Goal: Transaction & Acquisition: Purchase product/service

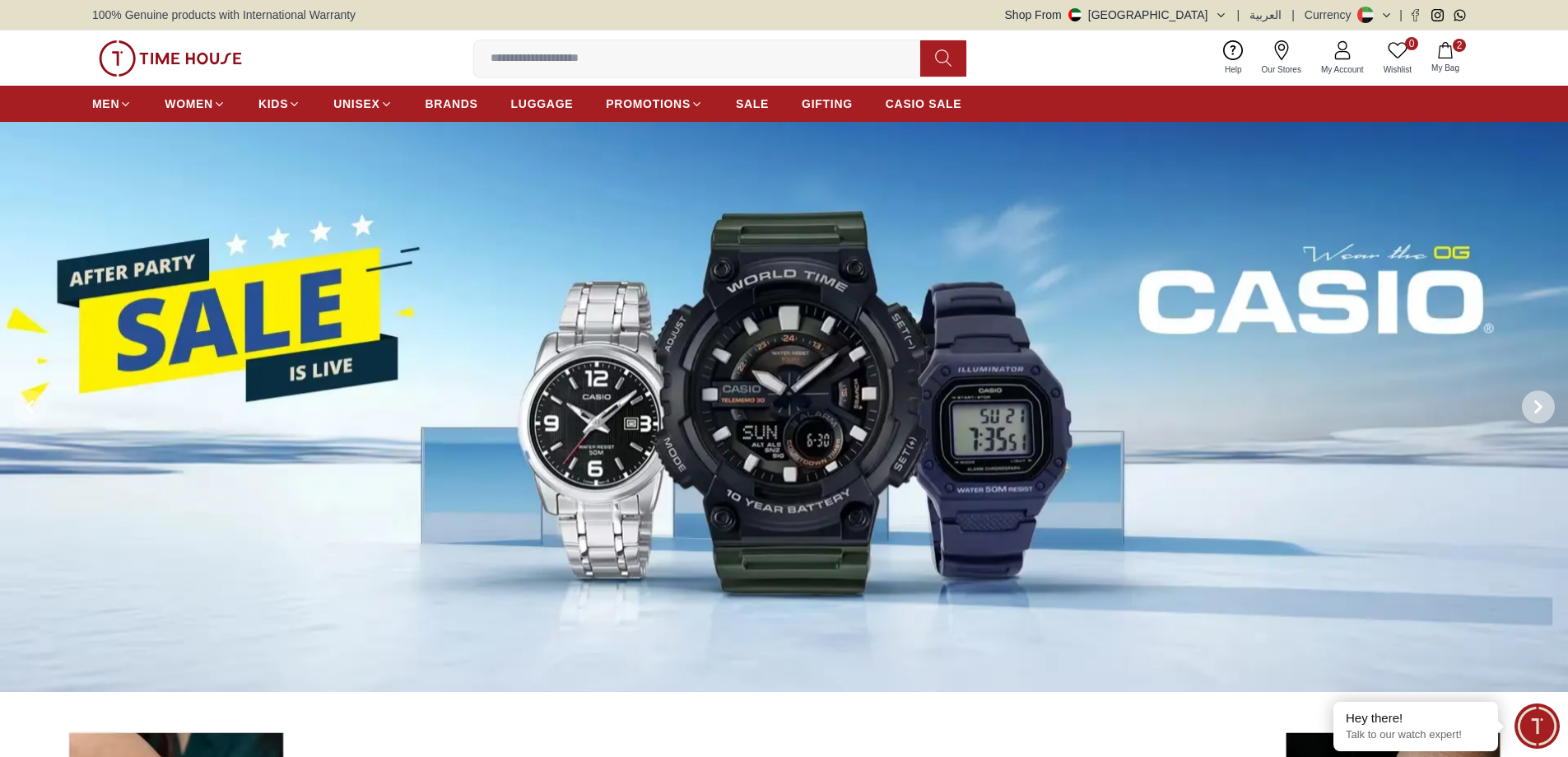
click at [1536, 411] on icon at bounding box center [1539, 407] width 5 height 11
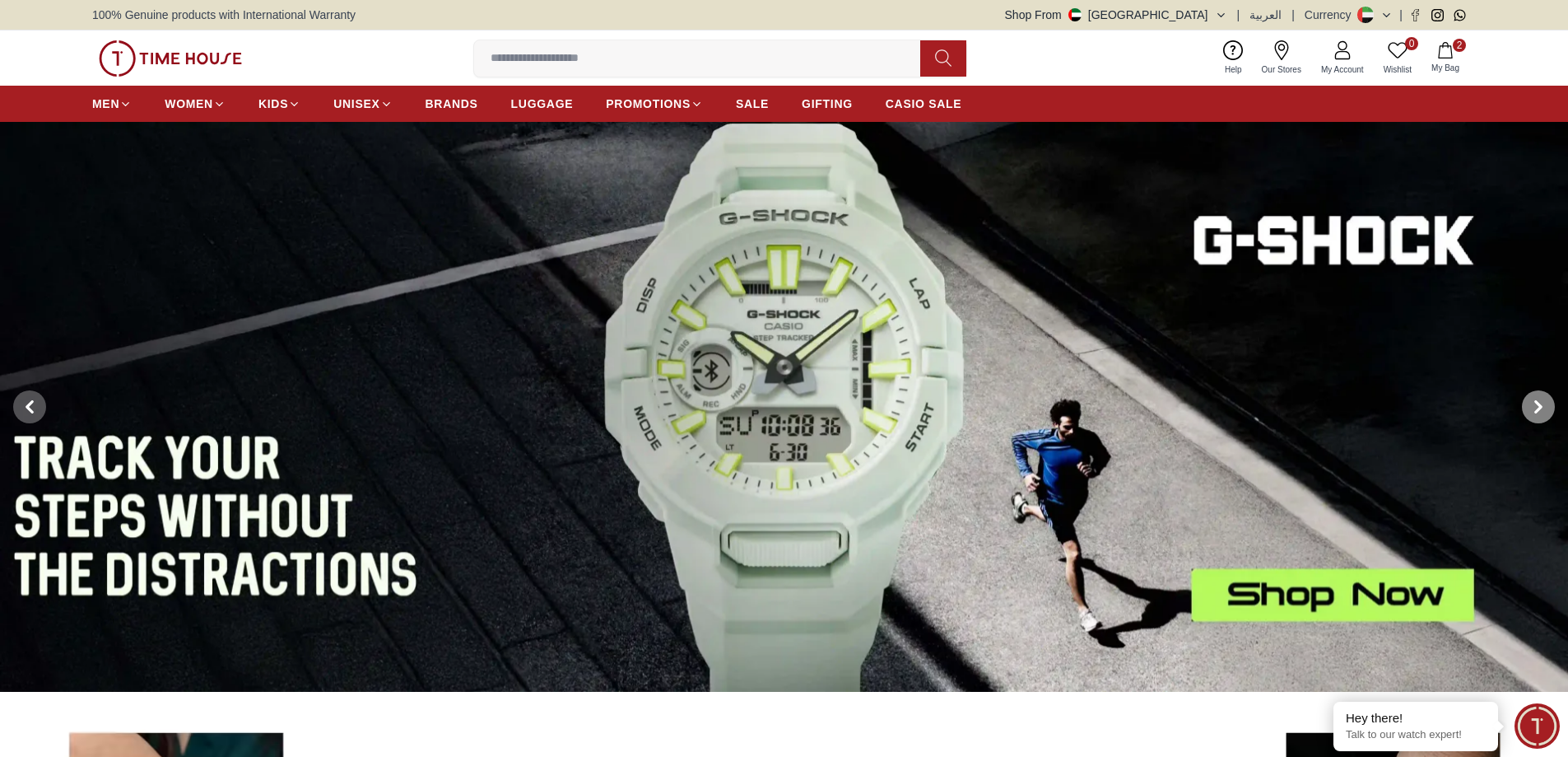
click at [1536, 411] on icon at bounding box center [1539, 407] width 5 height 11
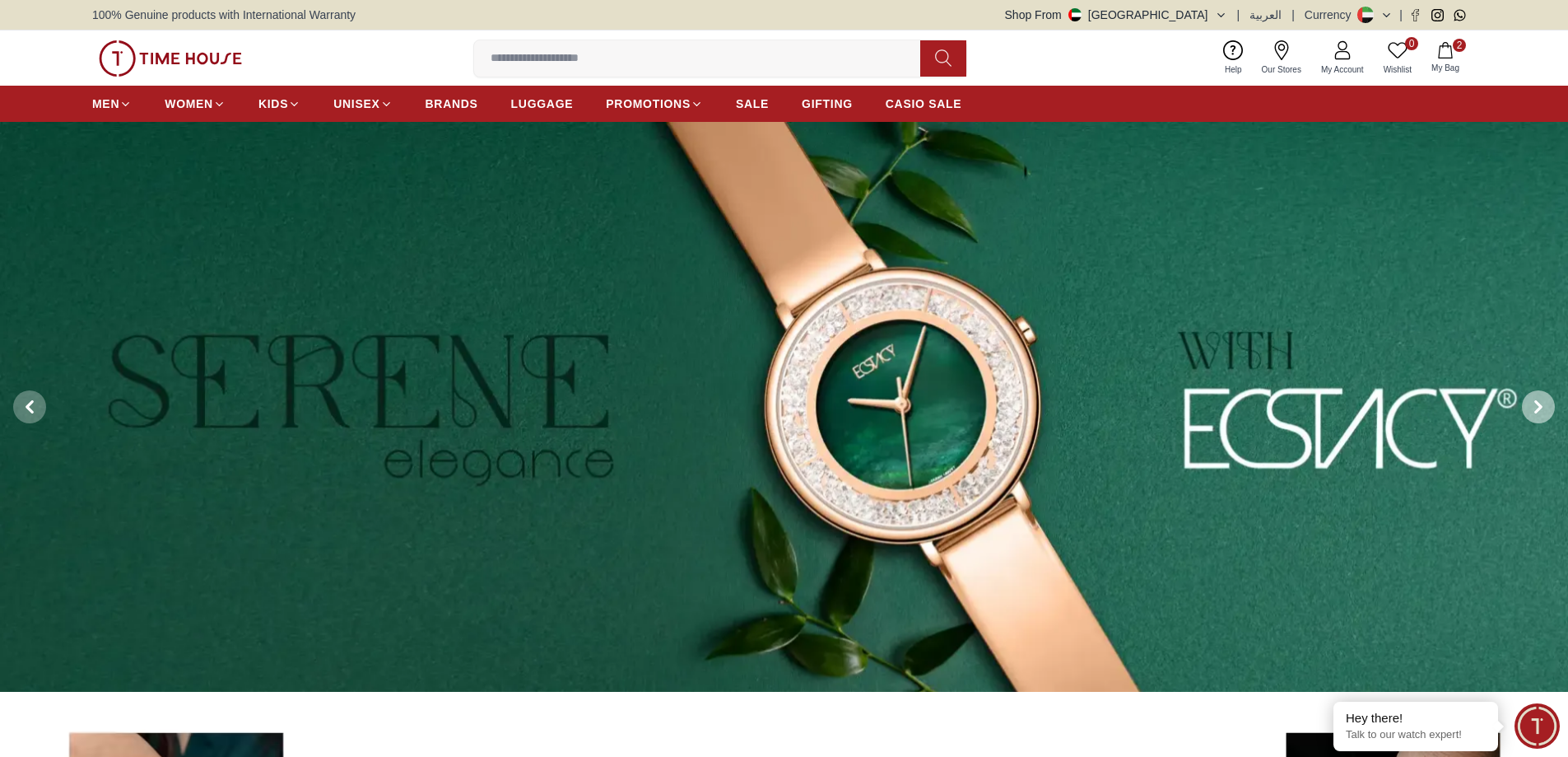
click at [1536, 411] on icon at bounding box center [1539, 407] width 5 height 11
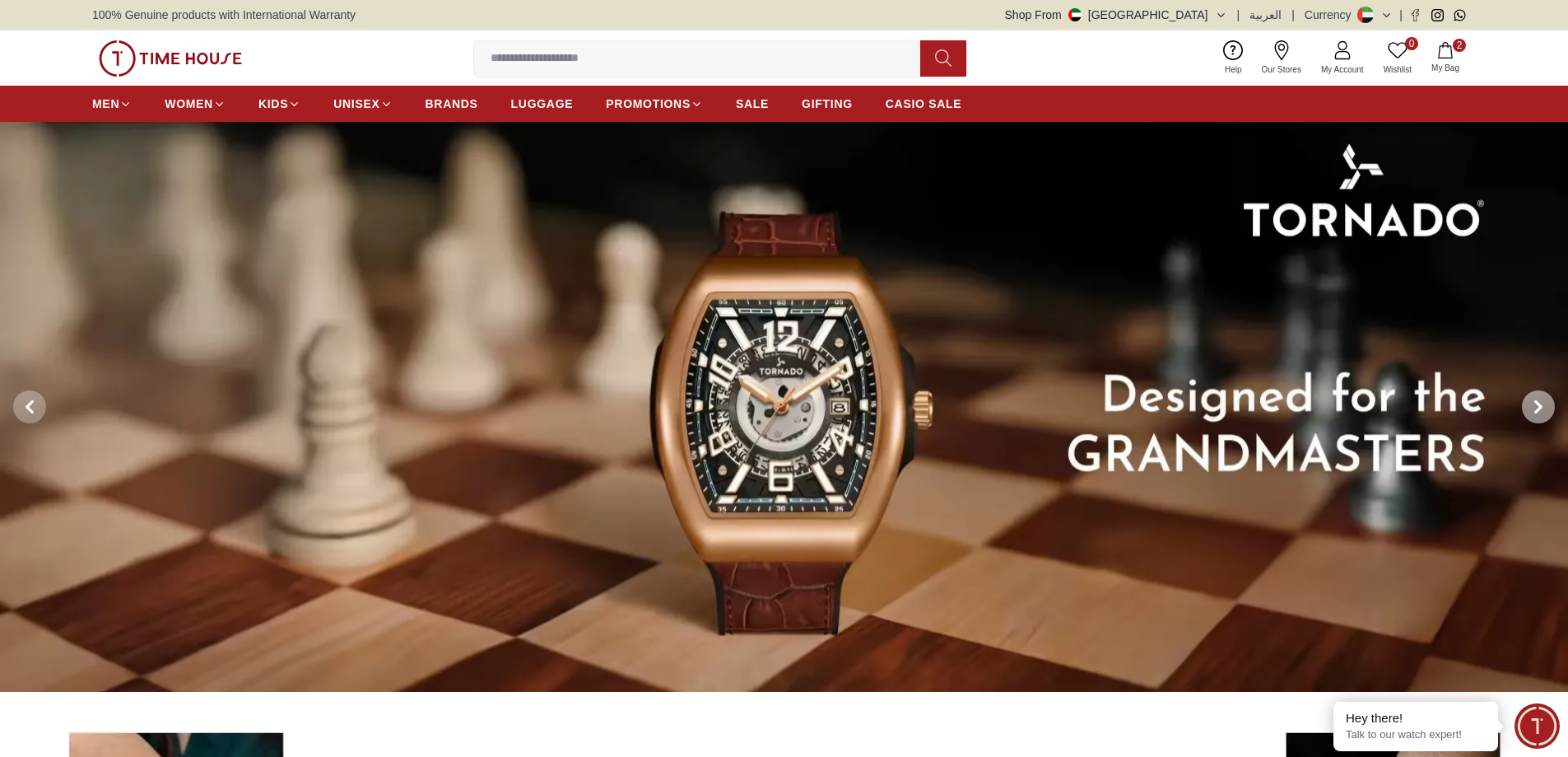
click at [1536, 411] on icon at bounding box center [1539, 407] width 5 height 11
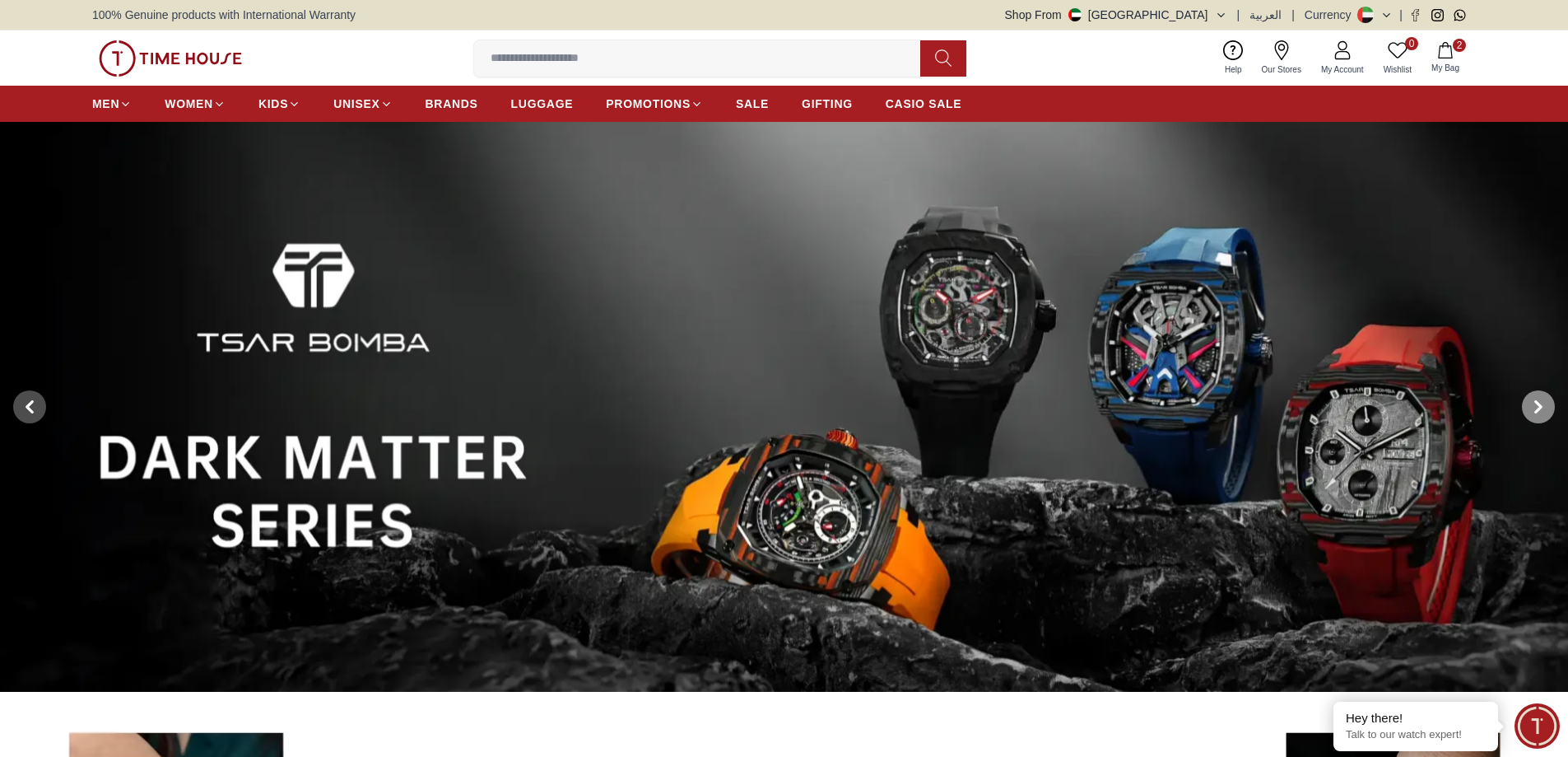
click at [1536, 411] on icon at bounding box center [1539, 407] width 5 height 11
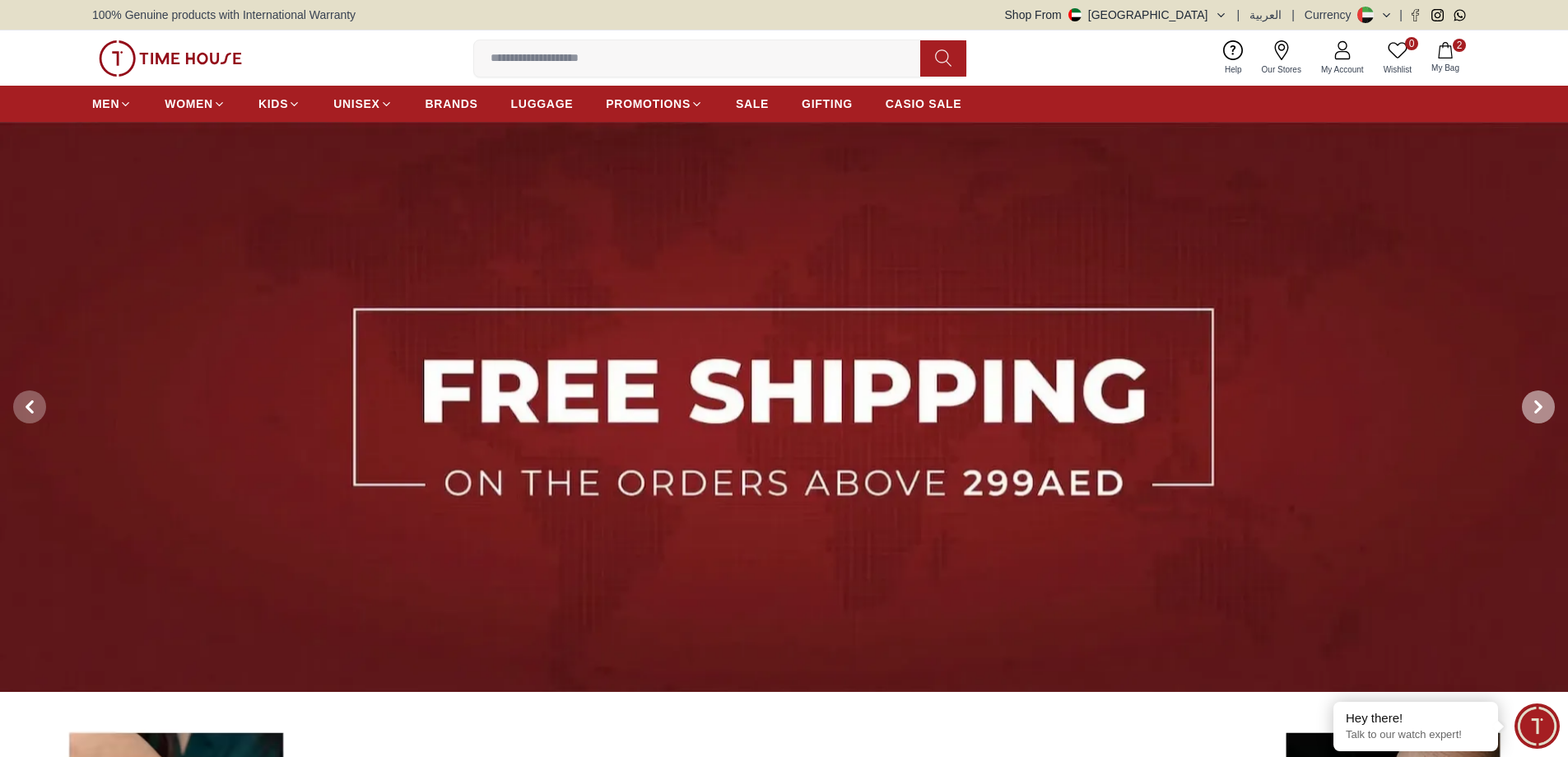
click at [1536, 411] on icon at bounding box center [1539, 407] width 5 height 11
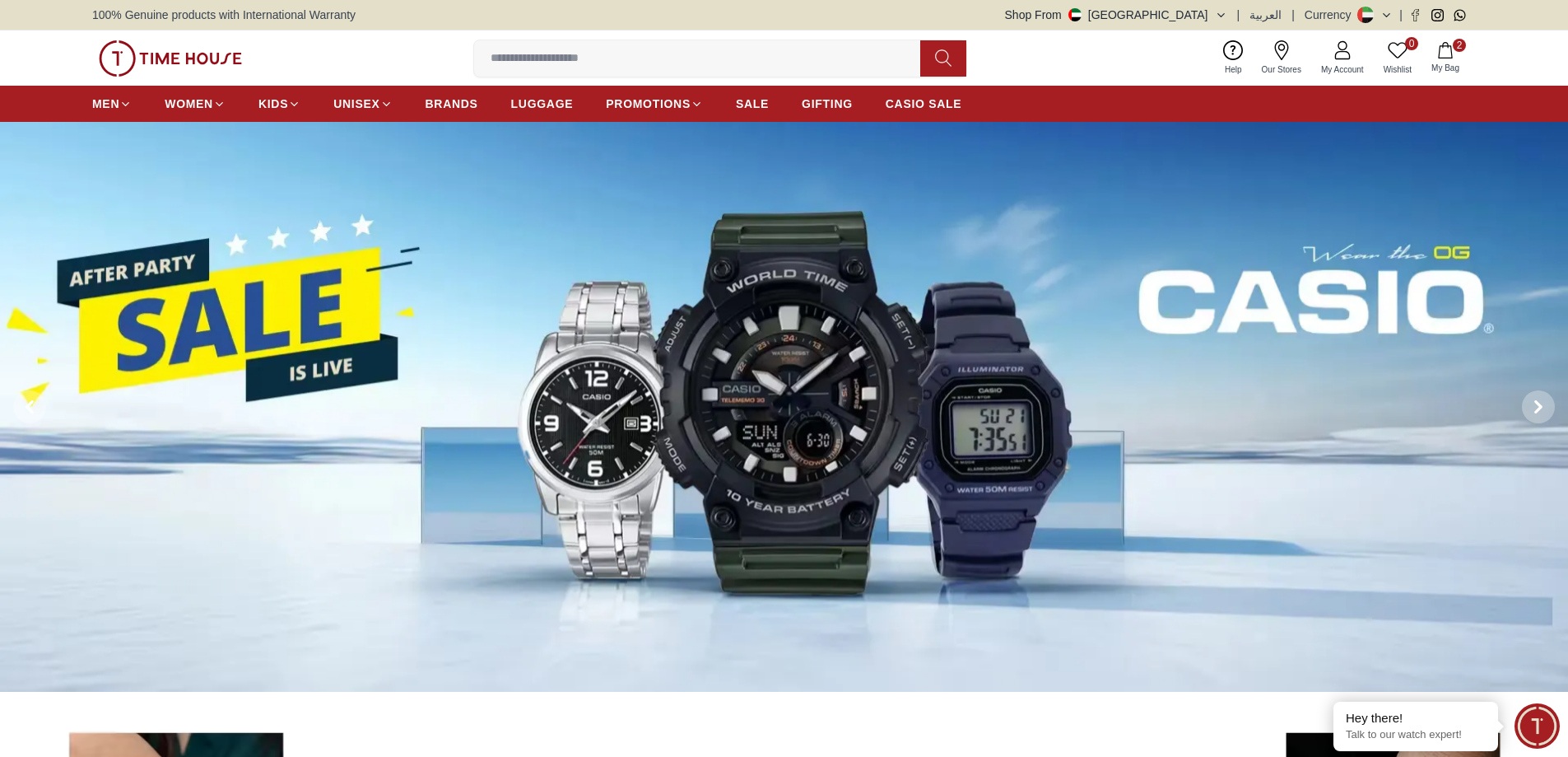
click at [1445, 63] on span "My Bag" at bounding box center [1445, 68] width 41 height 12
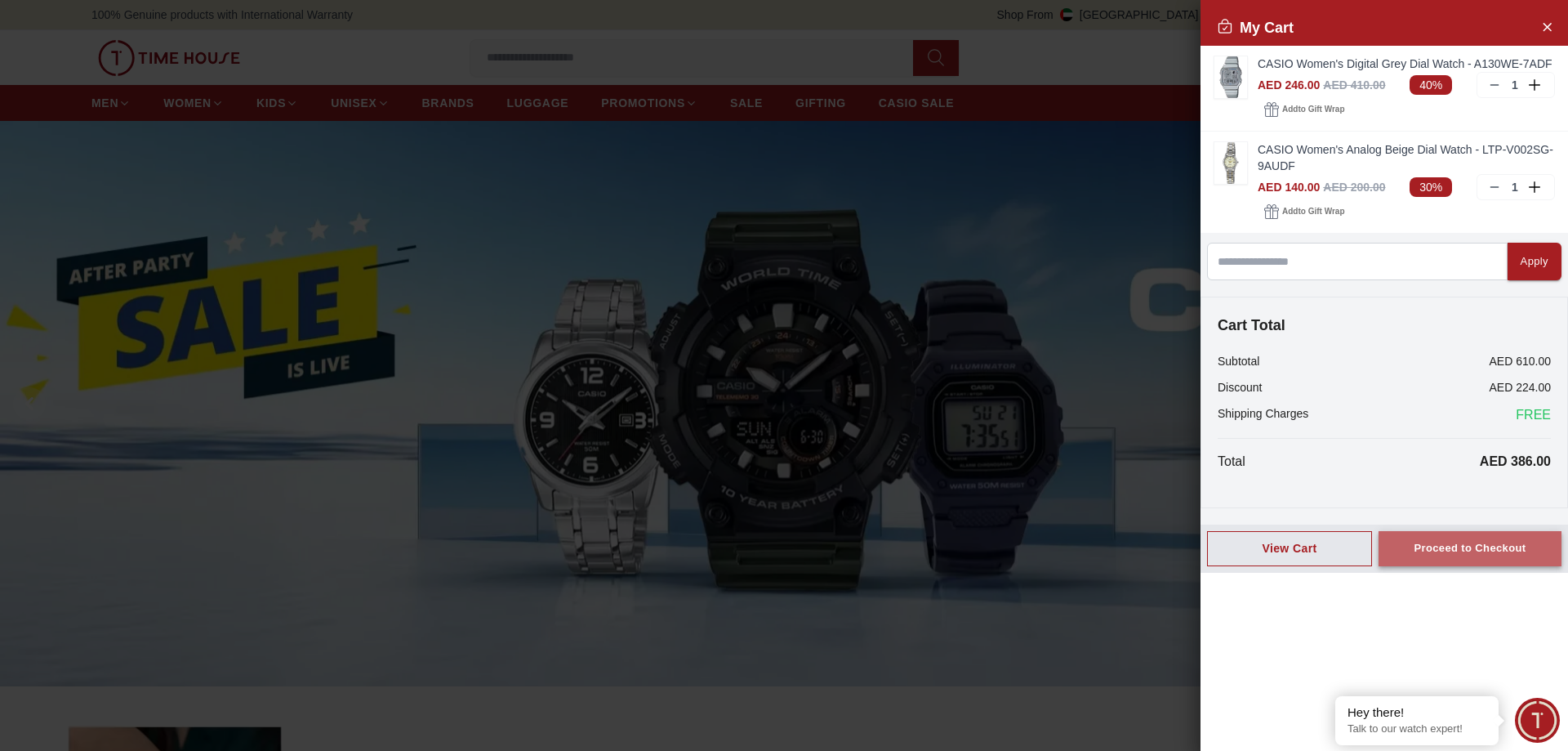
click at [1440, 551] on div "Proceed to Checkout" at bounding box center [1469, 548] width 112 height 18
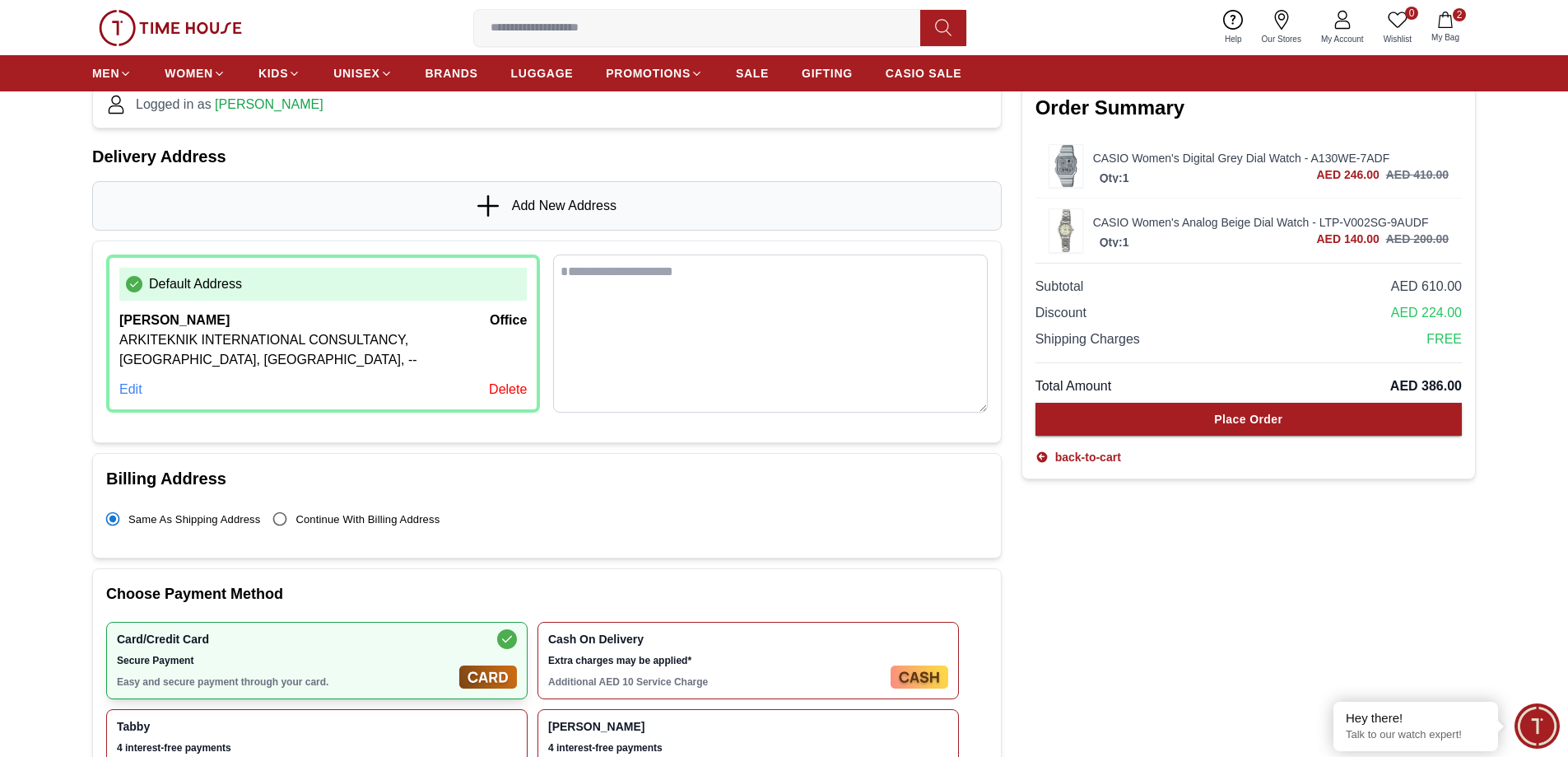
scroll to position [83, 0]
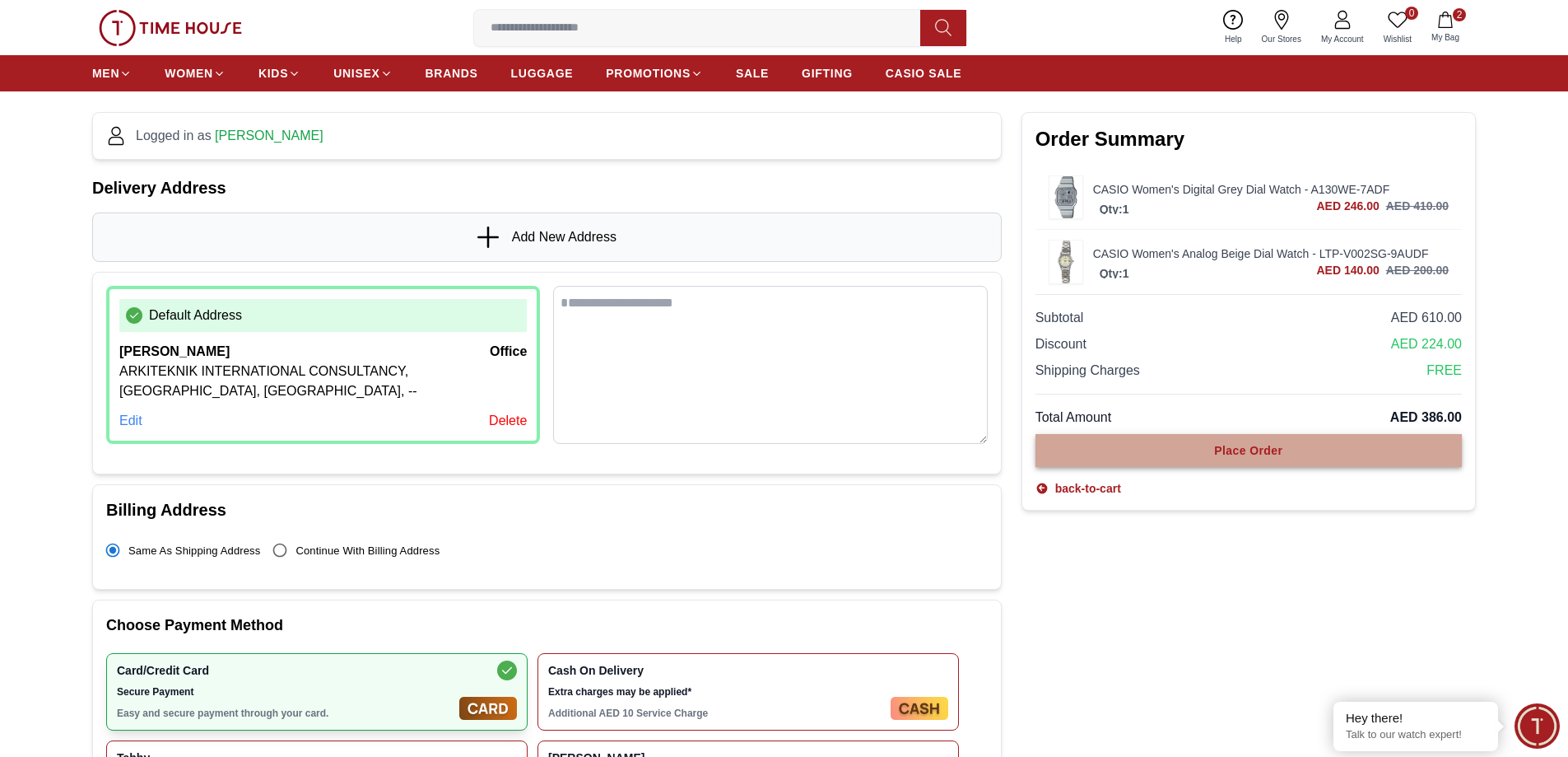
click at [1268, 460] on button "Place Order" at bounding box center [1248, 450] width 427 height 33
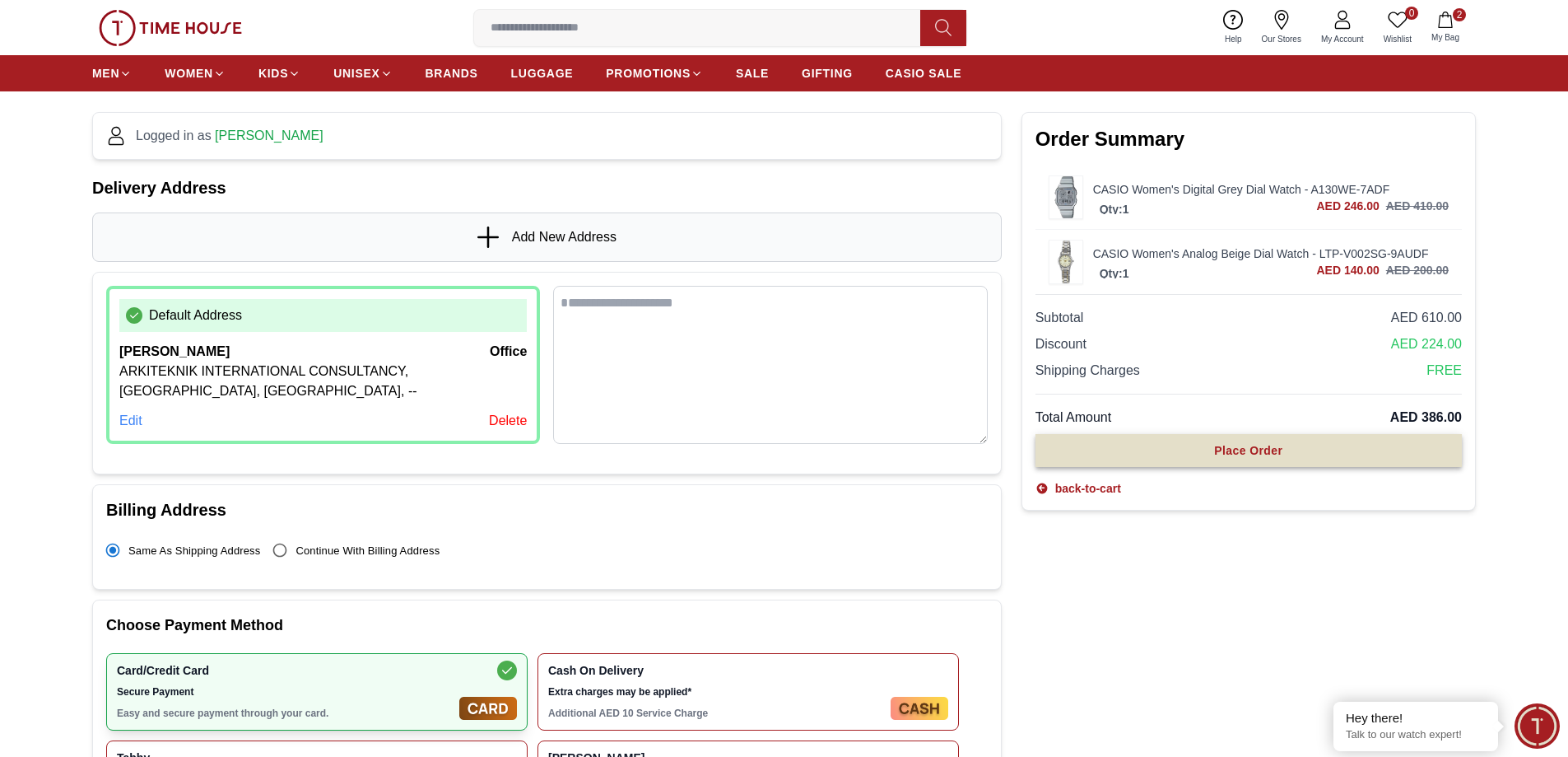
click at [1268, 460] on button "Place Order" at bounding box center [1248, 450] width 427 height 33
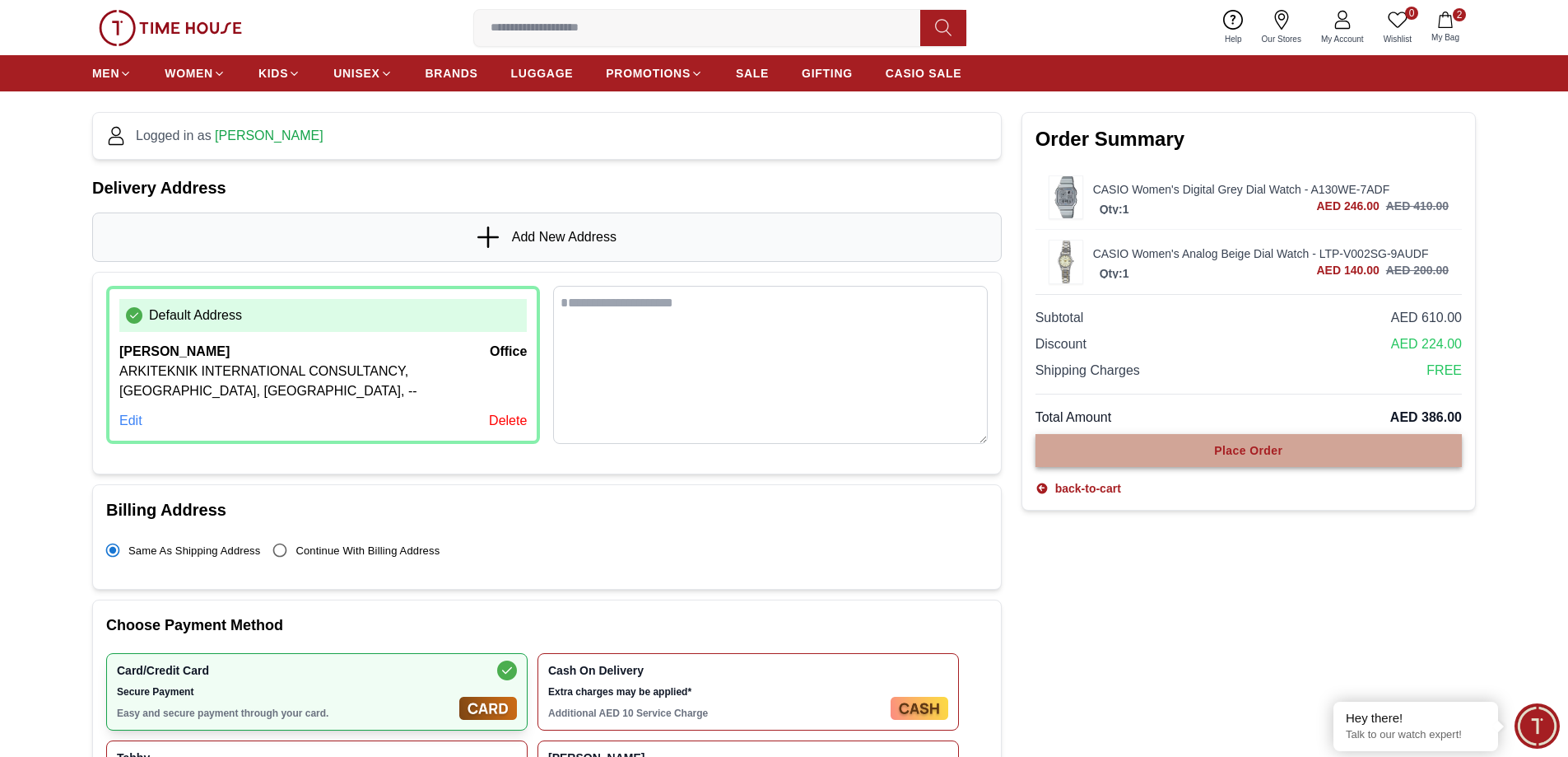
click at [1268, 460] on button "Place Order" at bounding box center [1248, 450] width 427 height 33
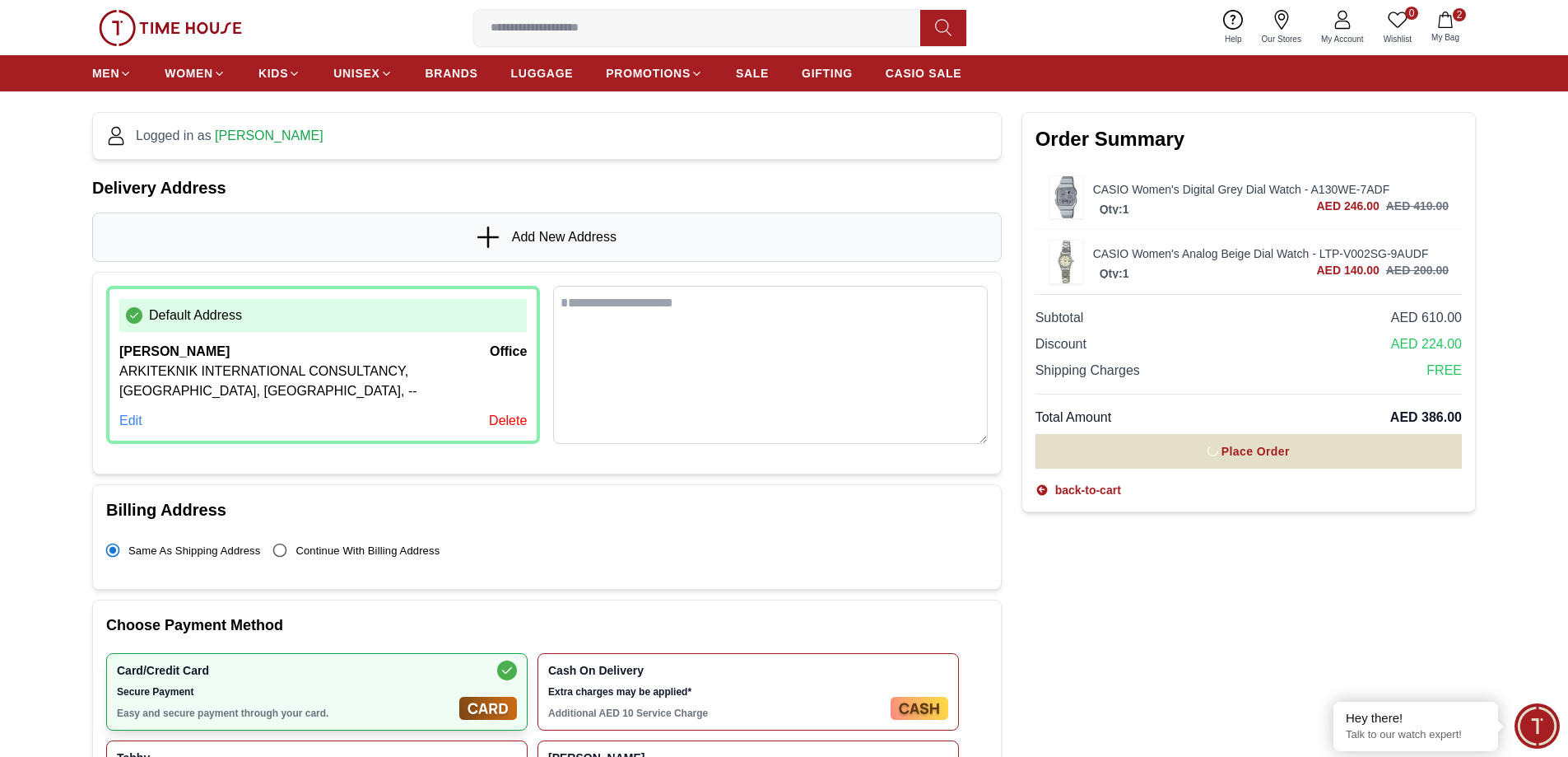
click at [1268, 460] on button "Place Order" at bounding box center [1248, 451] width 427 height 35
click at [1268, 460] on button "Place Order" at bounding box center [1248, 450] width 427 height 33
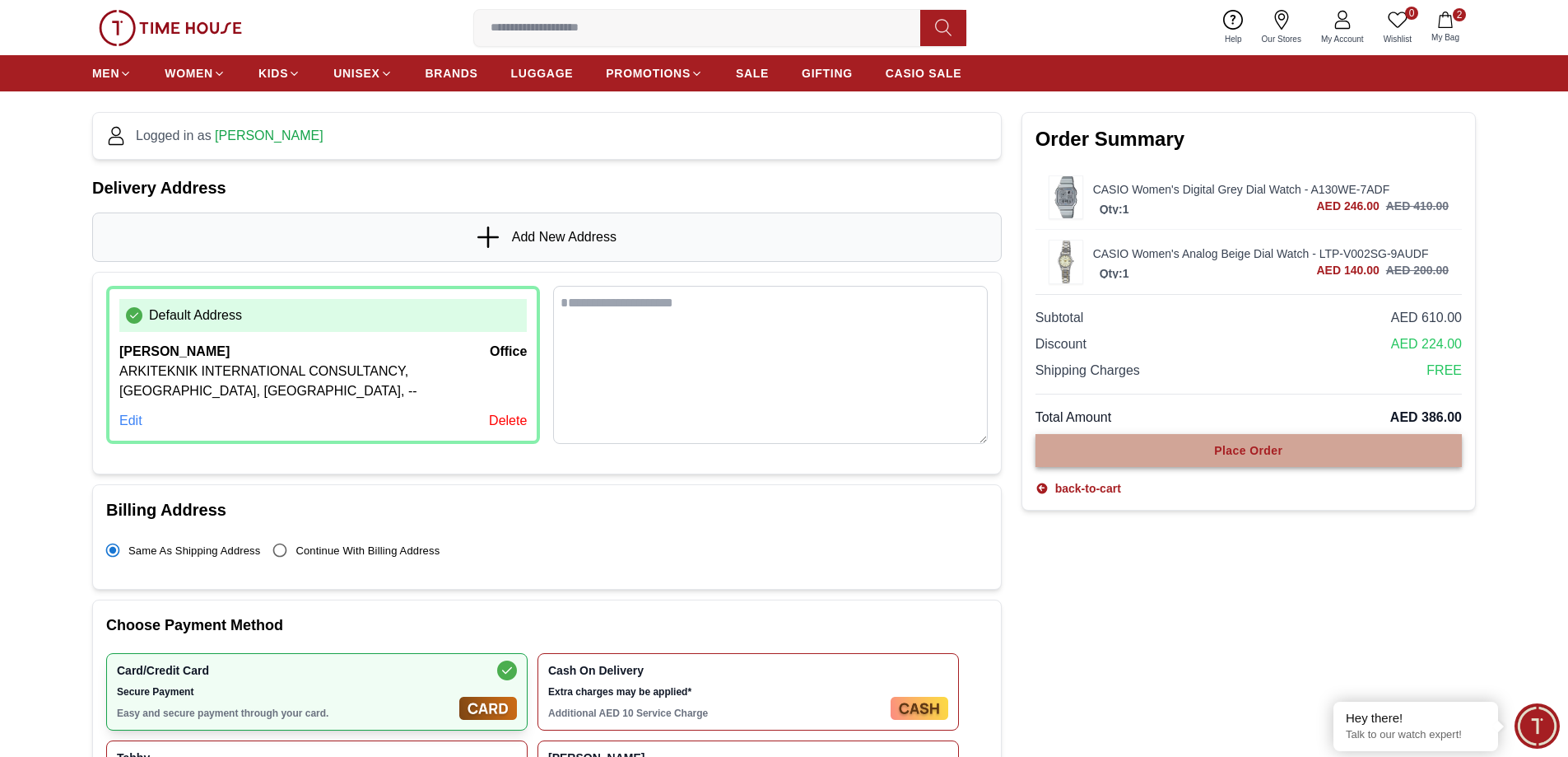
click at [1268, 460] on button "Place Order" at bounding box center [1248, 450] width 427 height 33
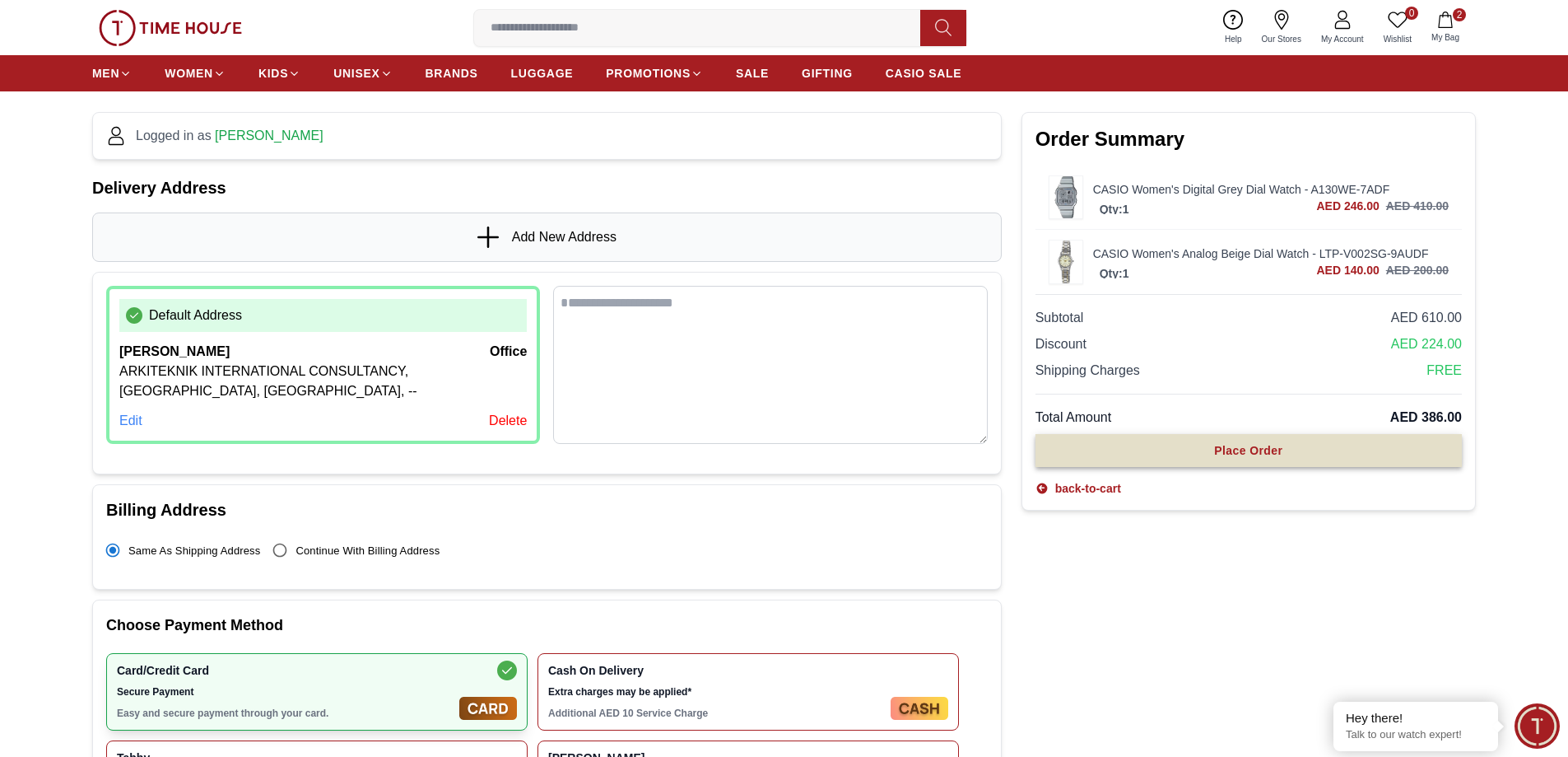
click at [1268, 460] on button "Place Order" at bounding box center [1248, 450] width 427 height 33
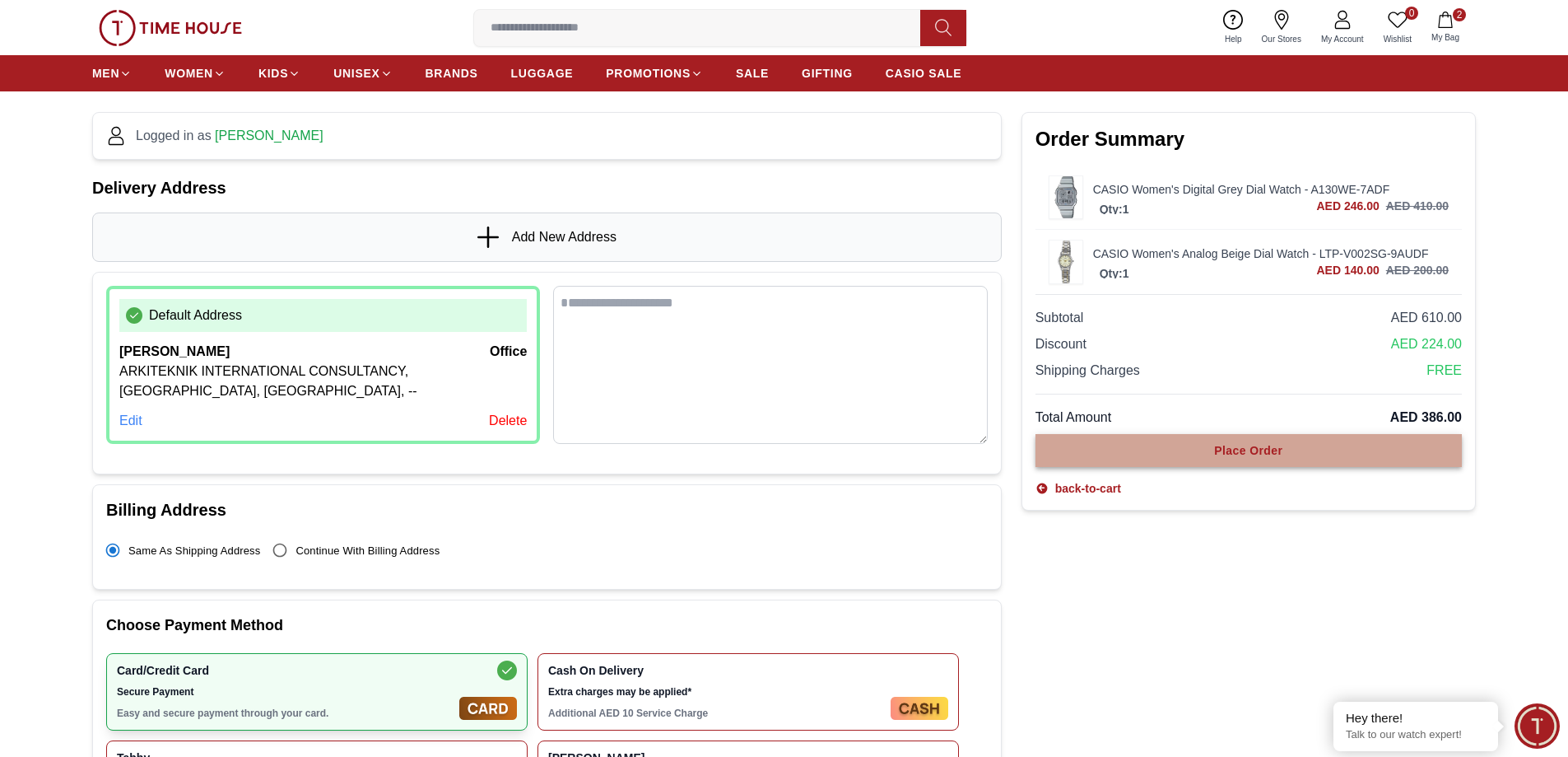
click at [1268, 460] on button "Place Order" at bounding box center [1248, 450] width 427 height 33
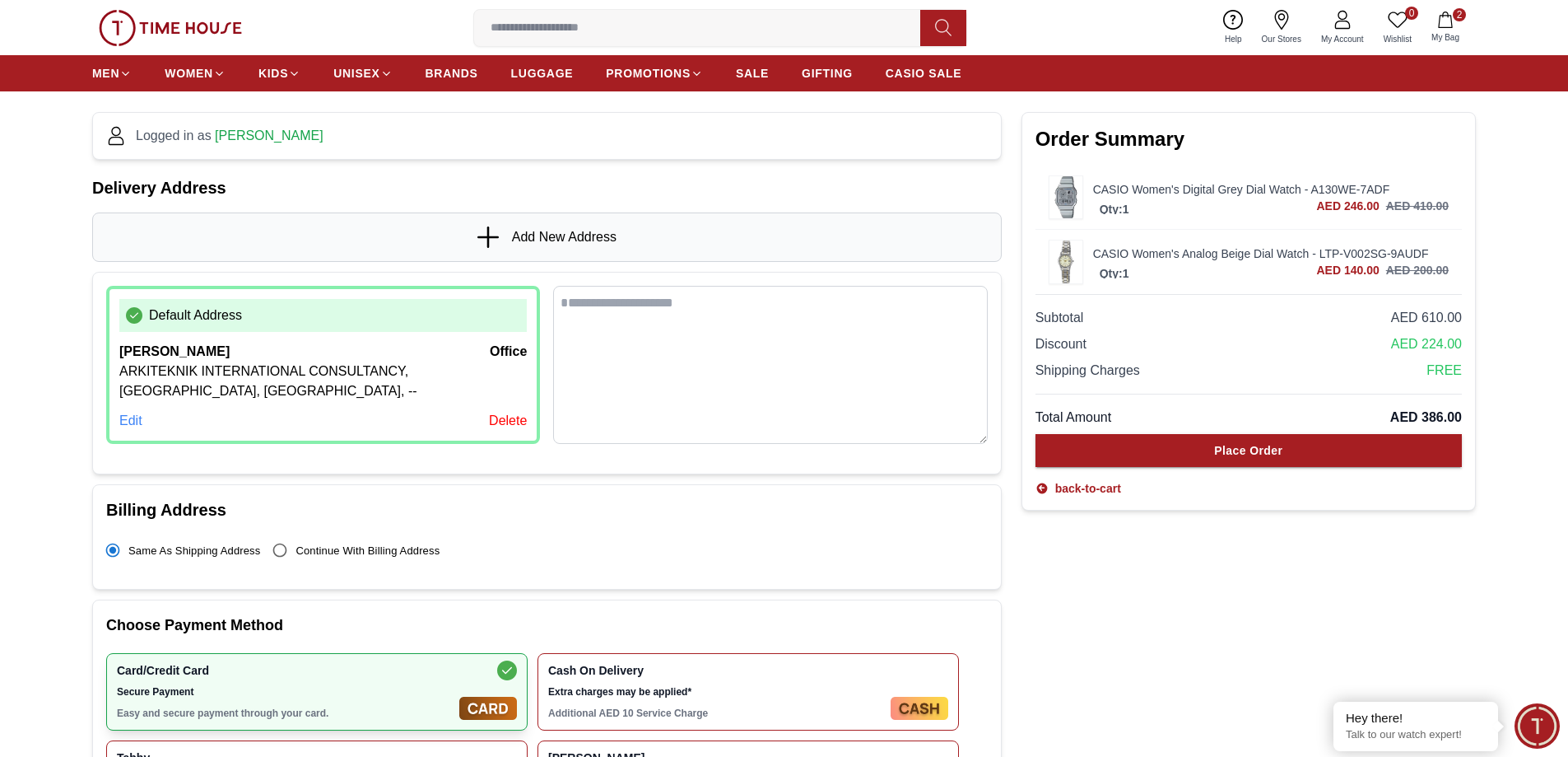
click at [648, 322] on textarea at bounding box center [770, 365] width 434 height 158
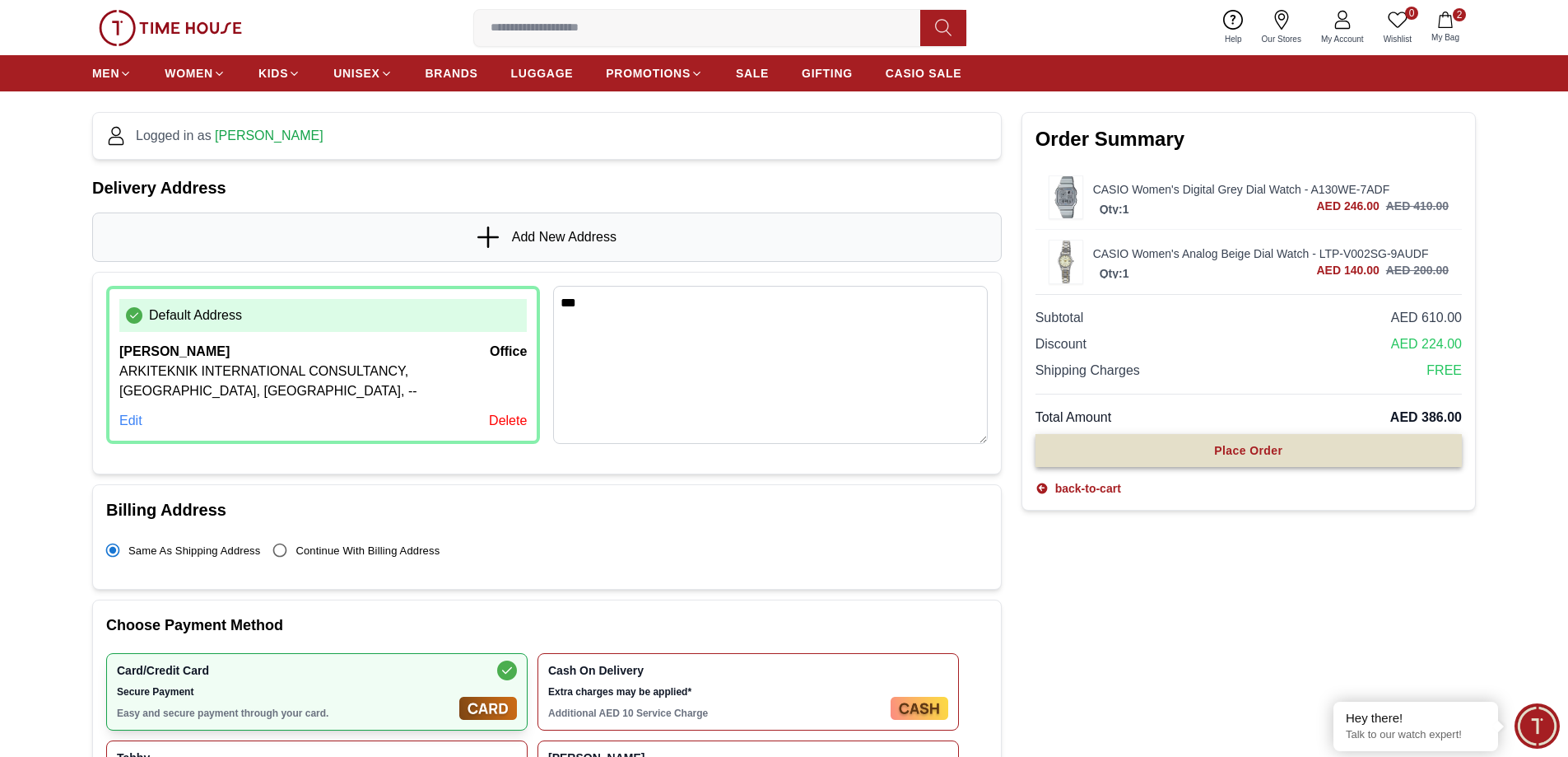
type textarea "***"
click at [1293, 462] on button "Place Order" at bounding box center [1248, 450] width 427 height 33
click at [1291, 462] on button "Place Order" at bounding box center [1248, 450] width 427 height 33
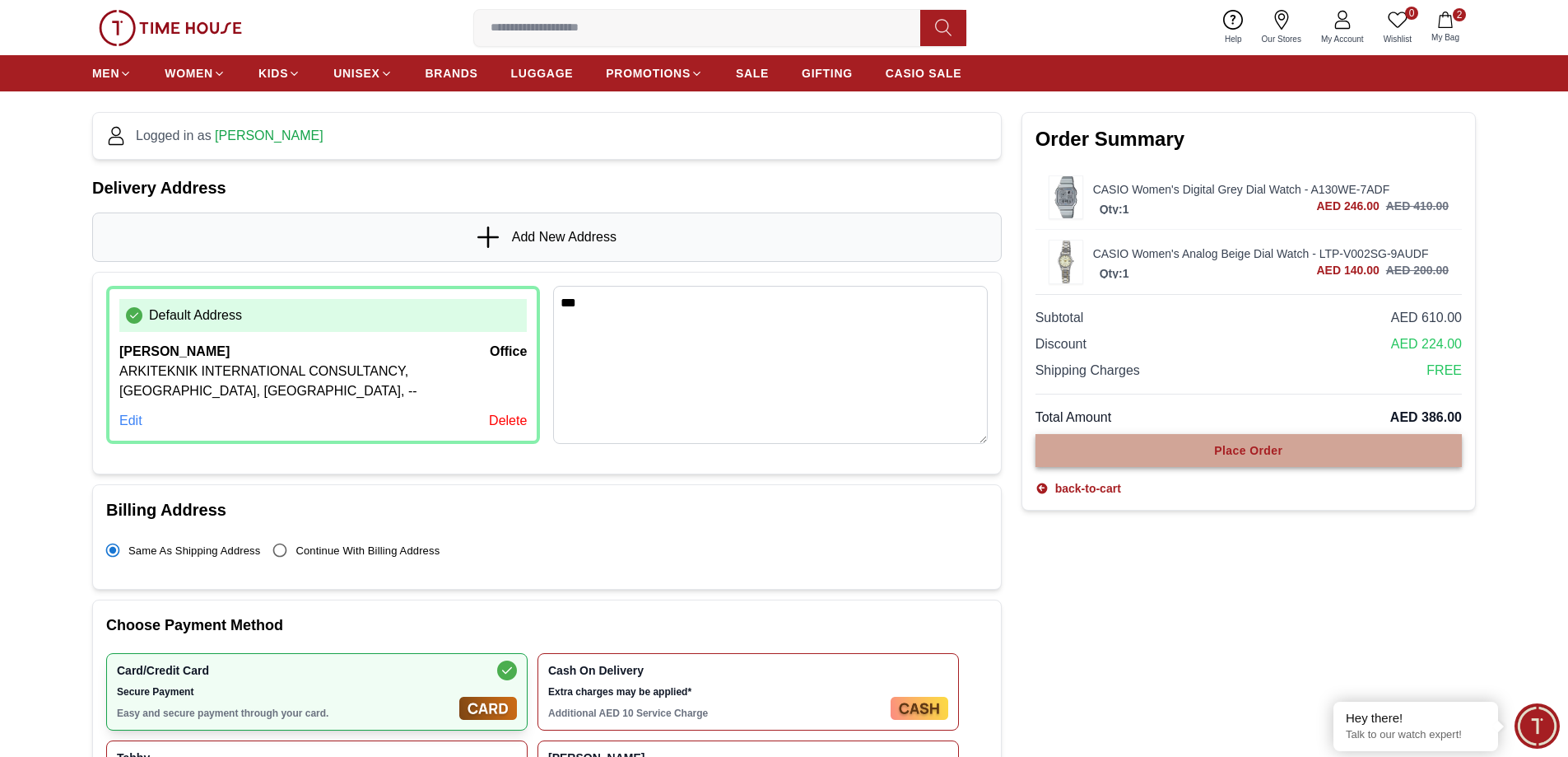
click at [1291, 462] on button "Place Order" at bounding box center [1248, 450] width 427 height 33
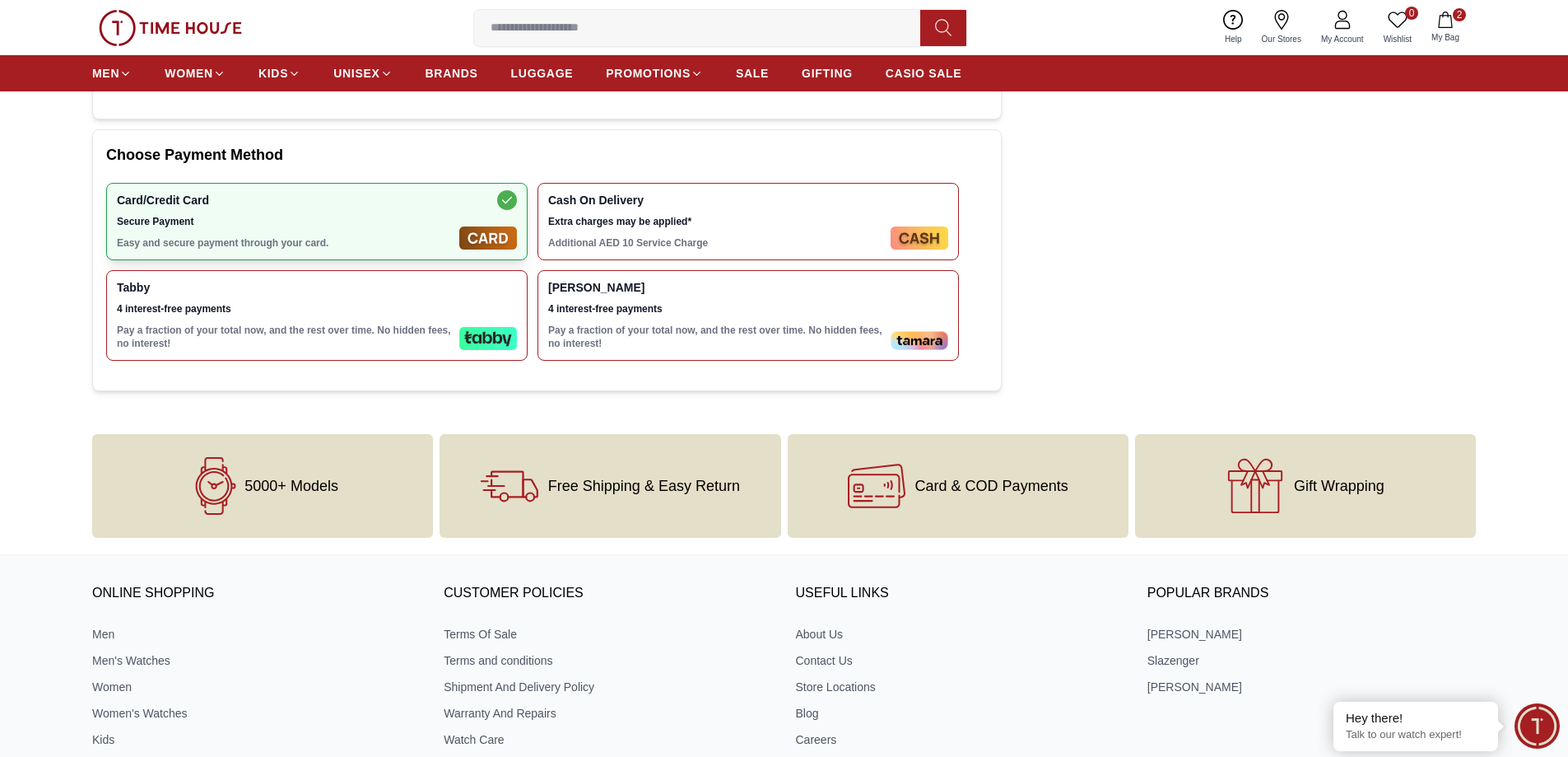
scroll to position [577, 0]
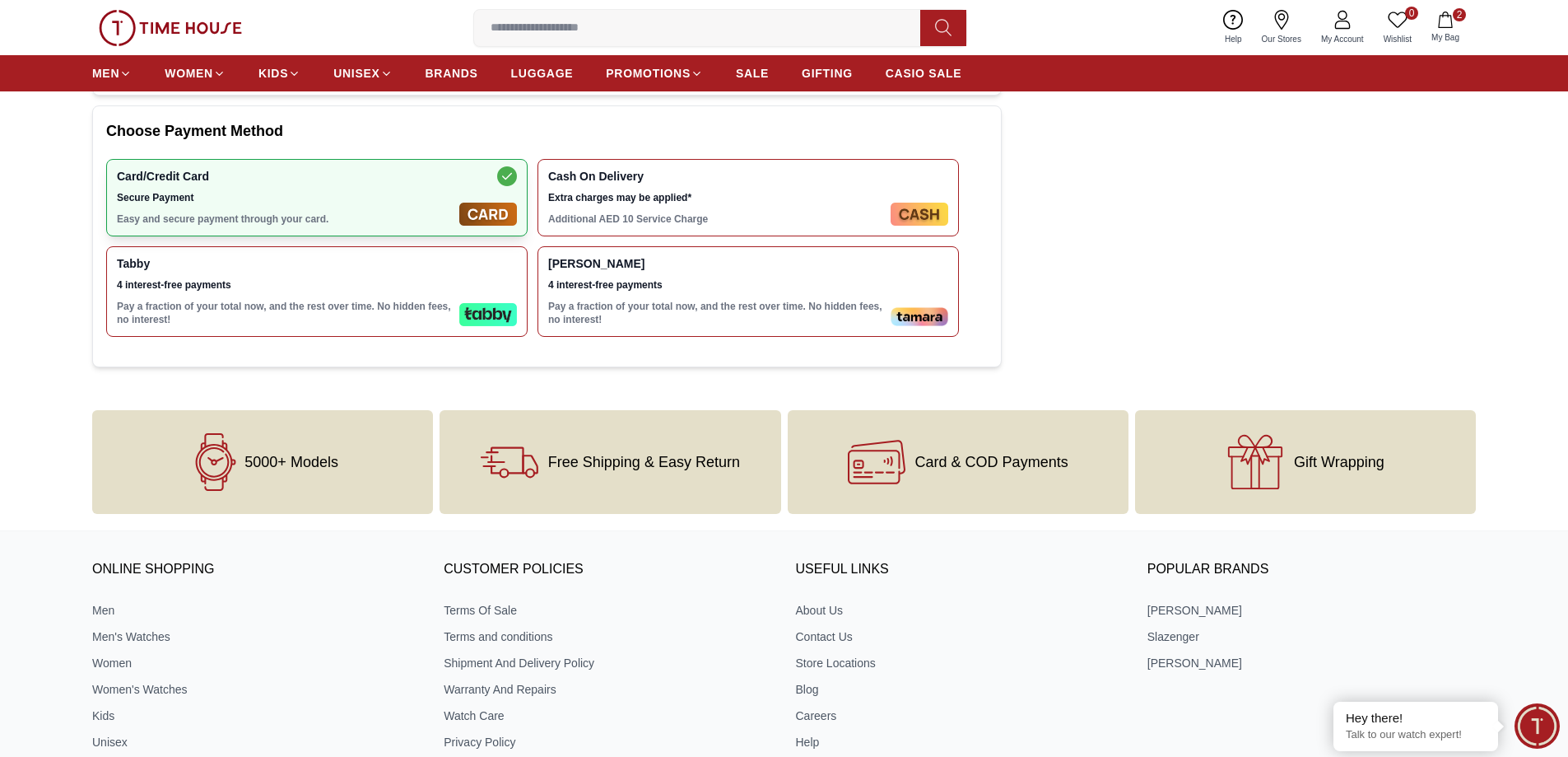
click at [1548, 730] on span "Minimize live chat window" at bounding box center [1537, 726] width 60 height 60
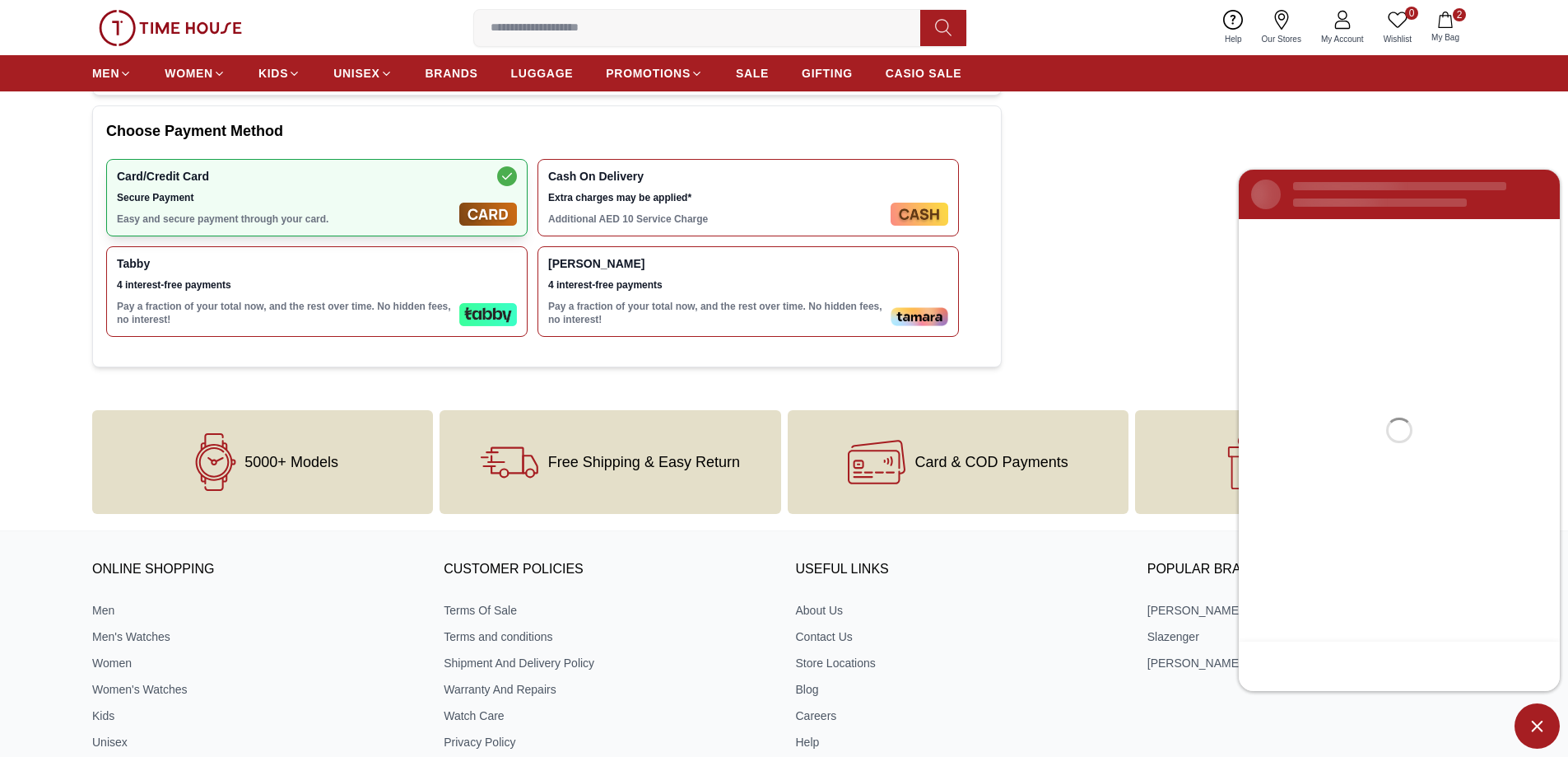
scroll to position [0, 0]
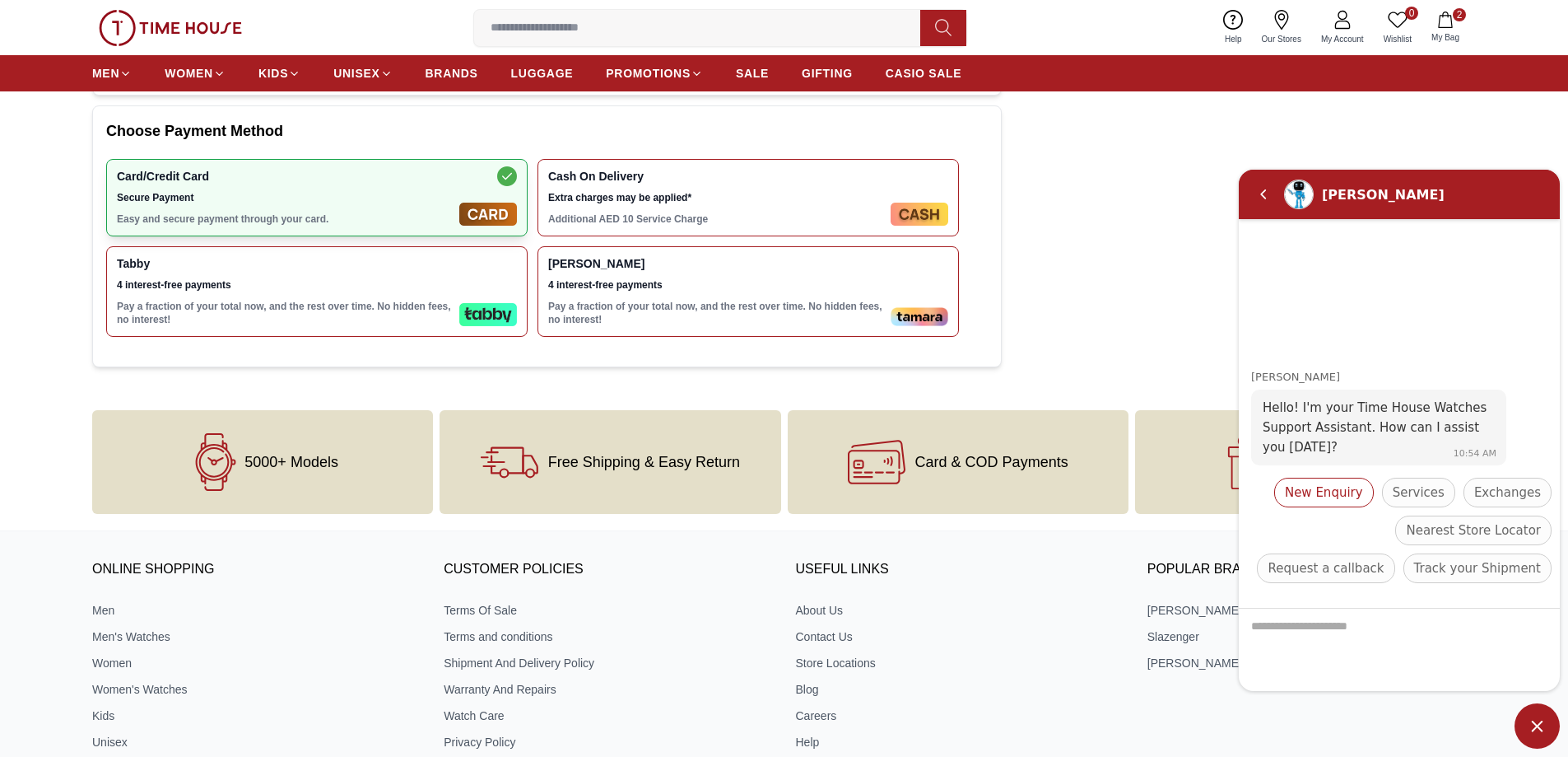
click at [1363, 497] on span "New Enquiry" at bounding box center [1324, 492] width 78 height 20
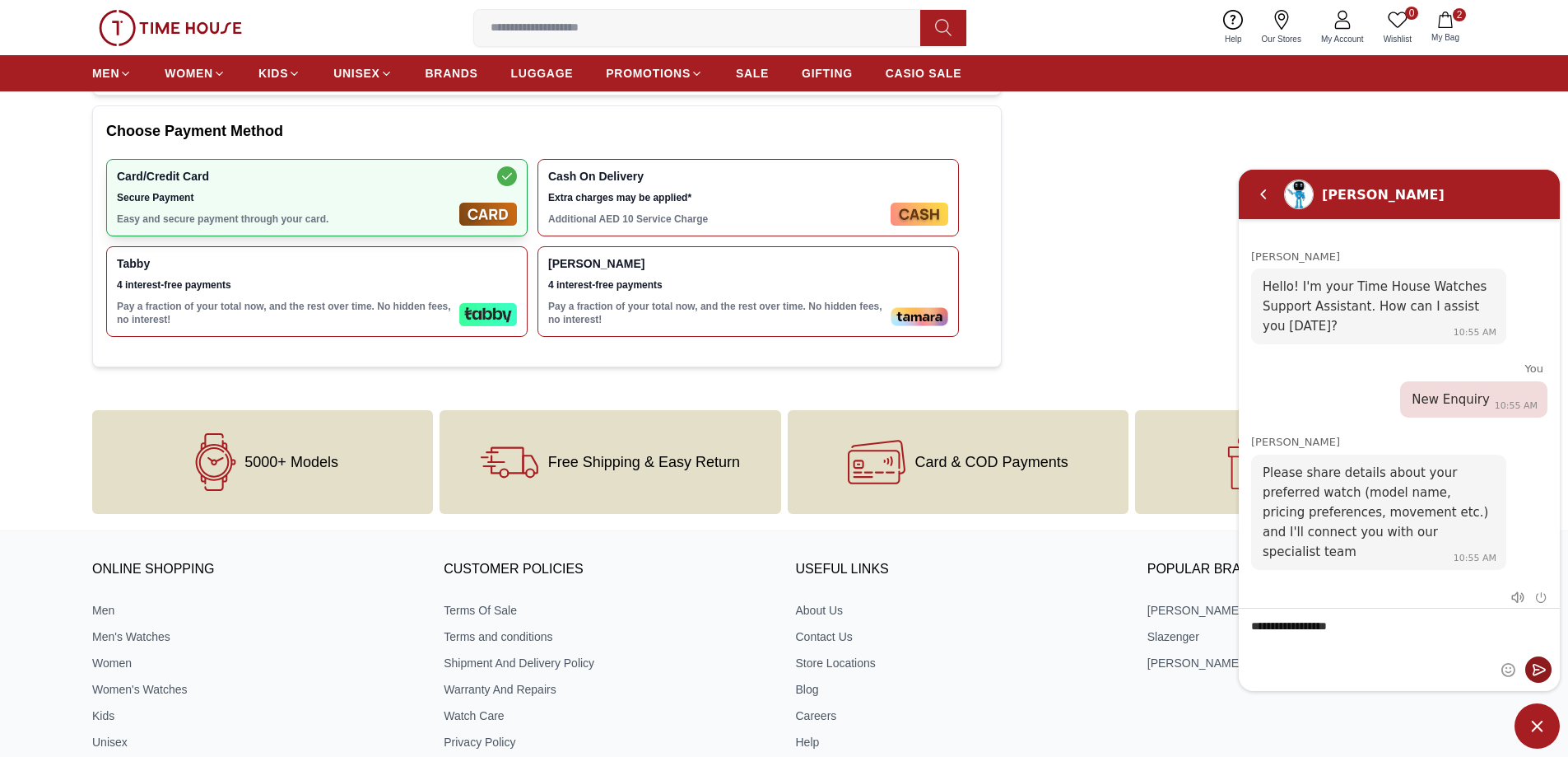
type textarea "**********"
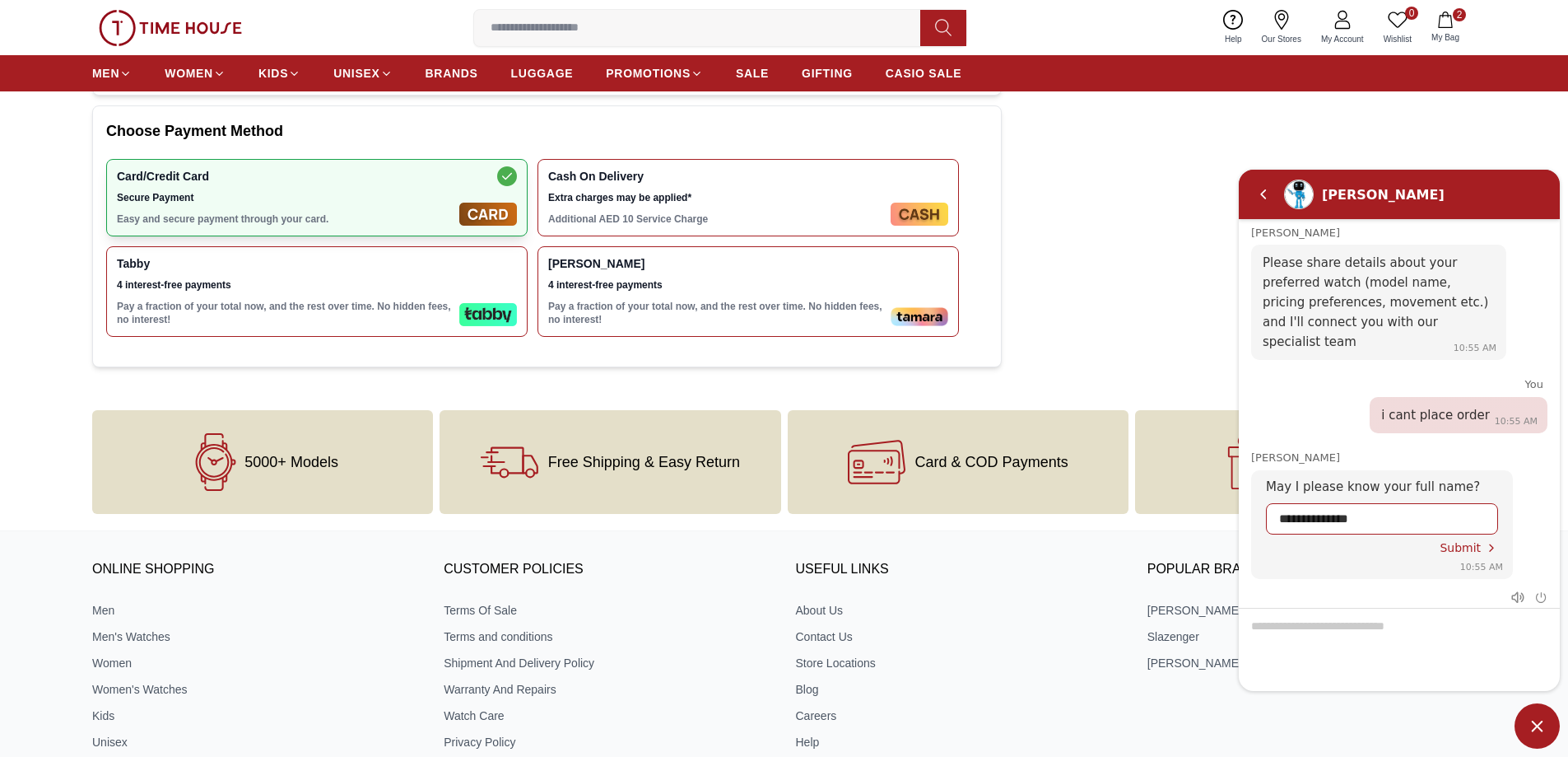
type input "**********"
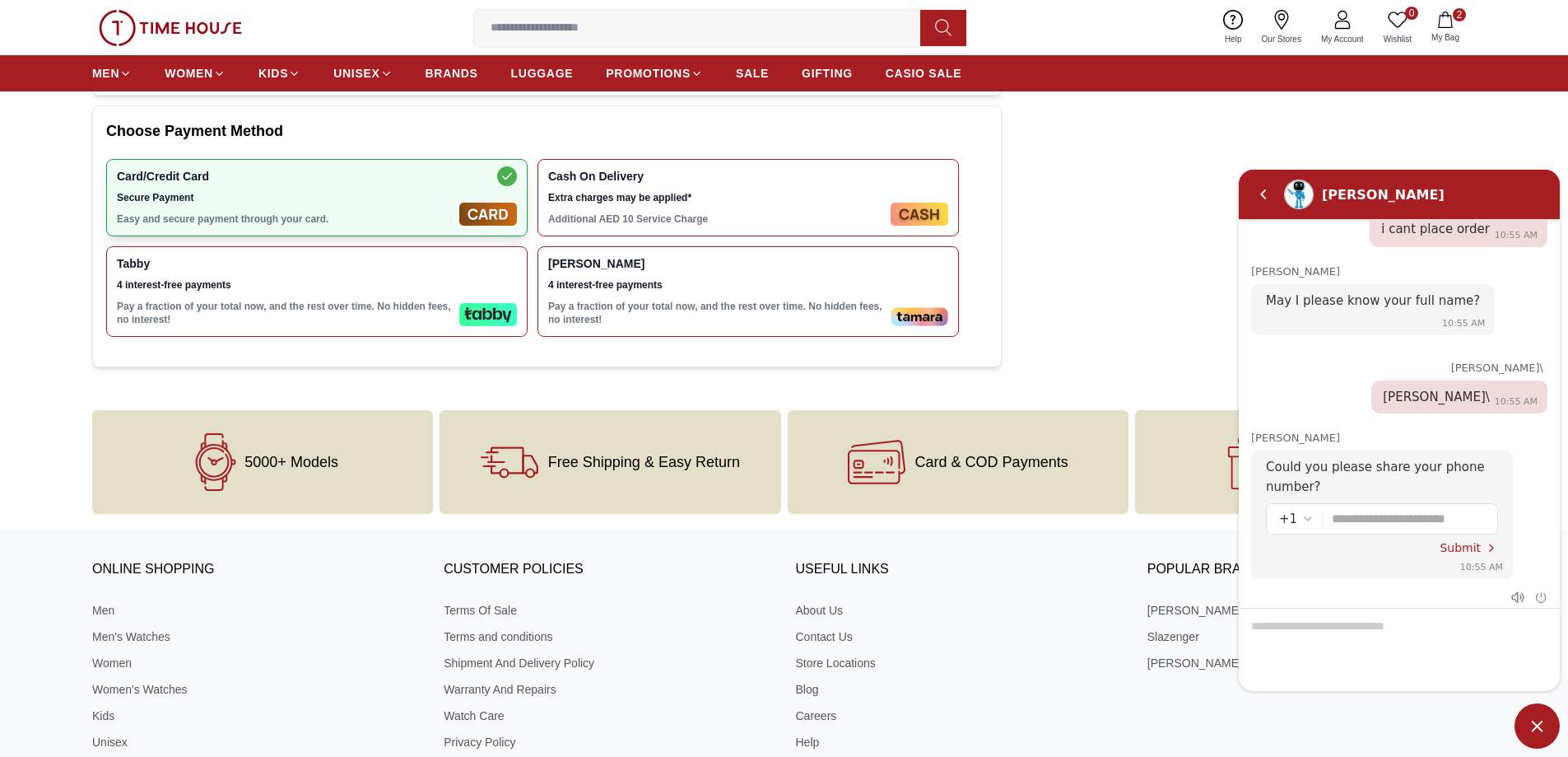
click at [1303, 511] on em "Select country code" at bounding box center [1307, 517] width 13 height 13
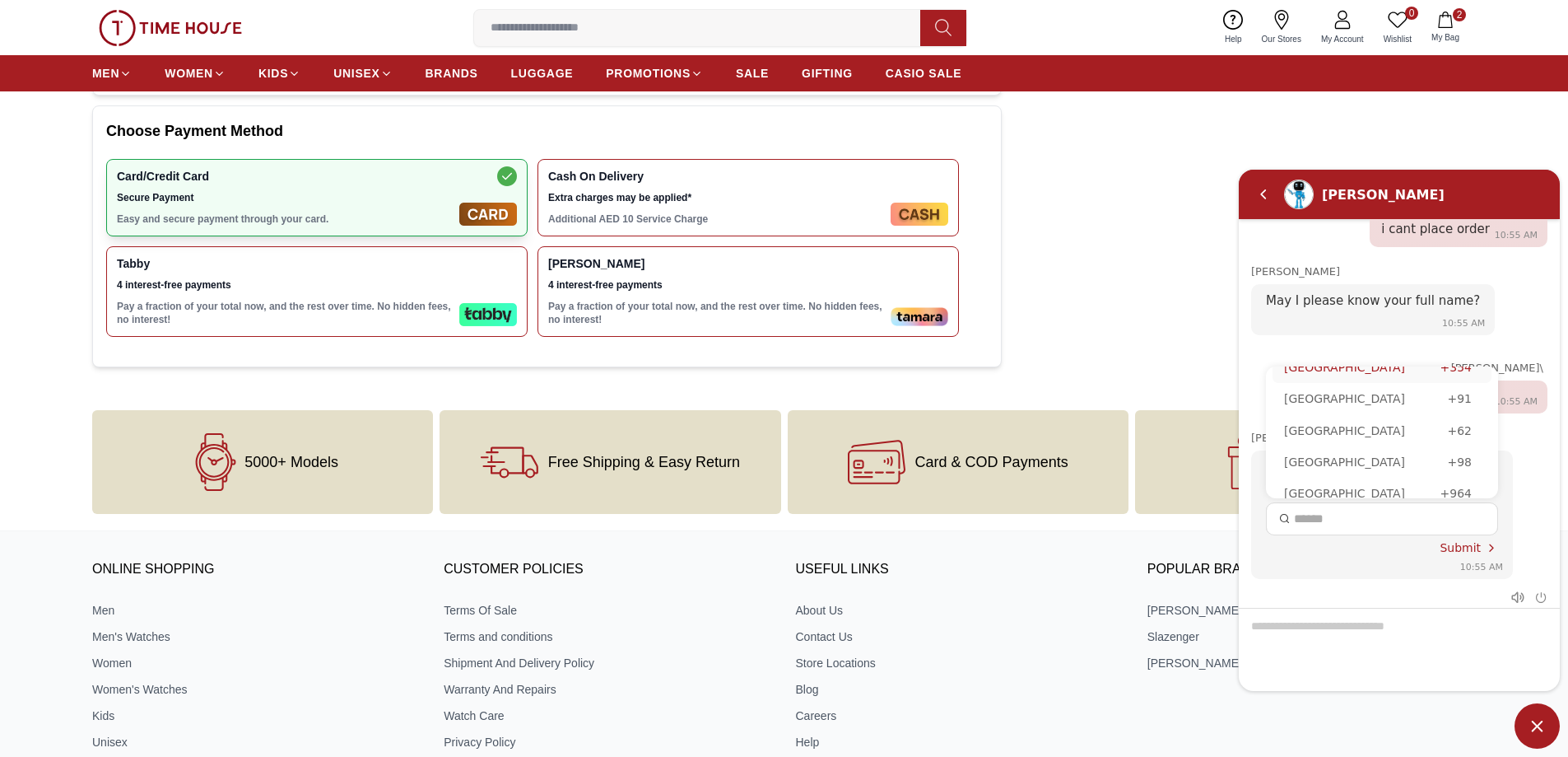
scroll to position [2882, 0]
click at [1345, 469] on div "India" at bounding box center [1366, 478] width 163 height 18
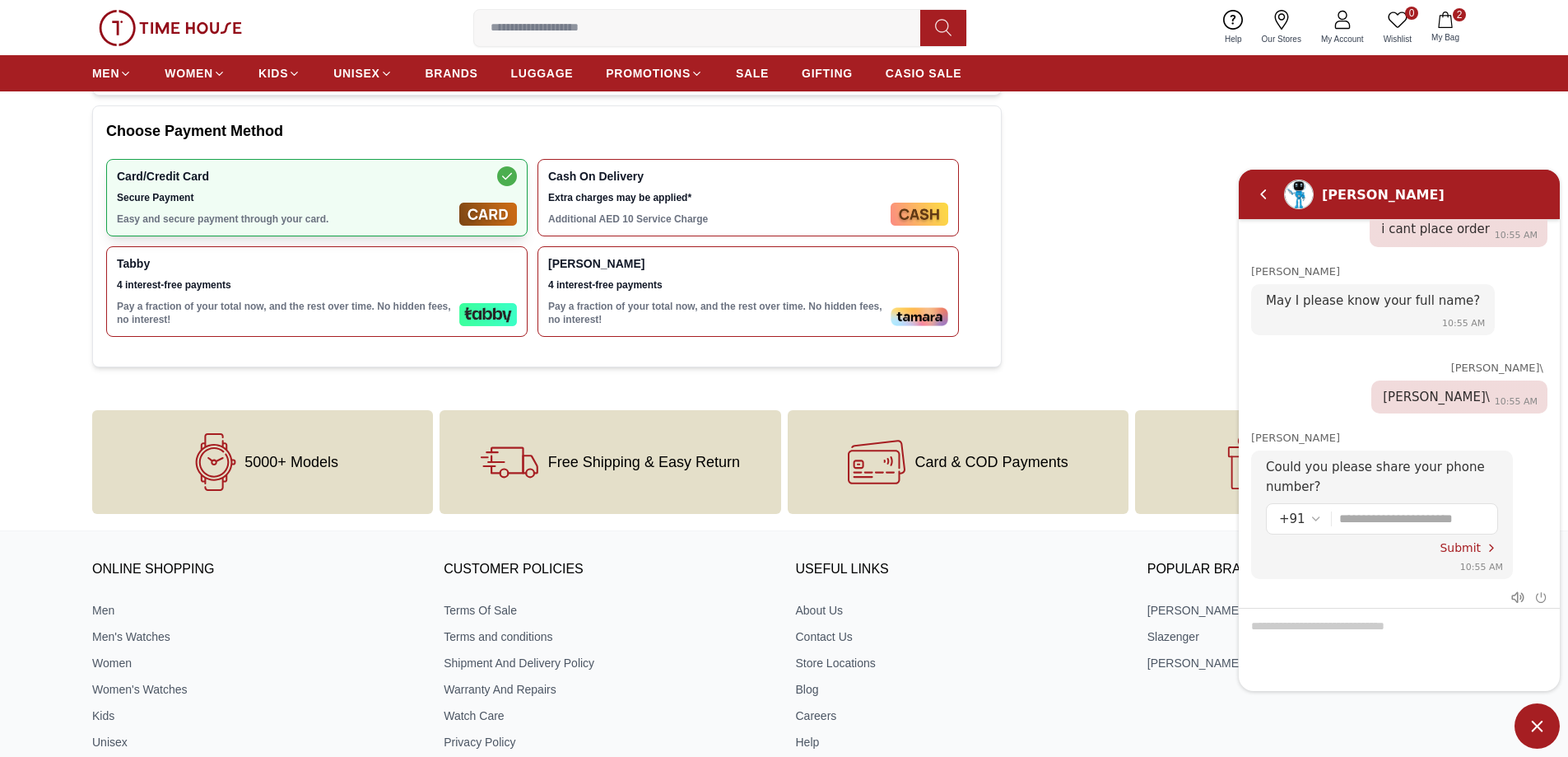
click at [1380, 503] on input "Enter your phone number" at bounding box center [1412, 517] width 145 height 29
click at [1381, 503] on input "***" at bounding box center [1412, 517] width 145 height 29
click at [1396, 507] on input "***" at bounding box center [1412, 517] width 145 height 29
drag, startPoint x: 1374, startPoint y: 501, endPoint x: 1299, endPoint y: 500, distance: 75.0
click at [1299, 503] on div "+91 ***" at bounding box center [1382, 517] width 206 height 29
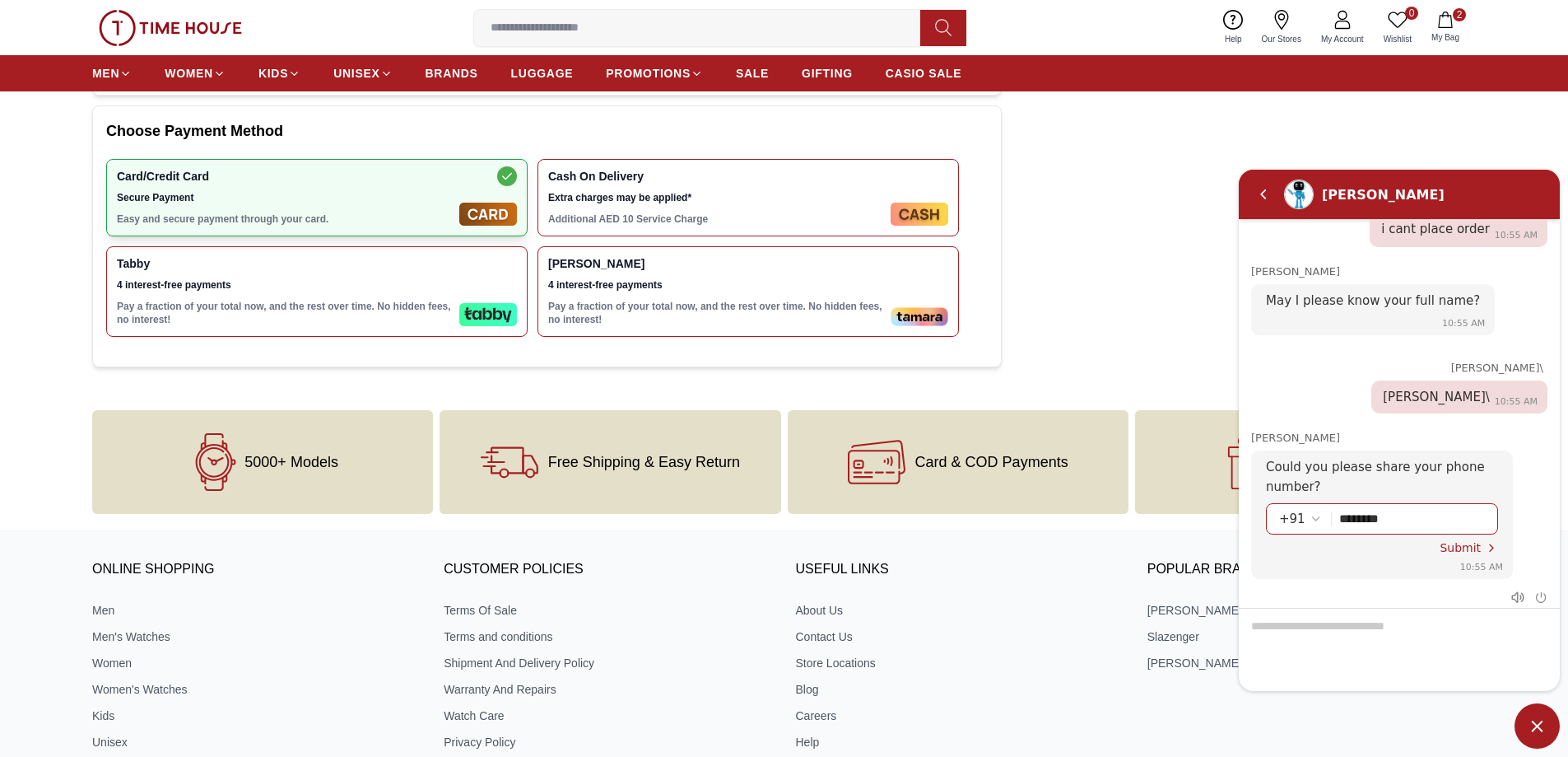
type input "*********"
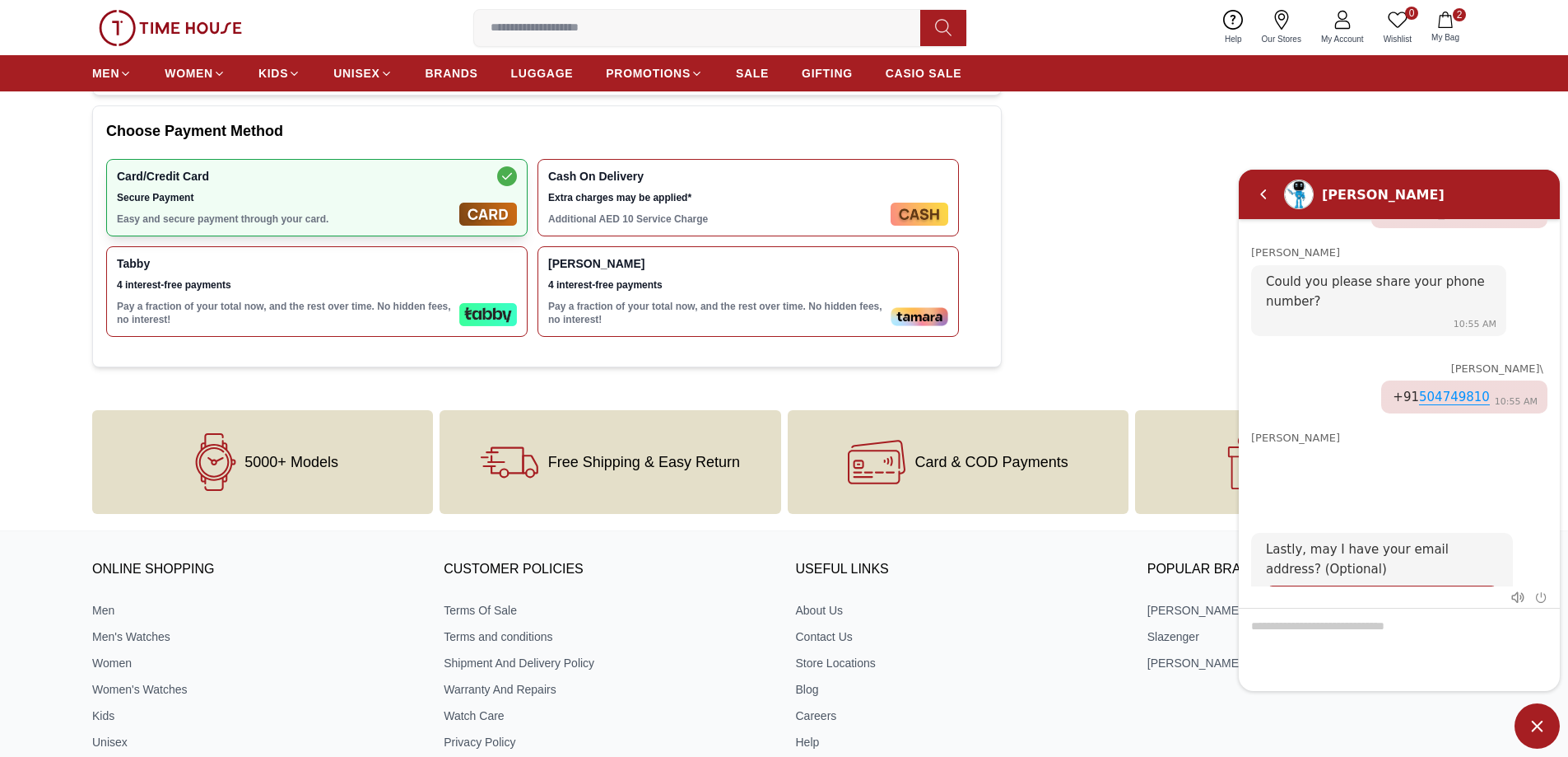
scroll to position [0, 0]
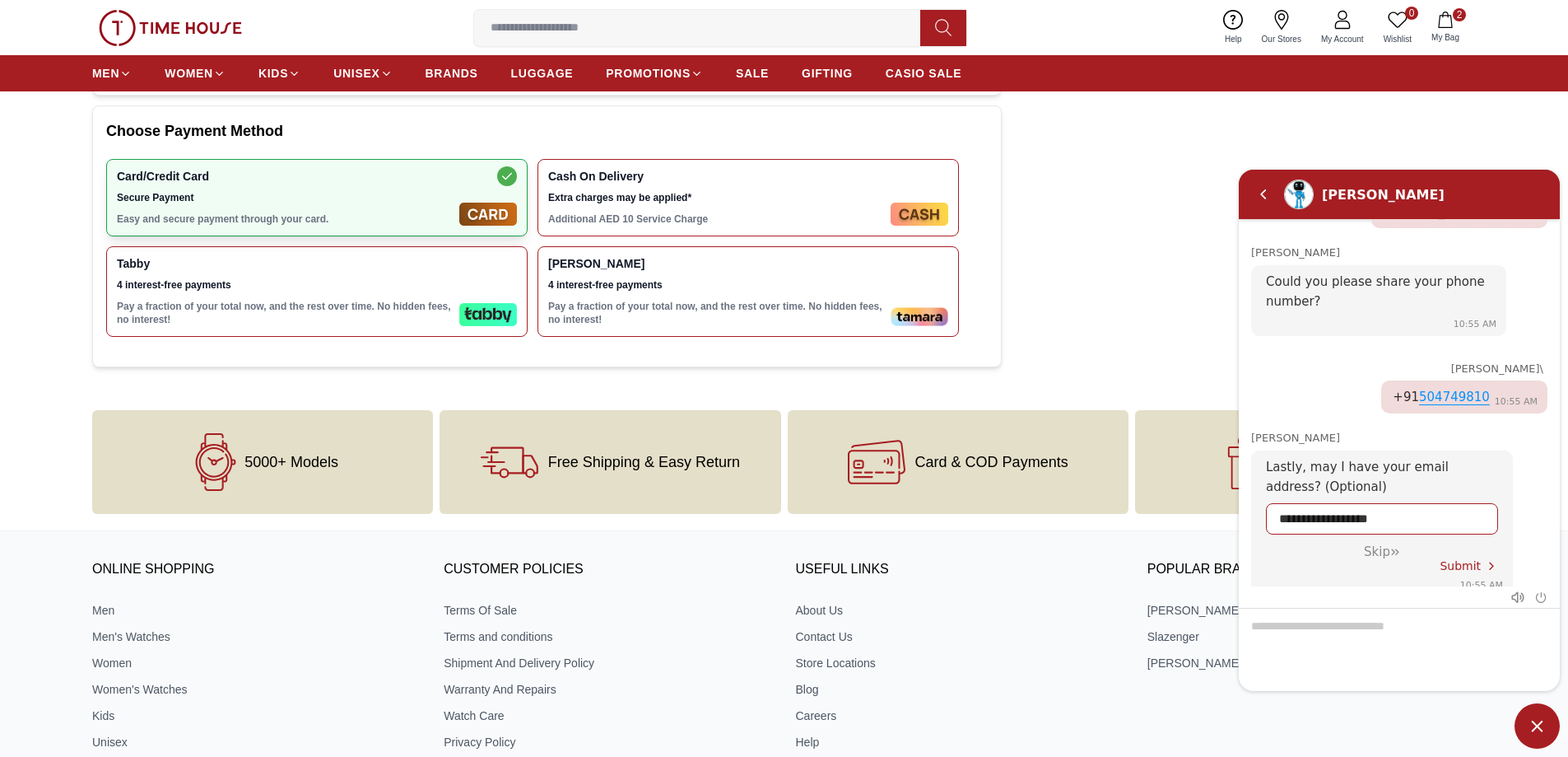
type input "**********"
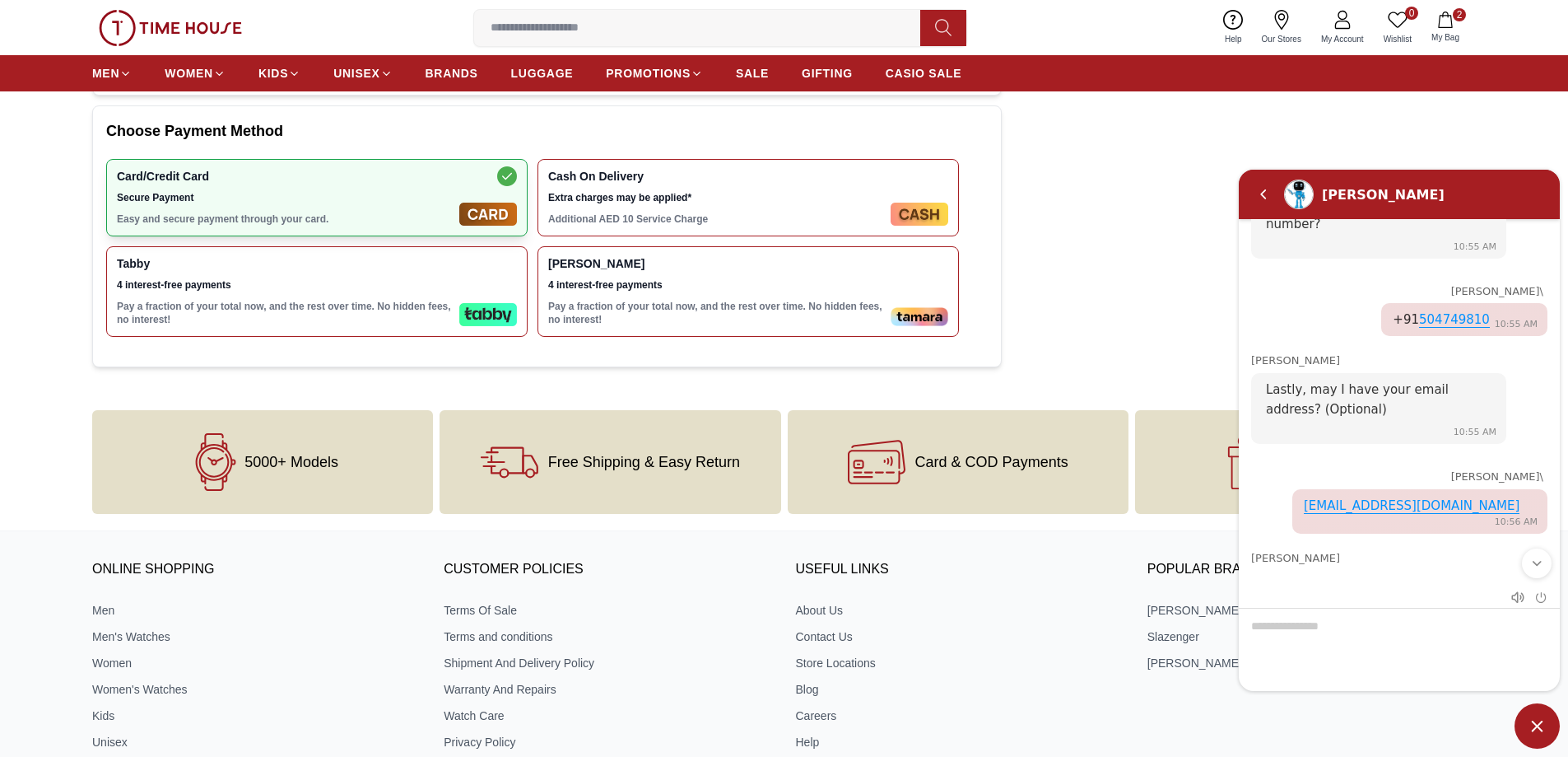
scroll to position [641, 0]
type textarea "**"
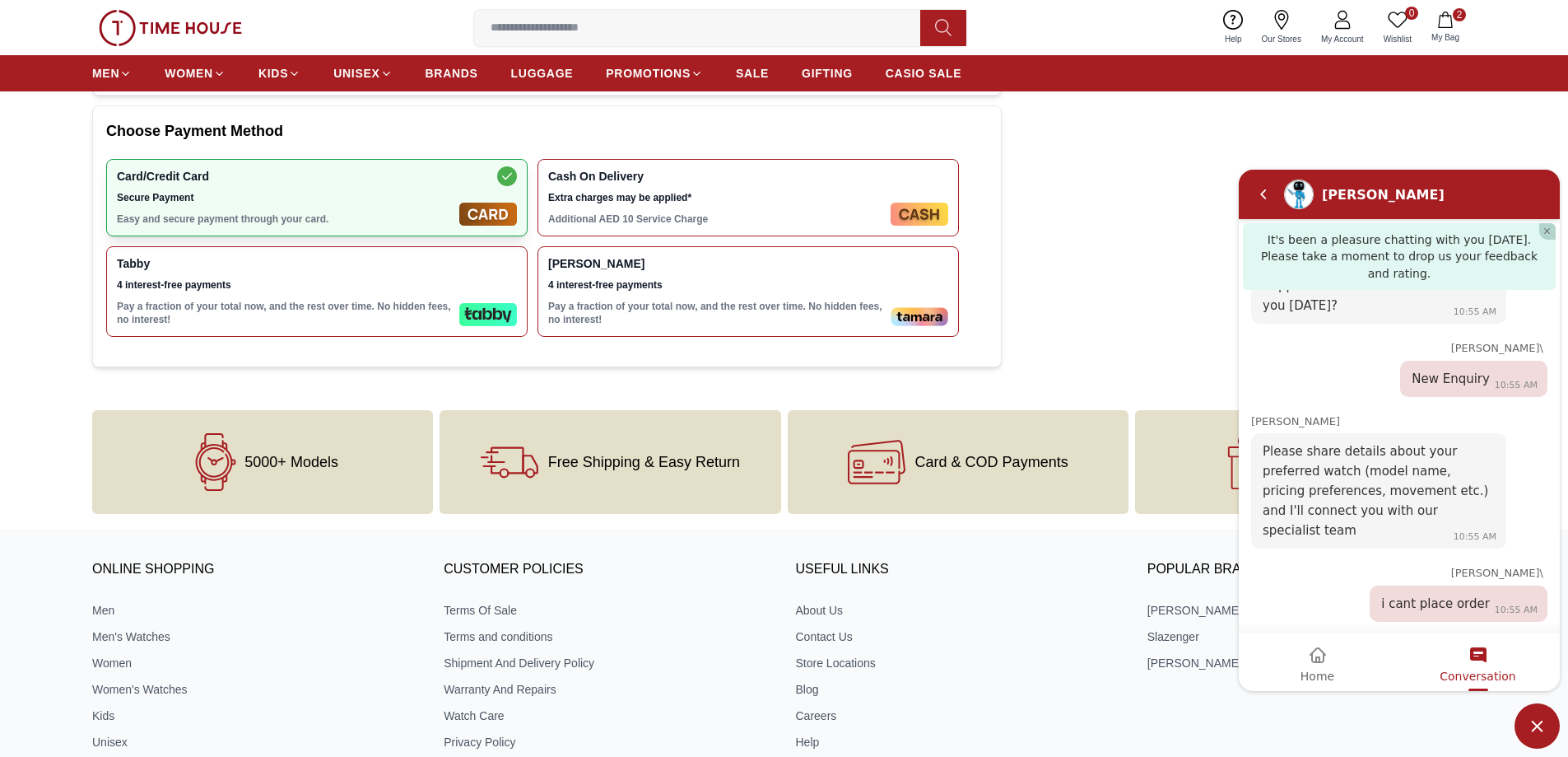
scroll to position [1211, 0]
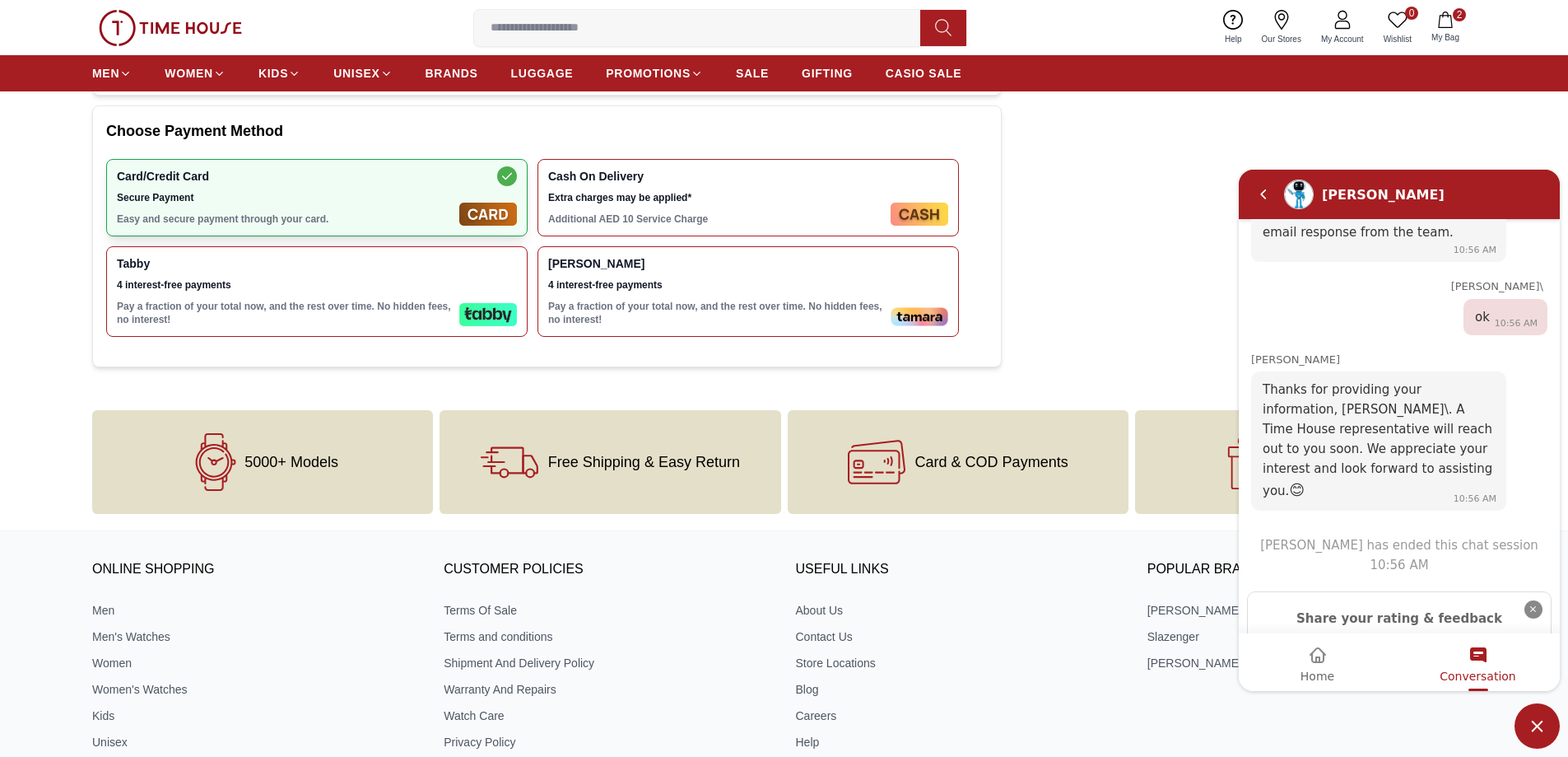
click at [1525, 600] on em "Close" at bounding box center [1533, 609] width 18 height 18
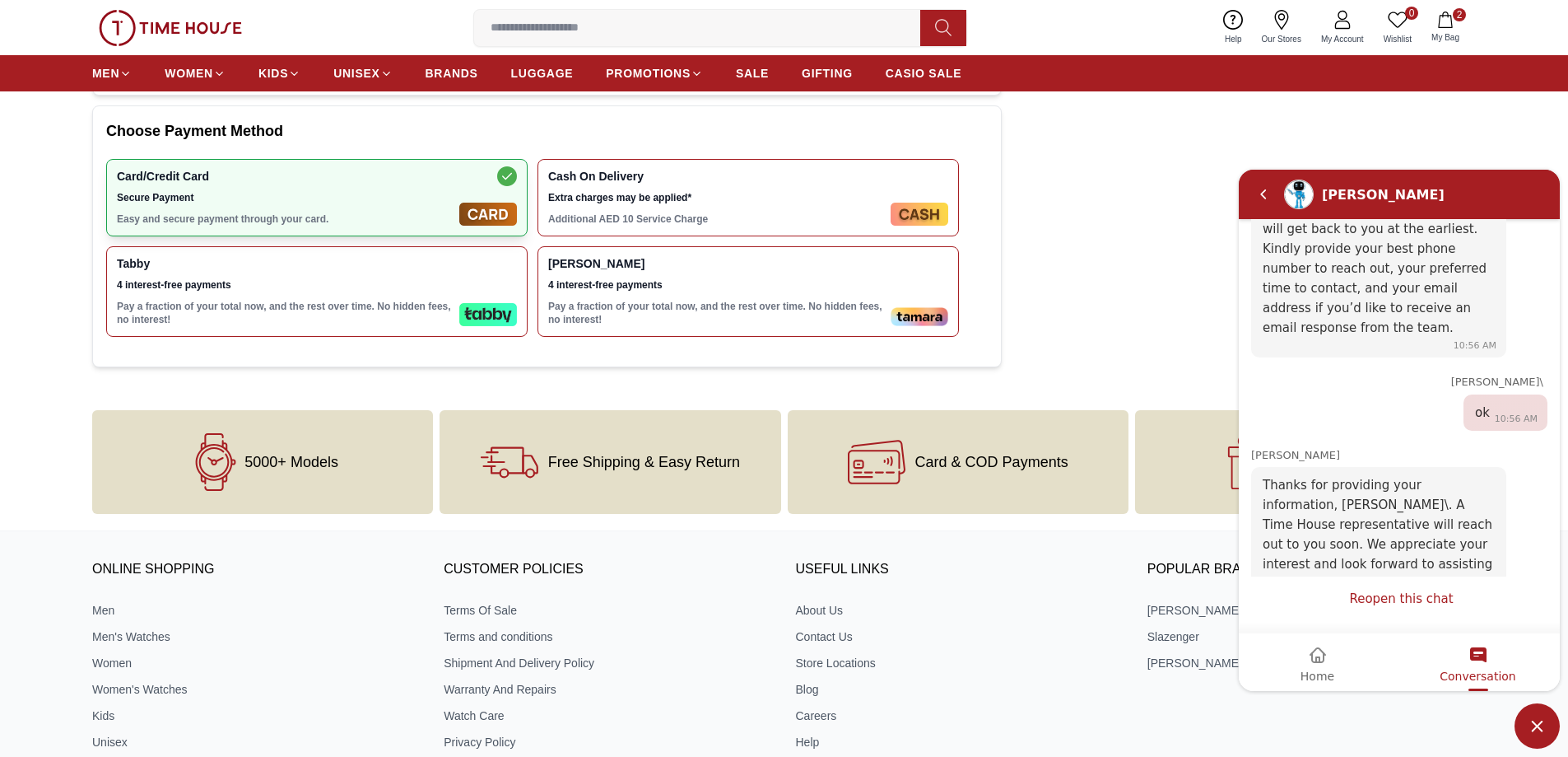
click at [1429, 598] on link "Reopen this chat" at bounding box center [1400, 598] width 104 height 16
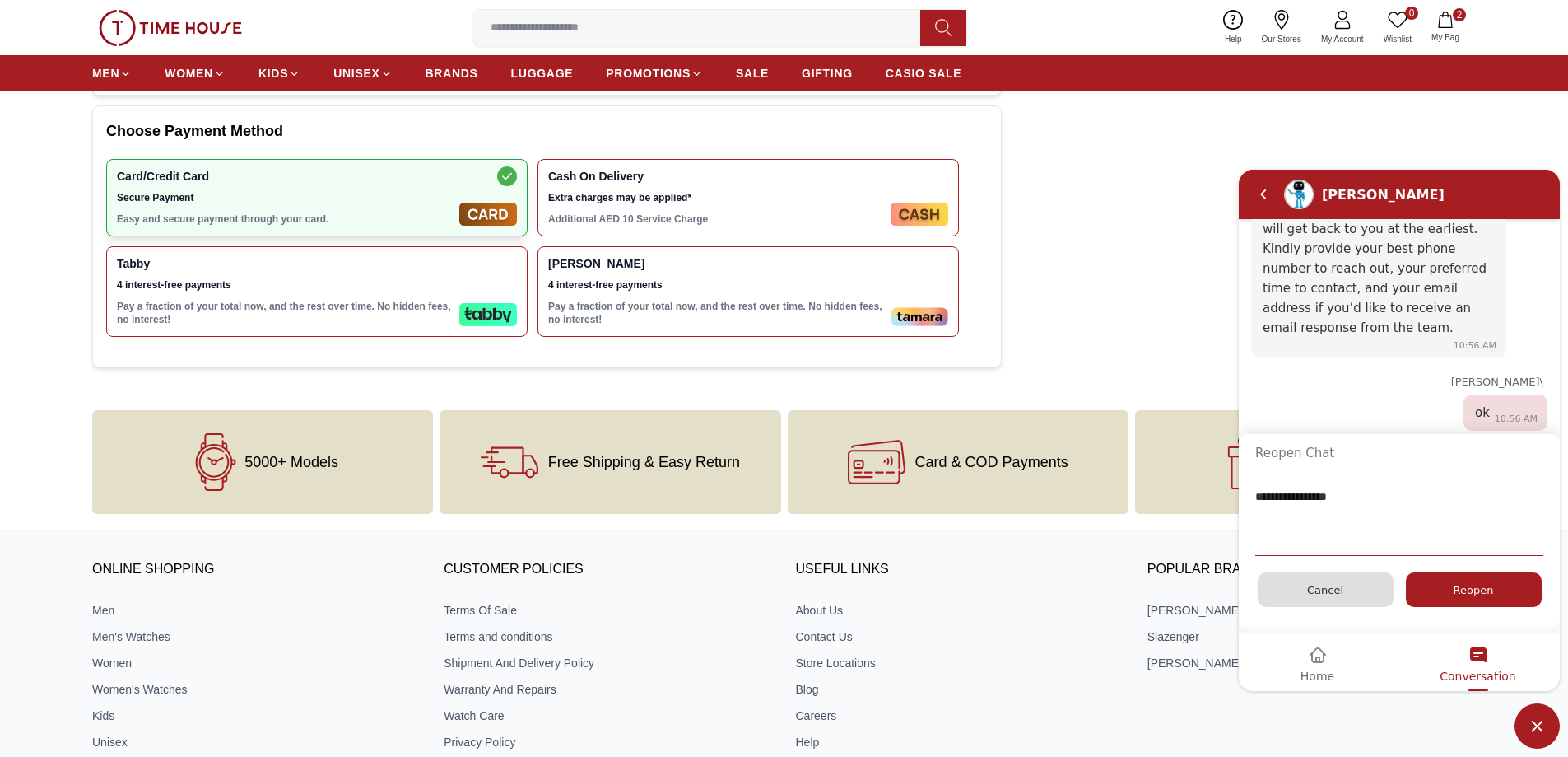
type textarea "**********"
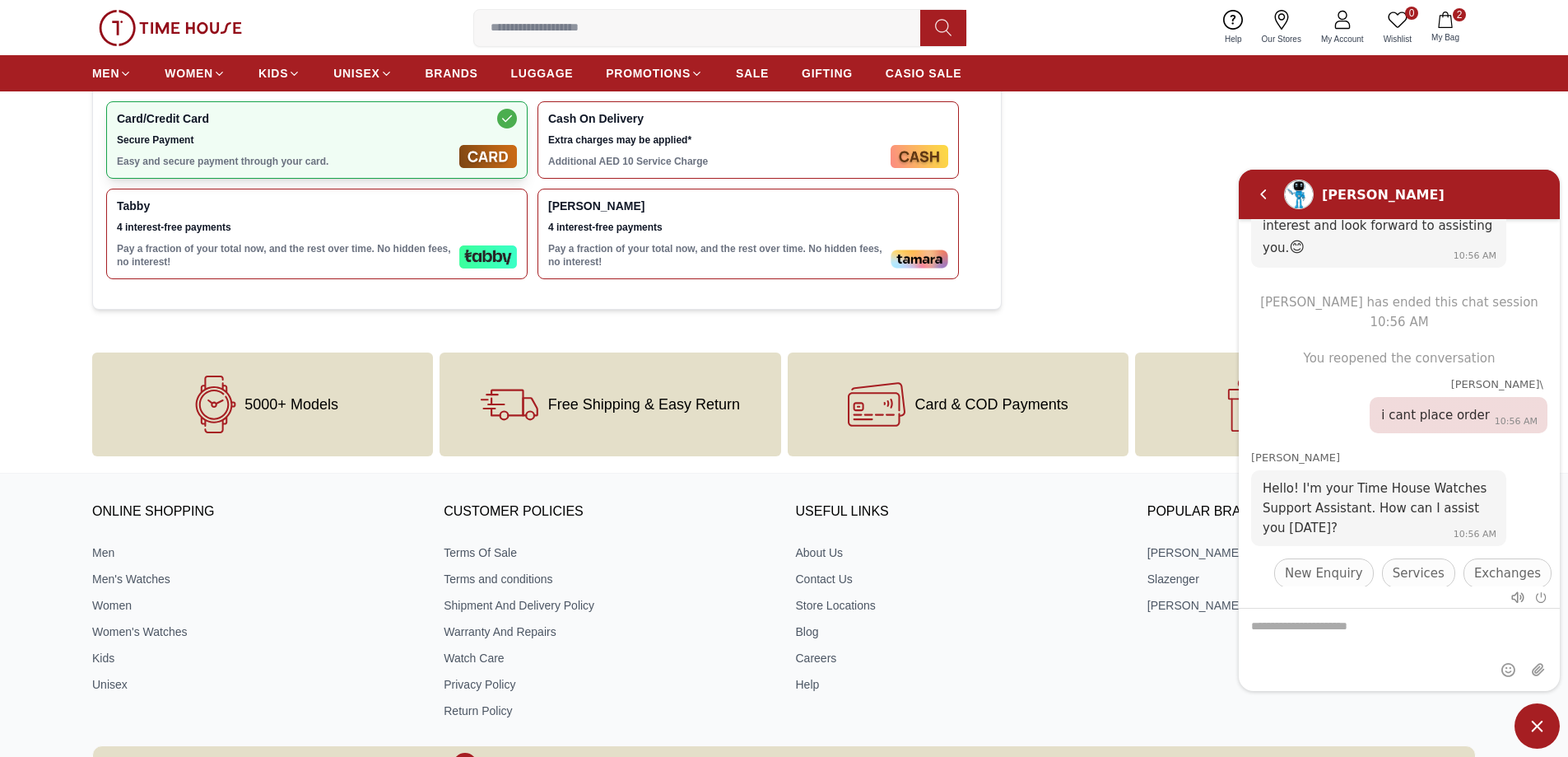
scroll to position [658, 0]
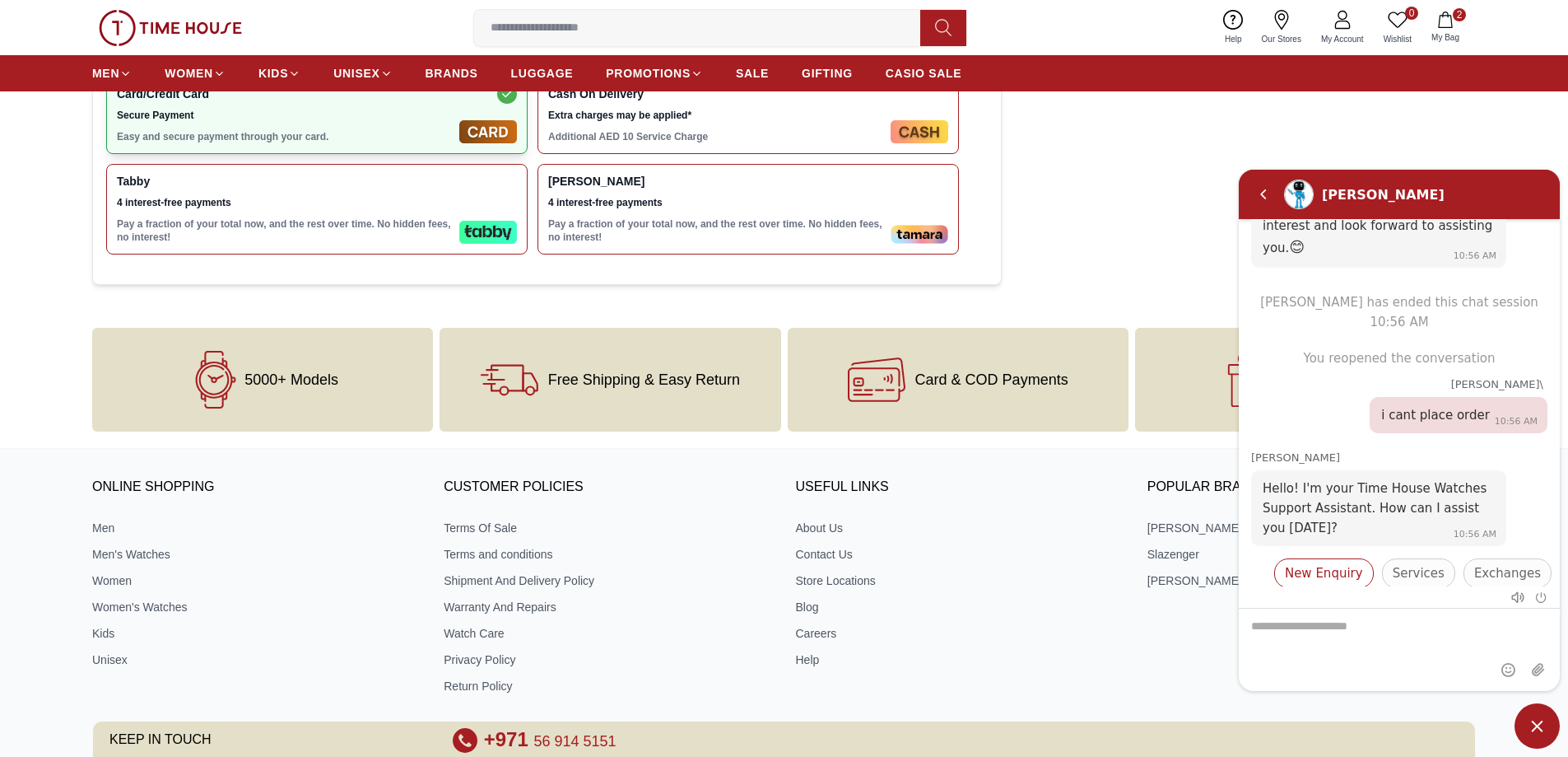
click at [1354, 563] on span "New Enquiry" at bounding box center [1324, 572] width 78 height 20
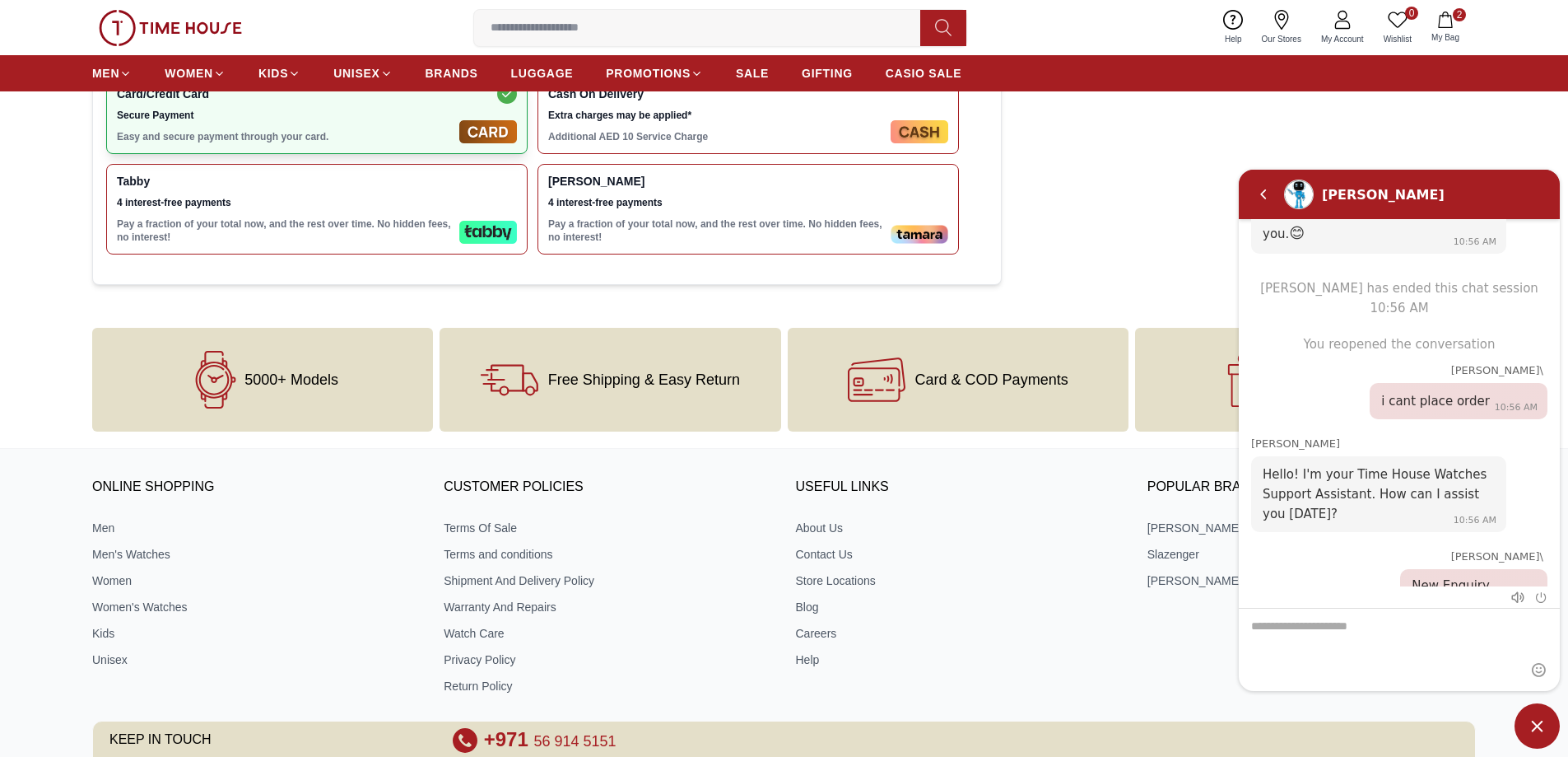
click at [1360, 633] on textarea "We are here to help you" at bounding box center [1399, 649] width 321 height 83
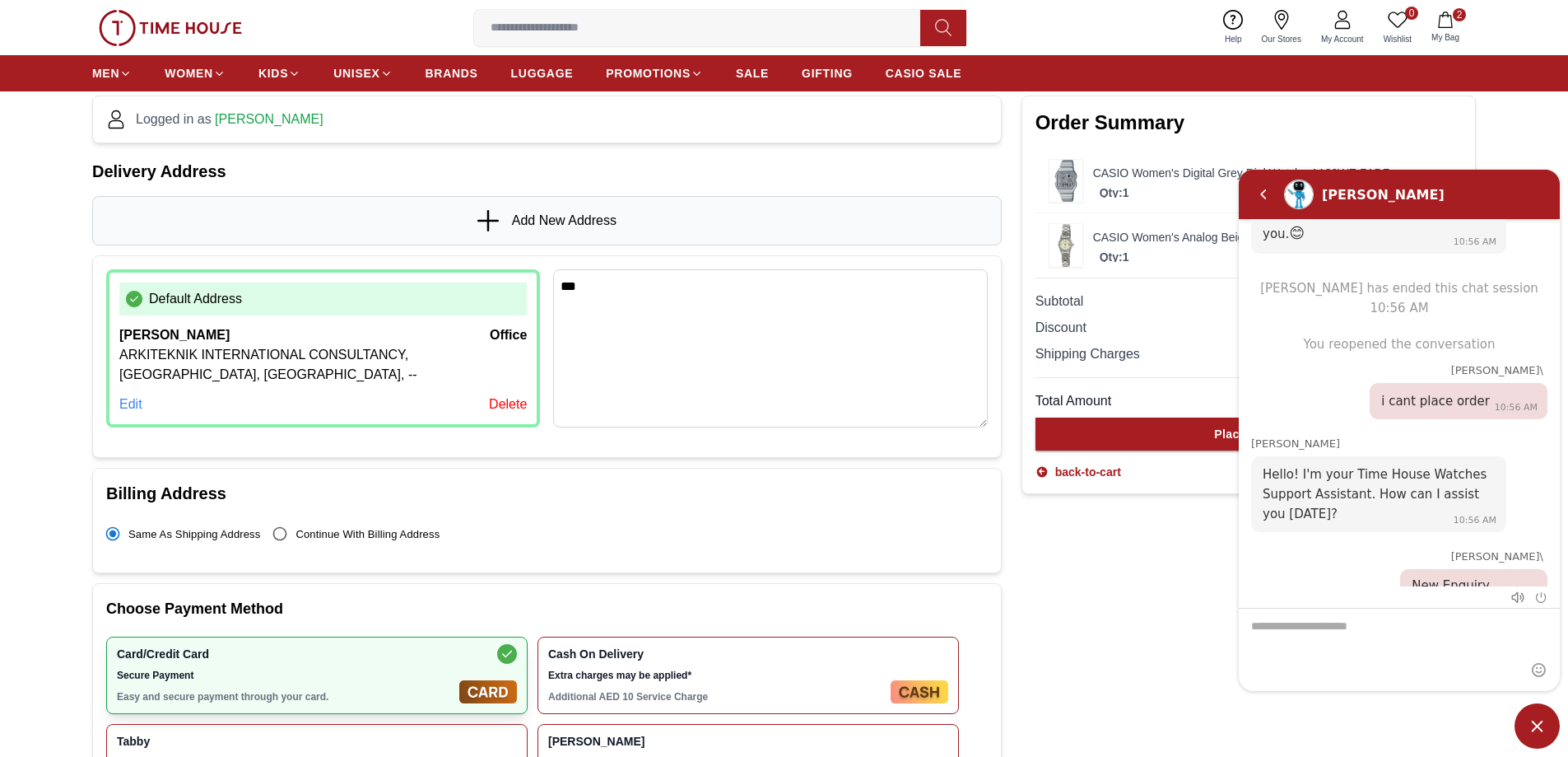
scroll to position [83, 0]
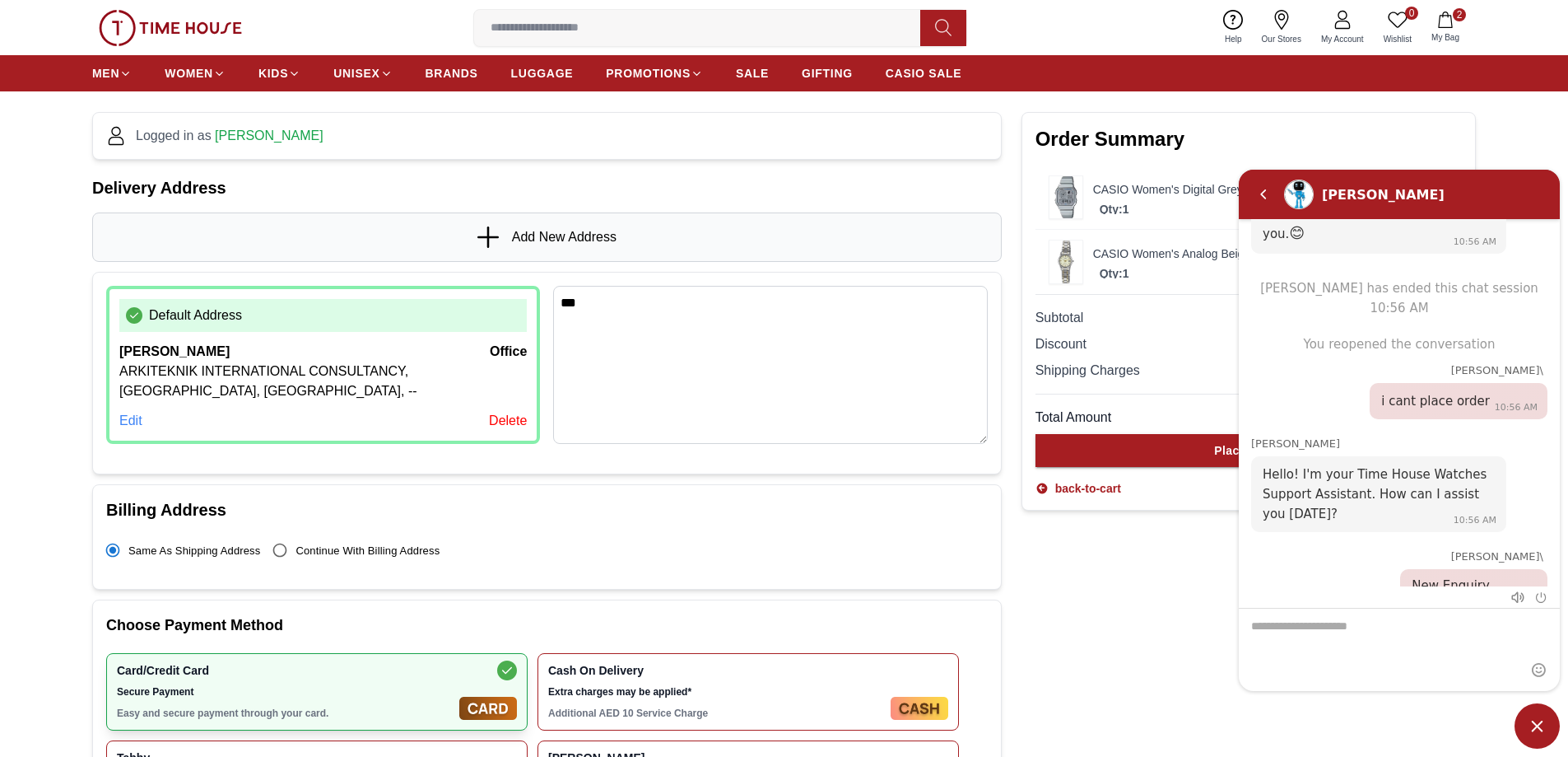
click at [1410, 138] on h2 "Order Summary" at bounding box center [1248, 139] width 427 height 27
drag, startPoint x: 1129, startPoint y: 189, endPoint x: 1103, endPoint y: 604, distance: 415.8
click at [1103, 604] on div "Order Summary CASIO Women's Digital Grey Dial Watch - A130WE-7ADF Qty: 1 AED 24…" at bounding box center [1249, 486] width 454 height 769
click at [1271, 199] on em "Back" at bounding box center [1263, 193] width 33 height 33
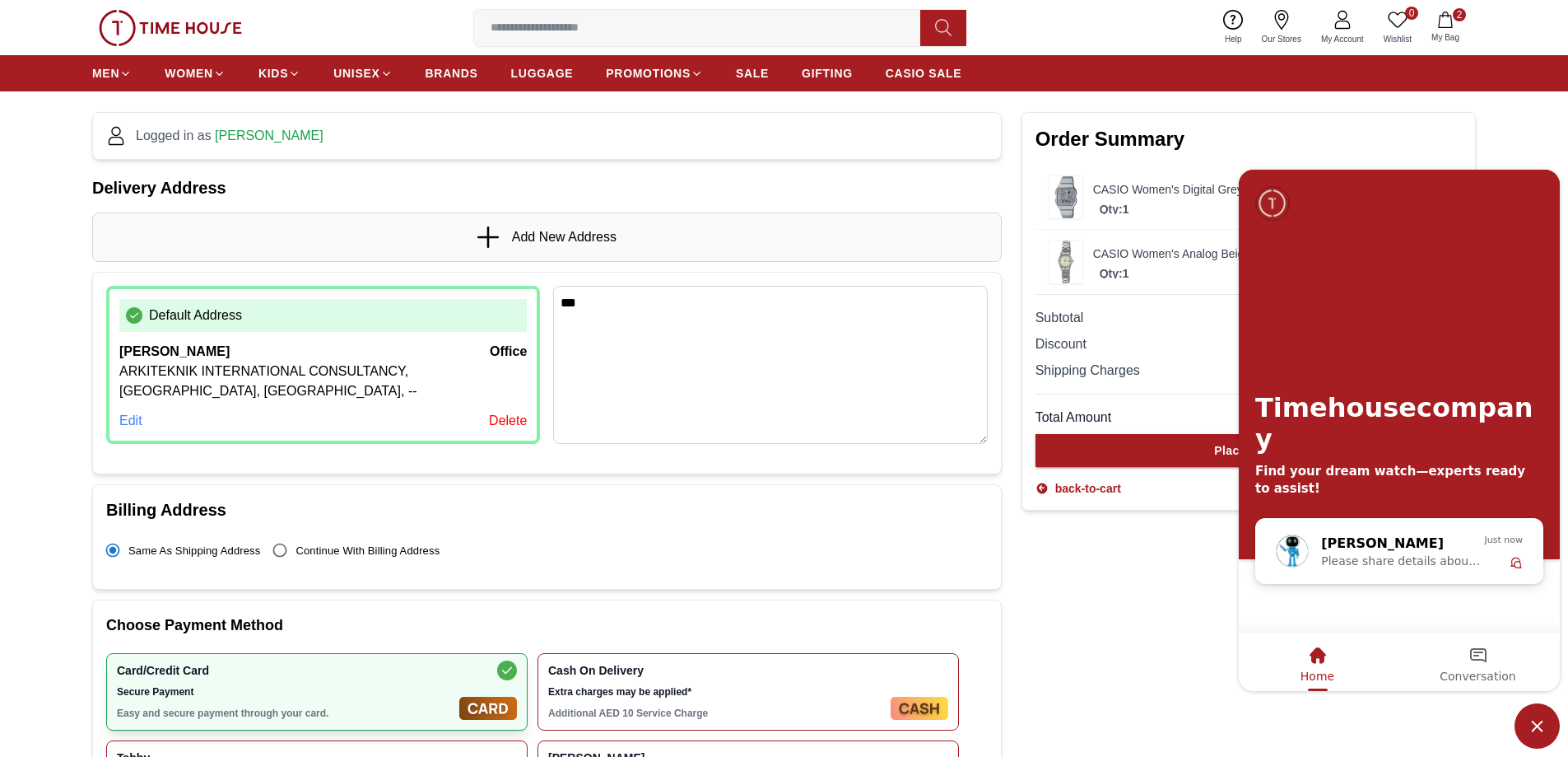
click at [1490, 671] on span "Conversation" at bounding box center [1477, 674] width 75 height 13
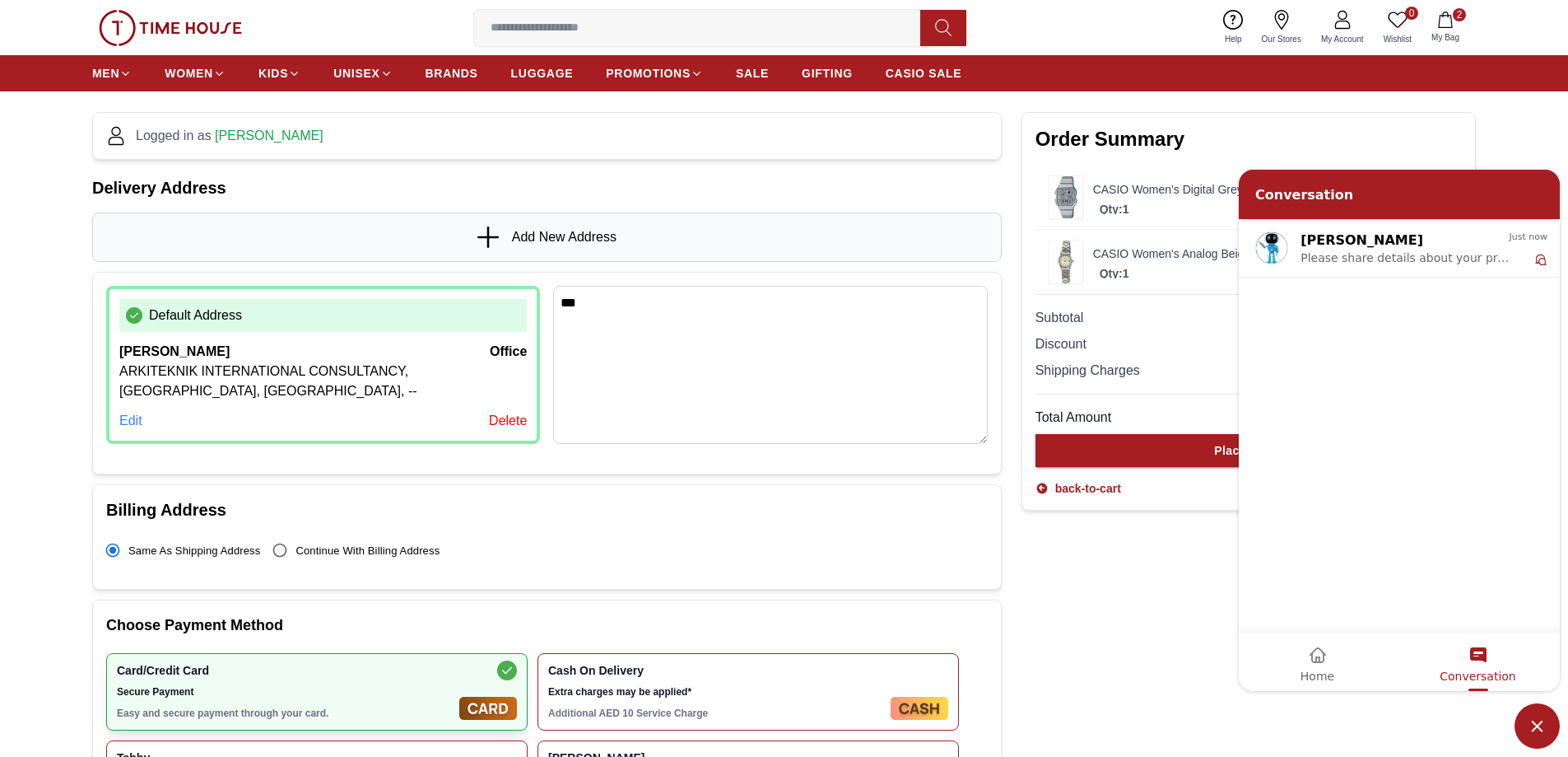
click at [1414, 727] on div "Order Summary CASIO Women's Digital Grey Dial Watch - A130WE-7ADF Qty: 1 AED 24…" at bounding box center [1249, 486] width 454 height 769
drag, startPoint x: 1394, startPoint y: 194, endPoint x: 1399, endPoint y: 285, distance: 91.1
click at [1399, 285] on div "Conversation Zoe Please share details about your preferred watch (model name, p…" at bounding box center [1399, 429] width 321 height 521
click at [1418, 165] on body "Conversation Zoe Please share details about your preferred watch (model name, p…" at bounding box center [1399, 430] width 329 height 530
click at [1536, 714] on span "Minimize live chat window" at bounding box center [1536, 725] width 45 height 45
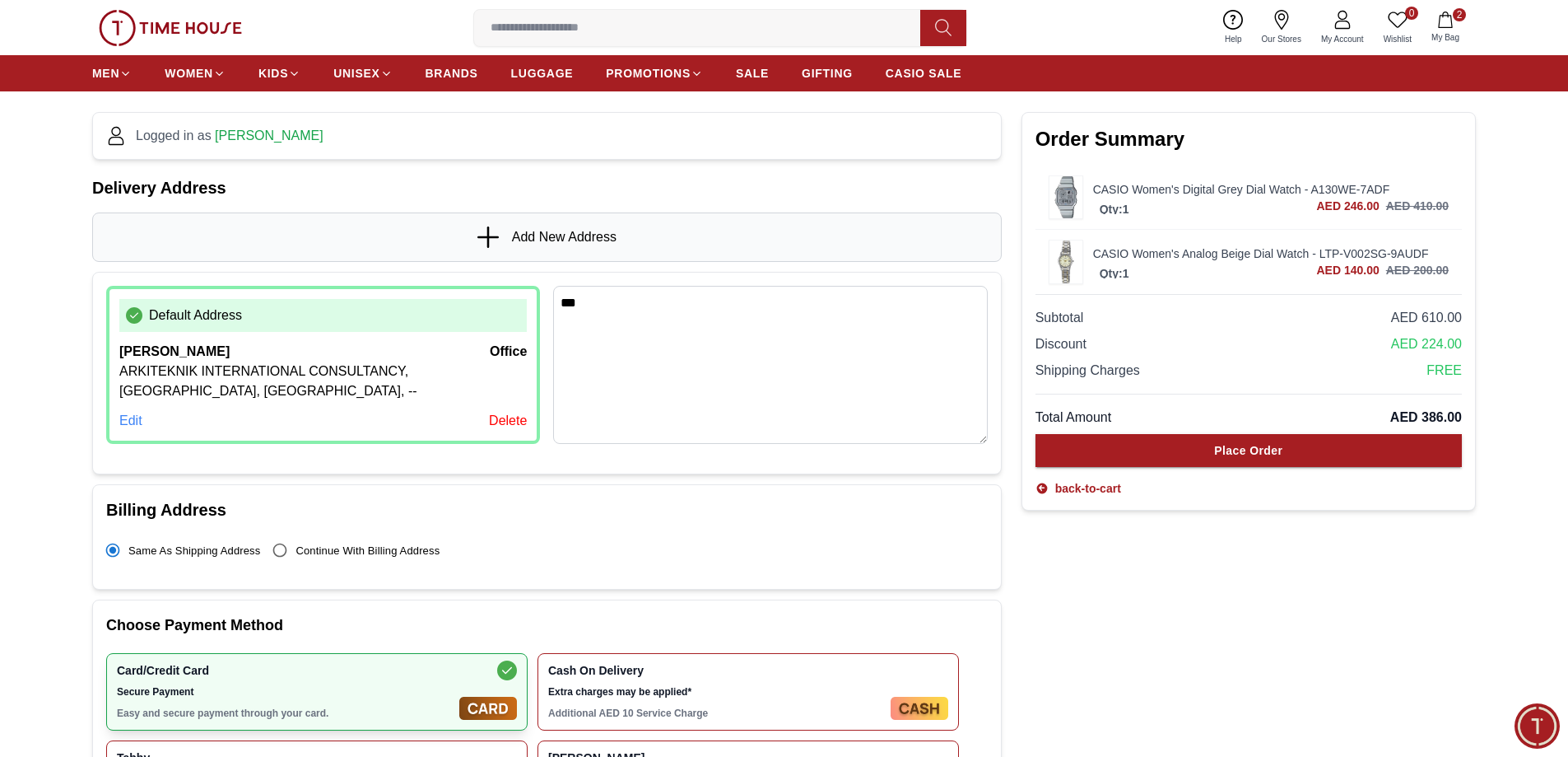
click at [1396, 189] on link "CASIO Women's Digital Grey Dial Watch - A130WE-7ADF" at bounding box center [1270, 189] width 356 height 17
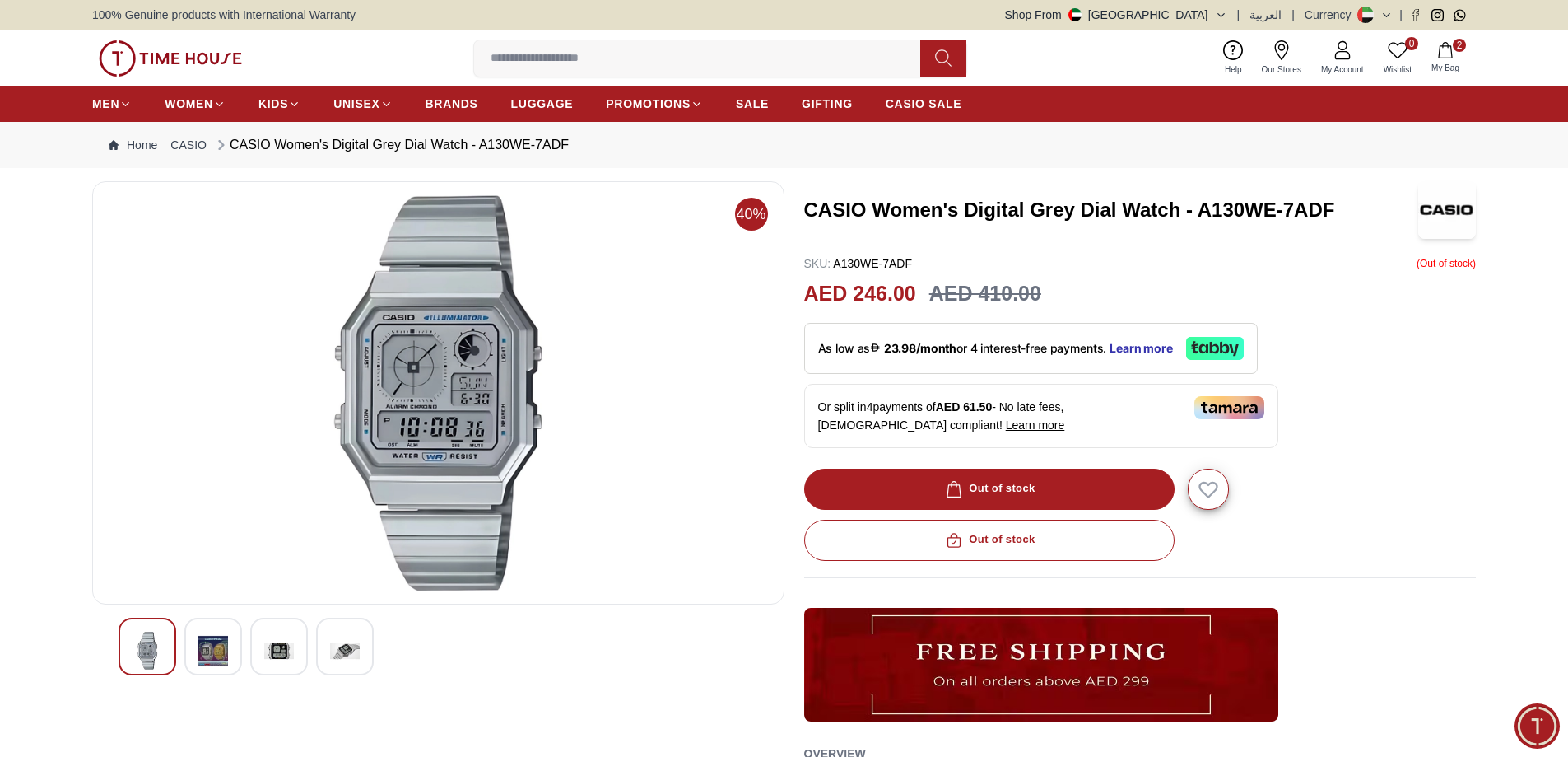
scroll to position [1530, 0]
click at [1443, 49] on icon "button" at bounding box center [1445, 50] width 17 height 17
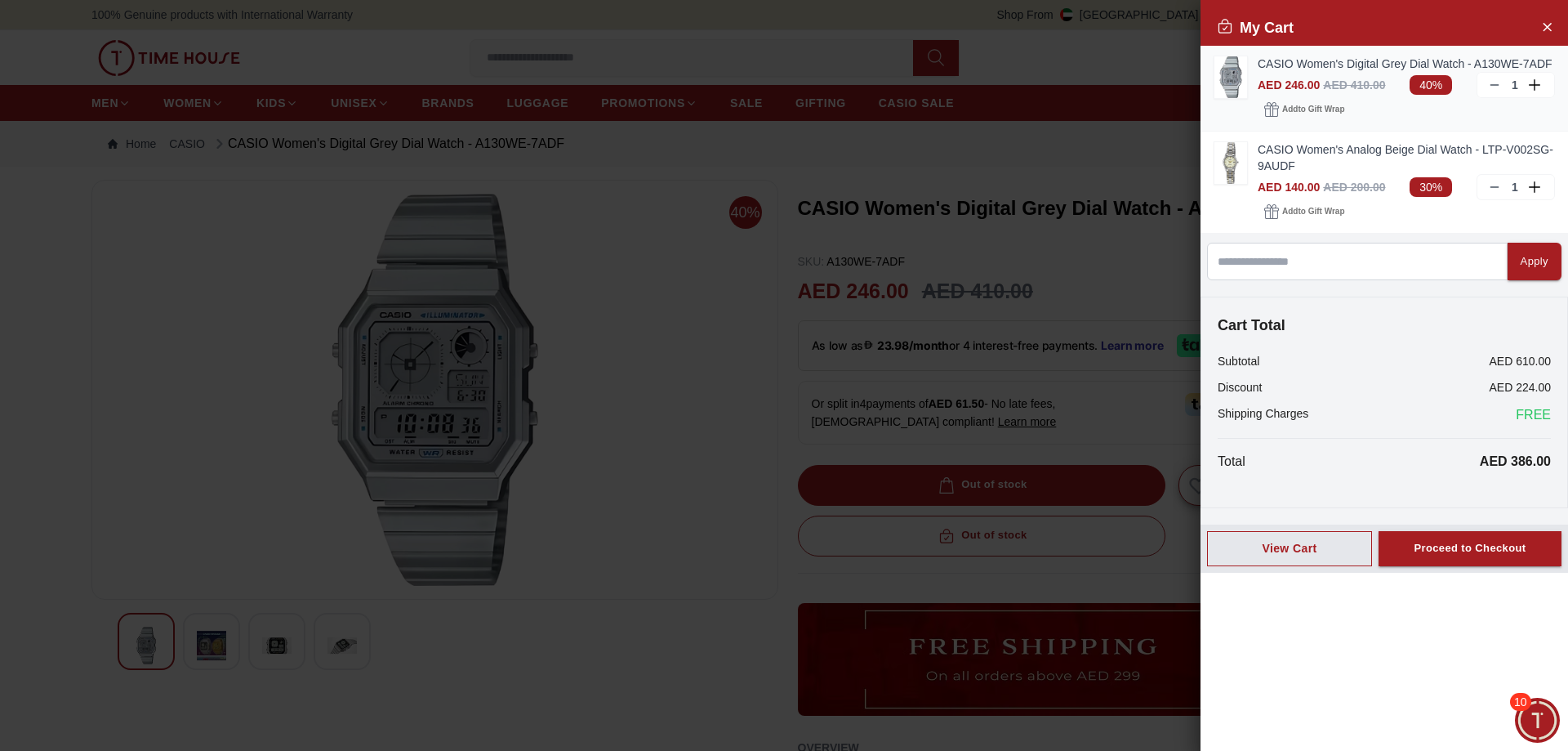
click at [1496, 90] on icon at bounding box center [1494, 85] width 13 height 13
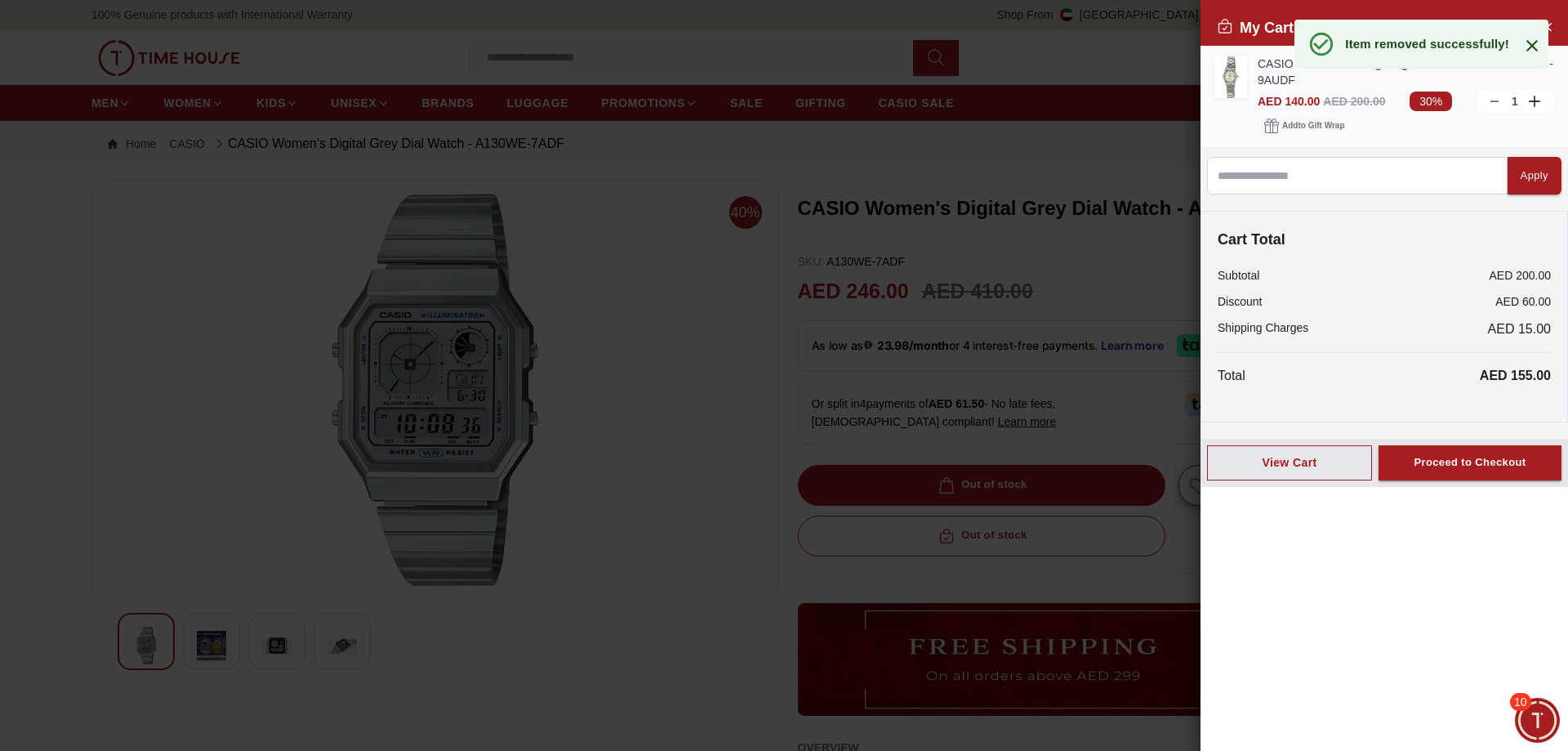
click at [1260, 77] on link "CASIO Women's Analog Beige Dial Watch - LTP-V002SG-9AUDF" at bounding box center [1406, 71] width 297 height 33
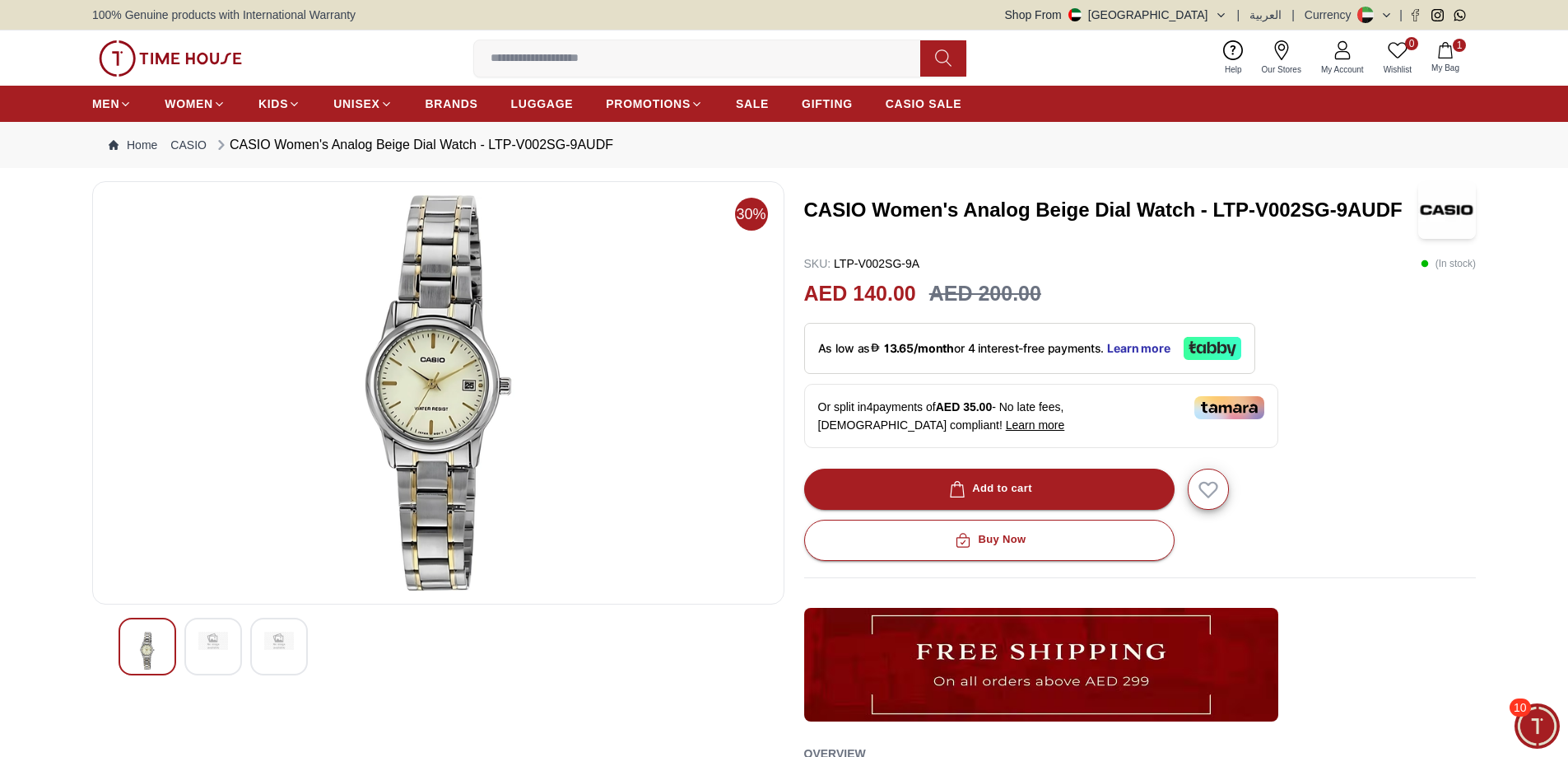
click at [145, 58] on img at bounding box center [169, 58] width 143 height 36
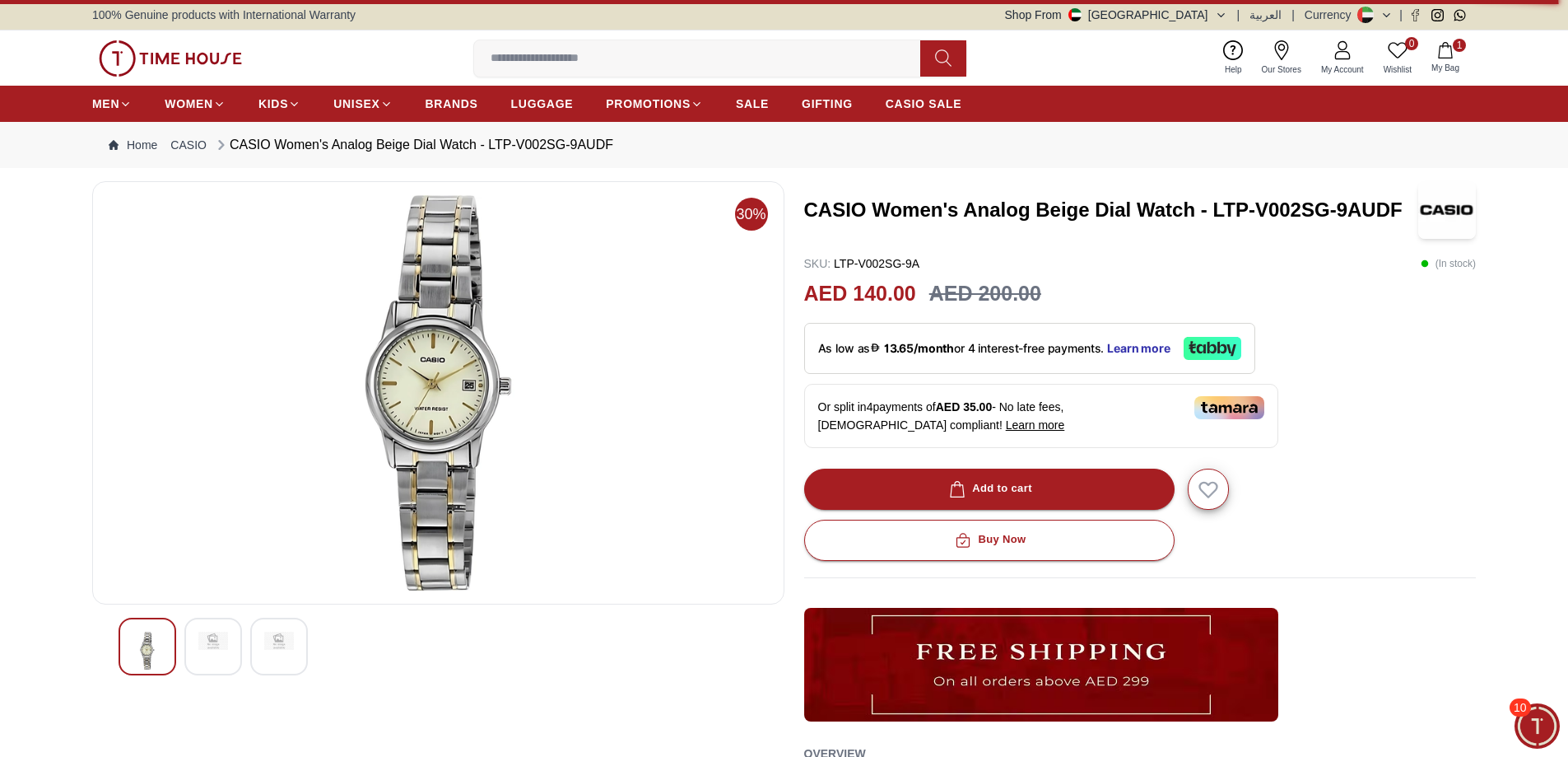
click at [167, 53] on img at bounding box center [169, 58] width 143 height 36
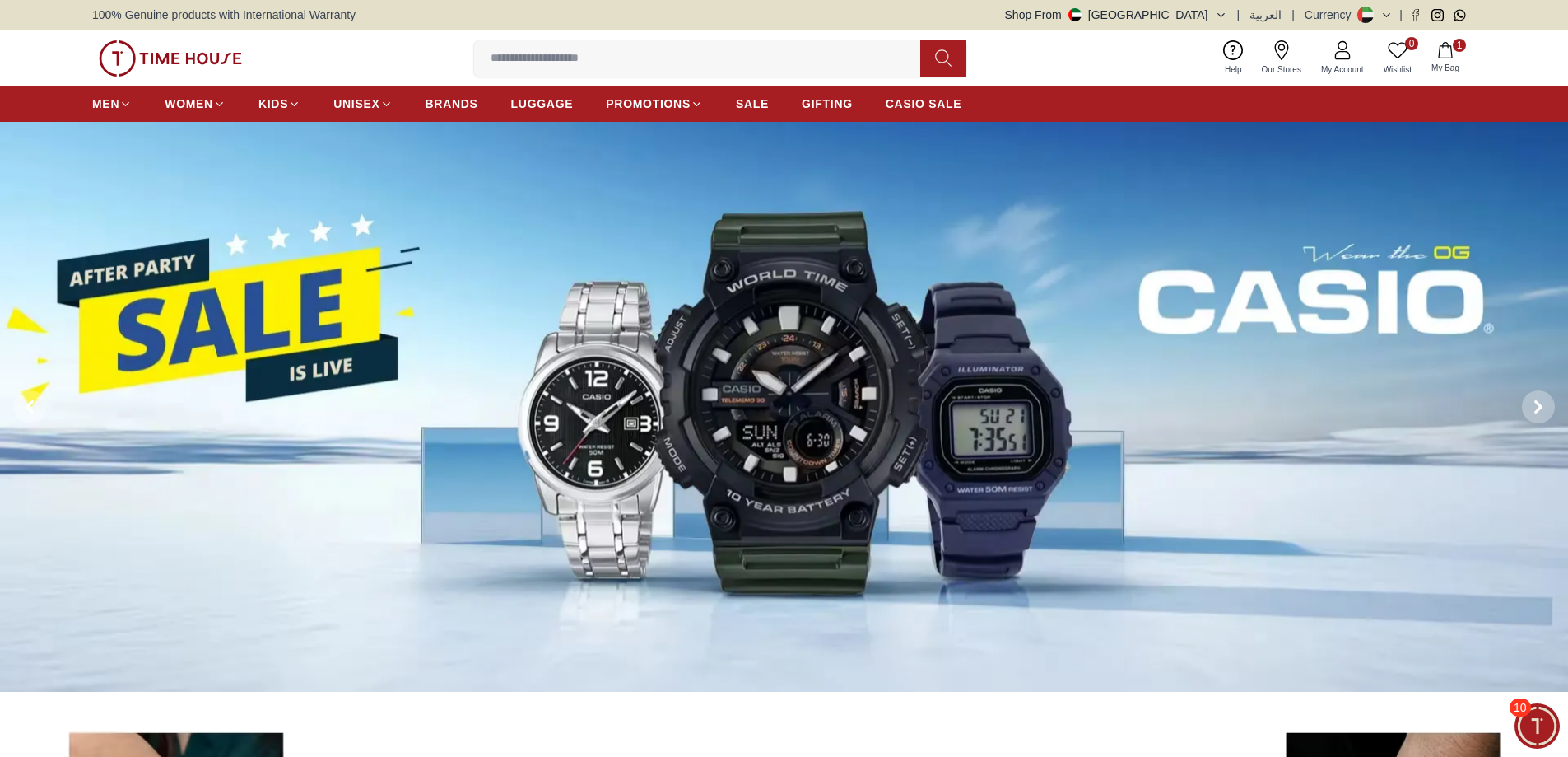
click at [902, 366] on img at bounding box center [784, 406] width 1568 height 571
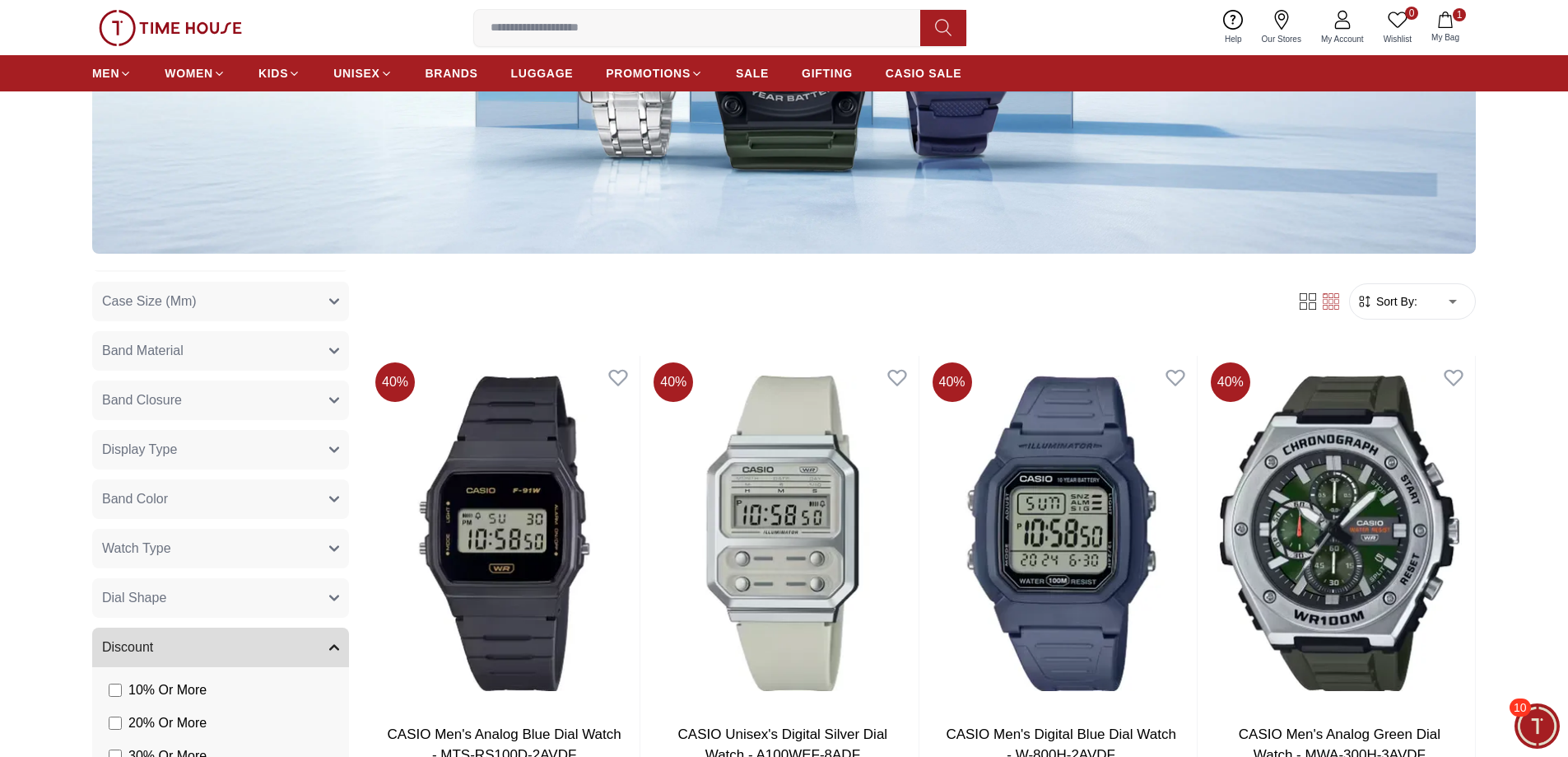
scroll to position [906, 0]
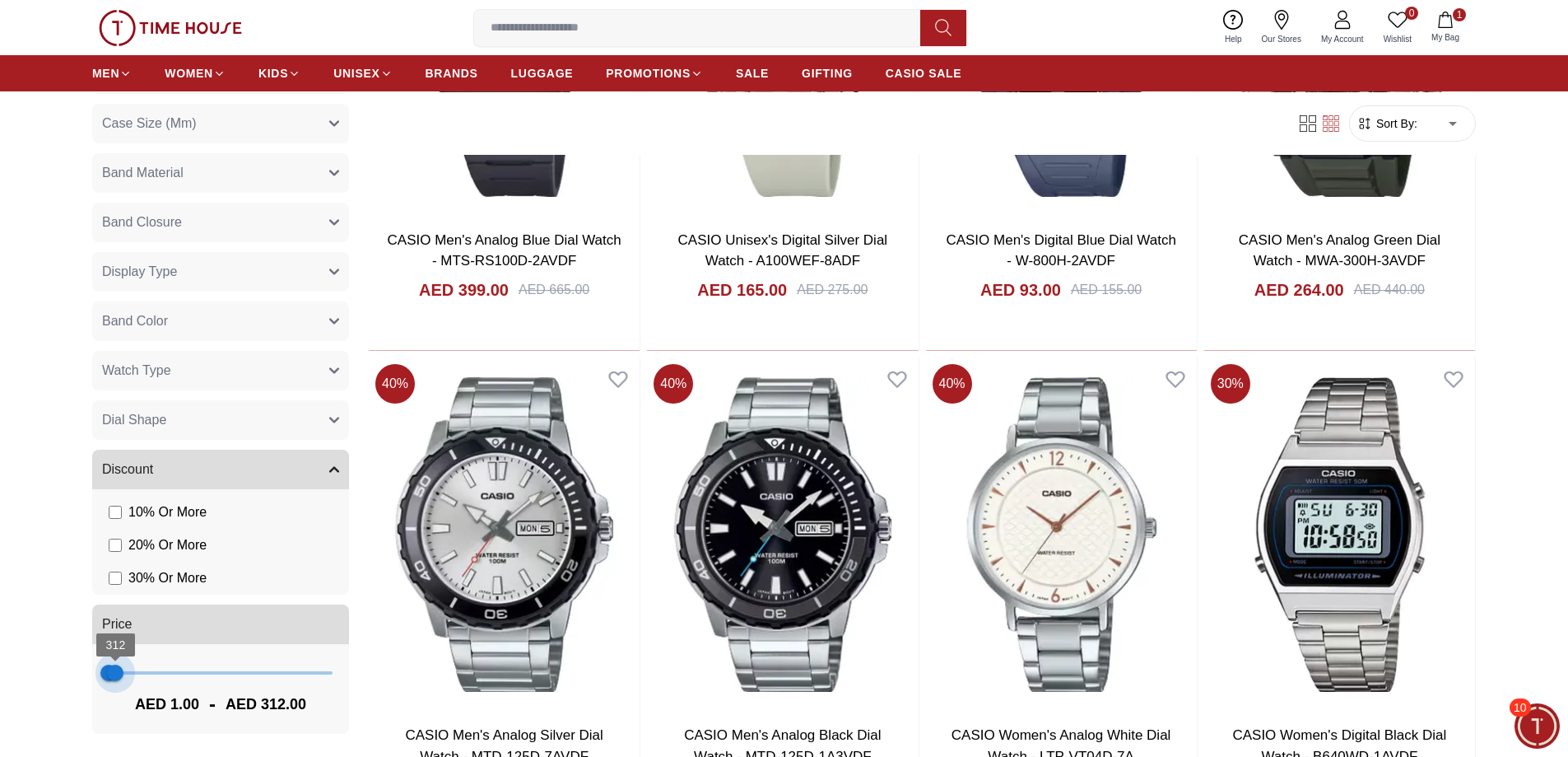
type input "***"
drag, startPoint x: 318, startPoint y: 679, endPoint x: 114, endPoint y: 662, distance: 204.7
click at [114, 665] on span "273" at bounding box center [114, 673] width 17 height 17
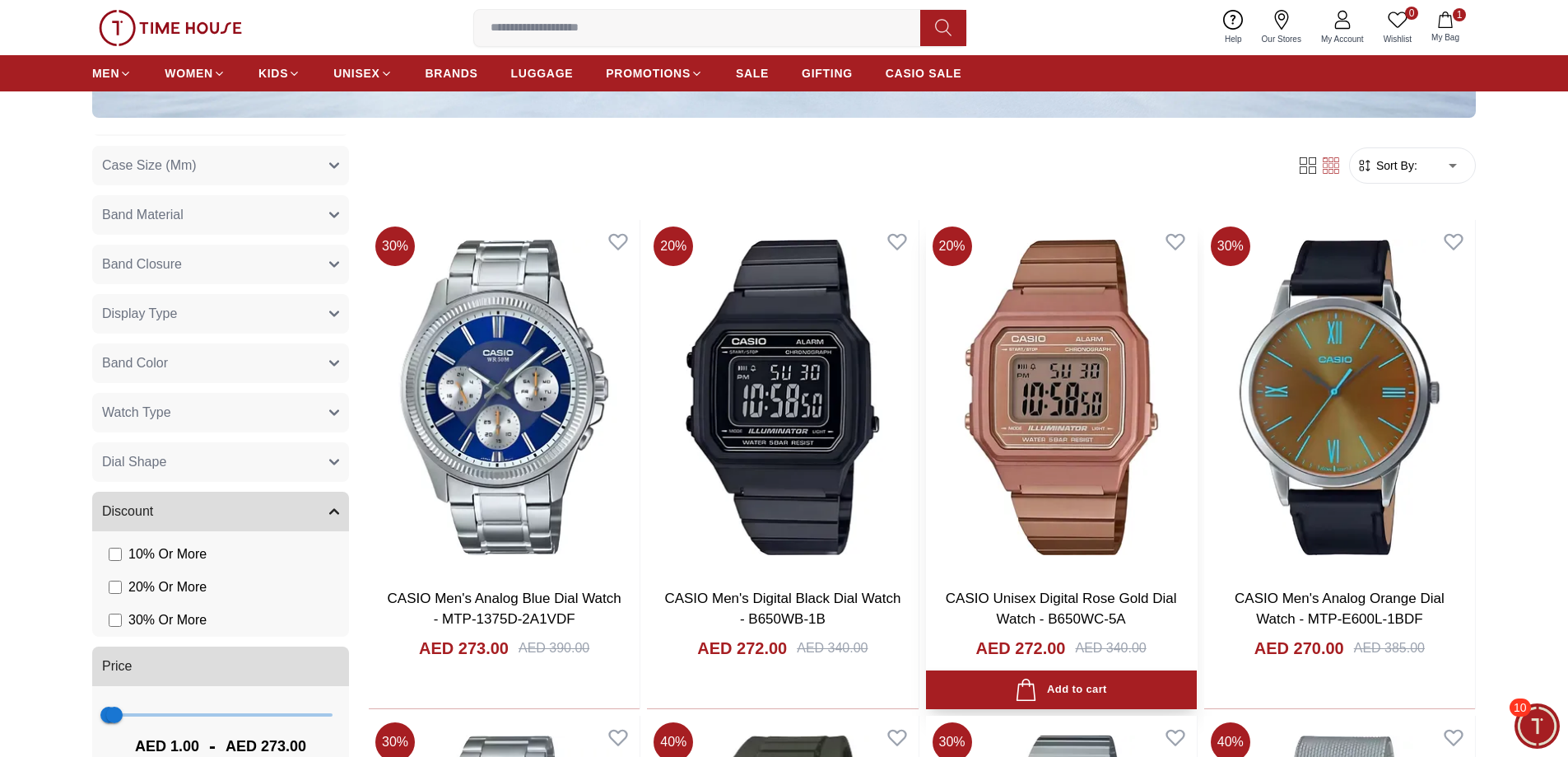
scroll to position [577, 0]
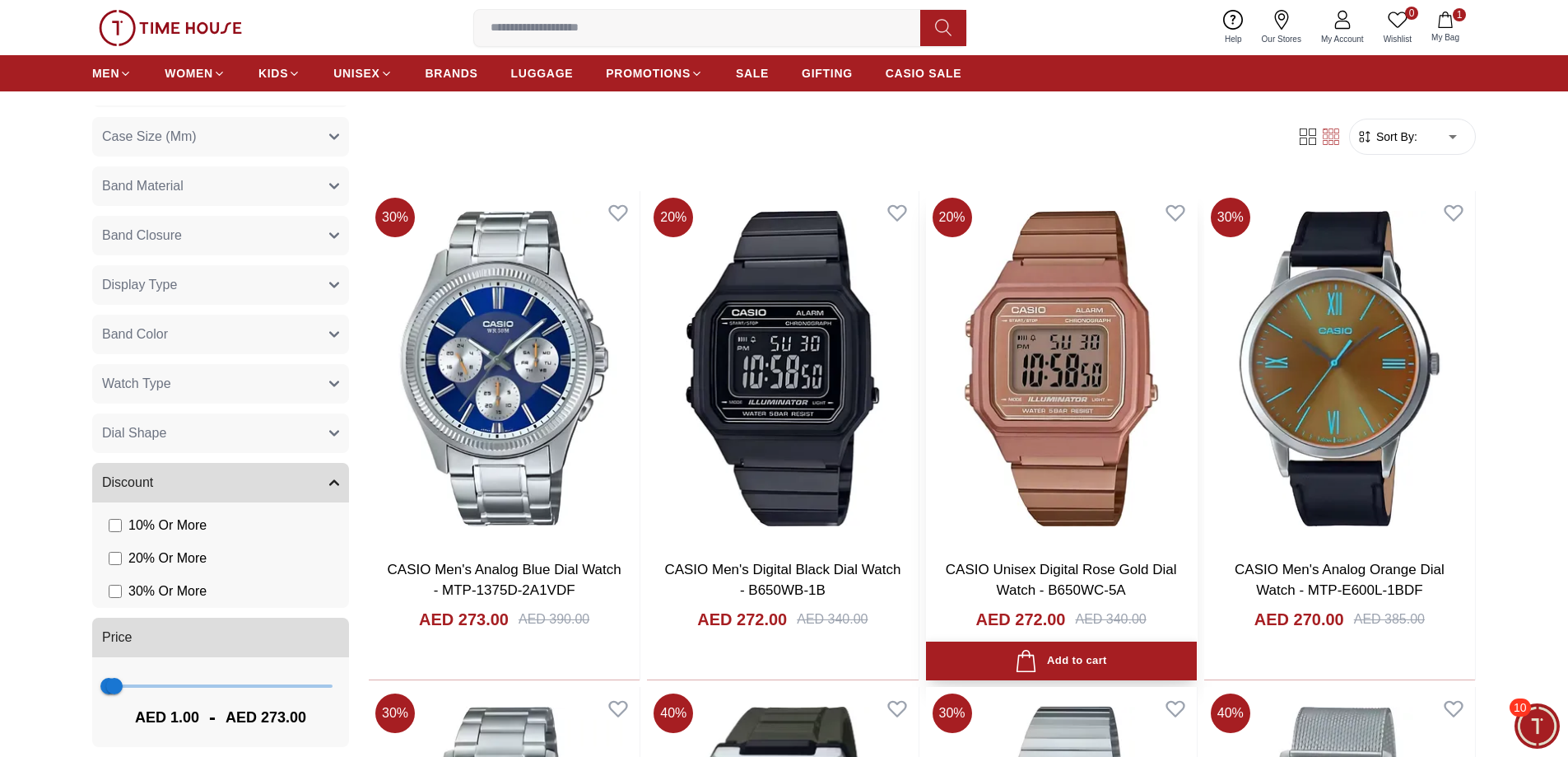
click at [1103, 663] on div "Add to cart" at bounding box center [1060, 660] width 91 height 22
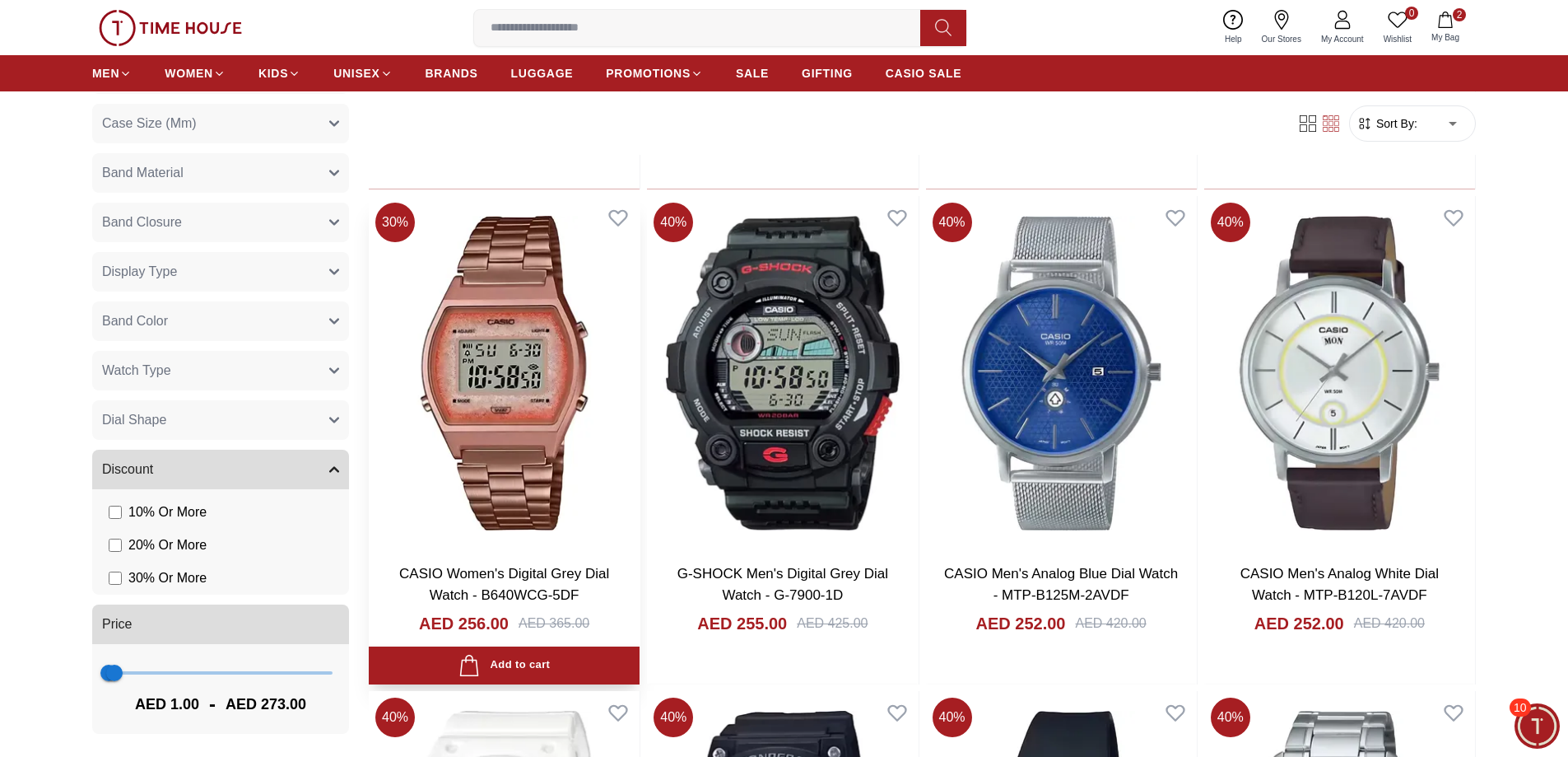
scroll to position [2059, 0]
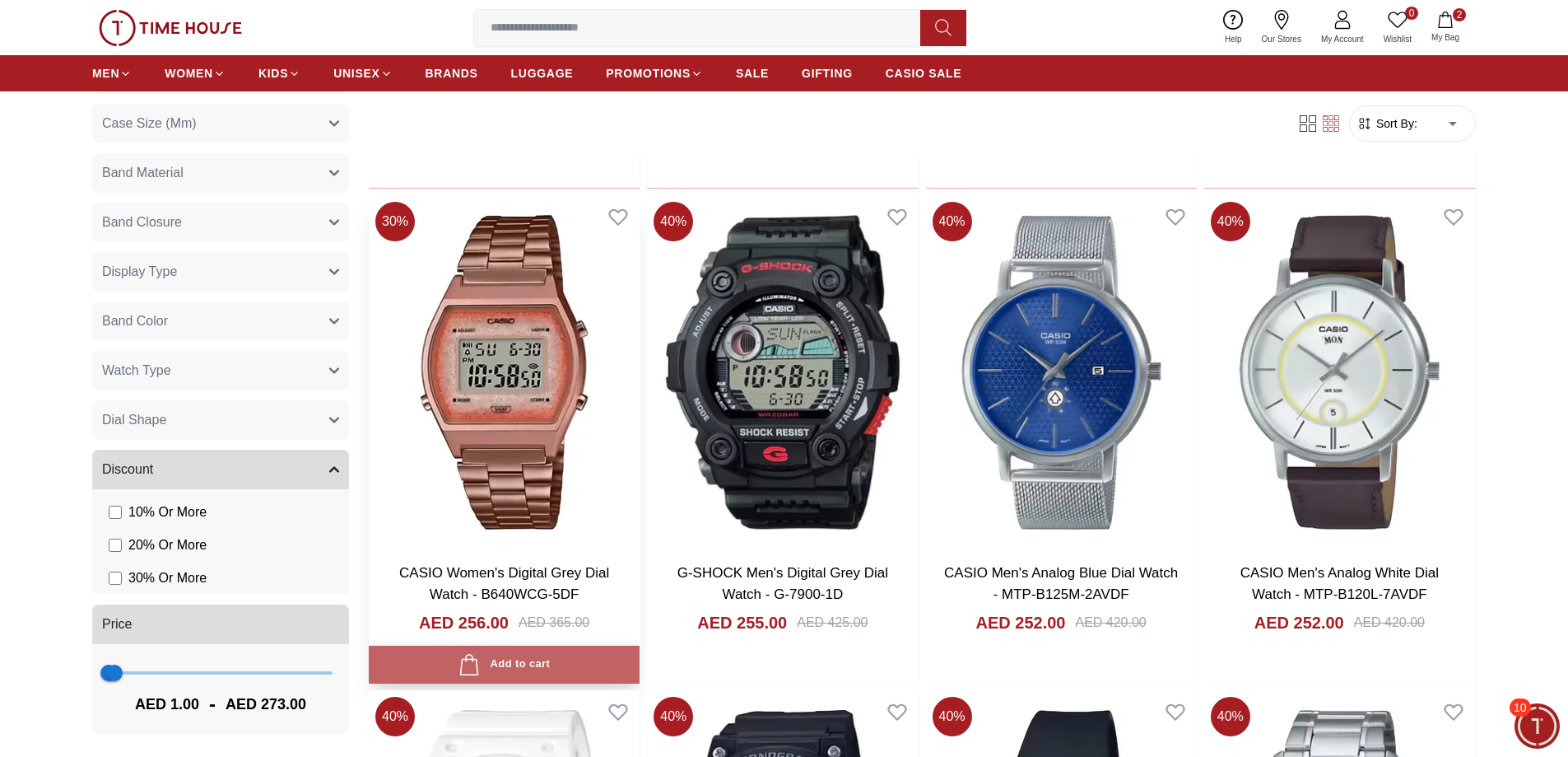
click at [554, 654] on button "Add to cart" at bounding box center [504, 666] width 270 height 39
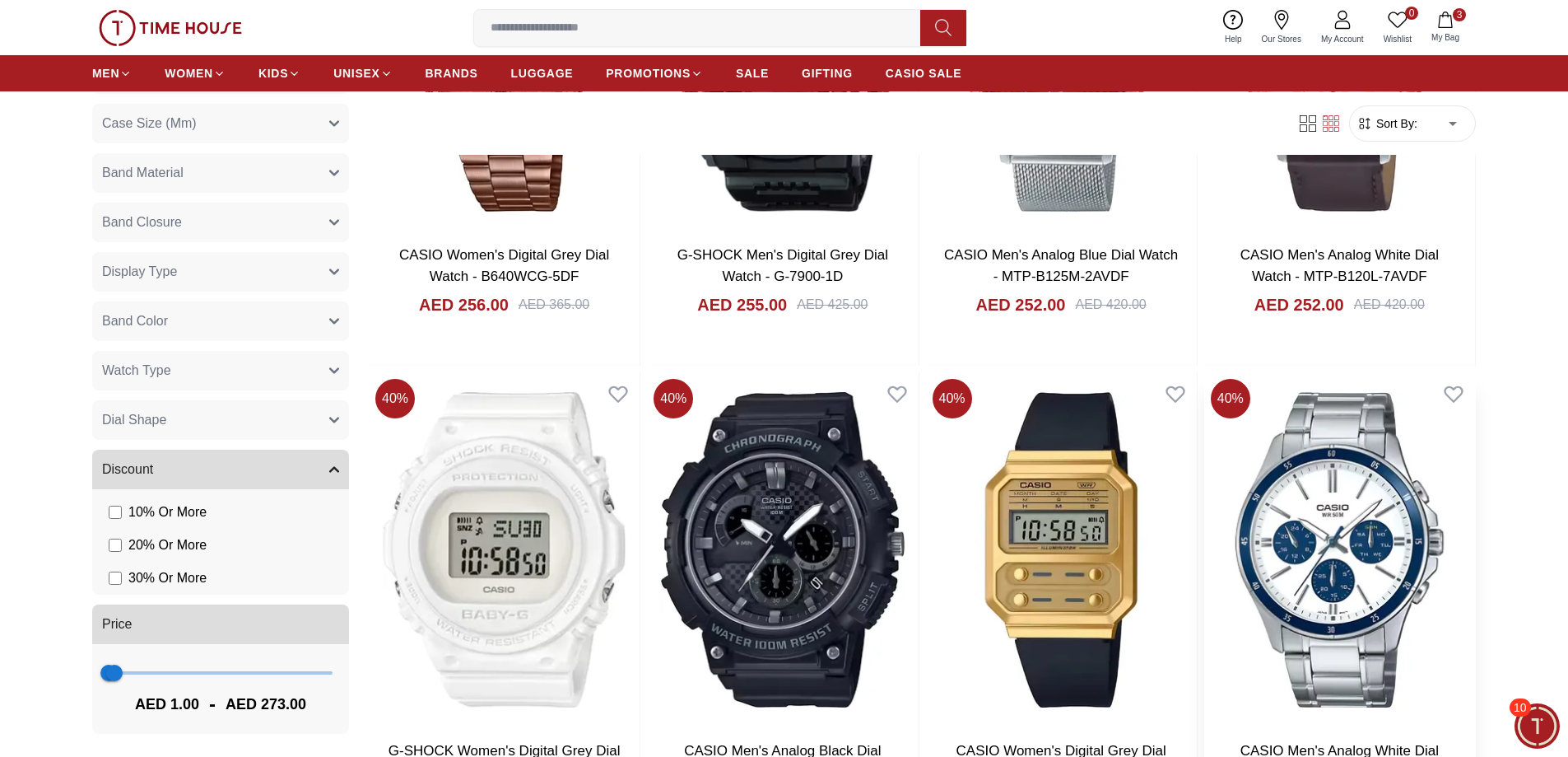
scroll to position [2471, 0]
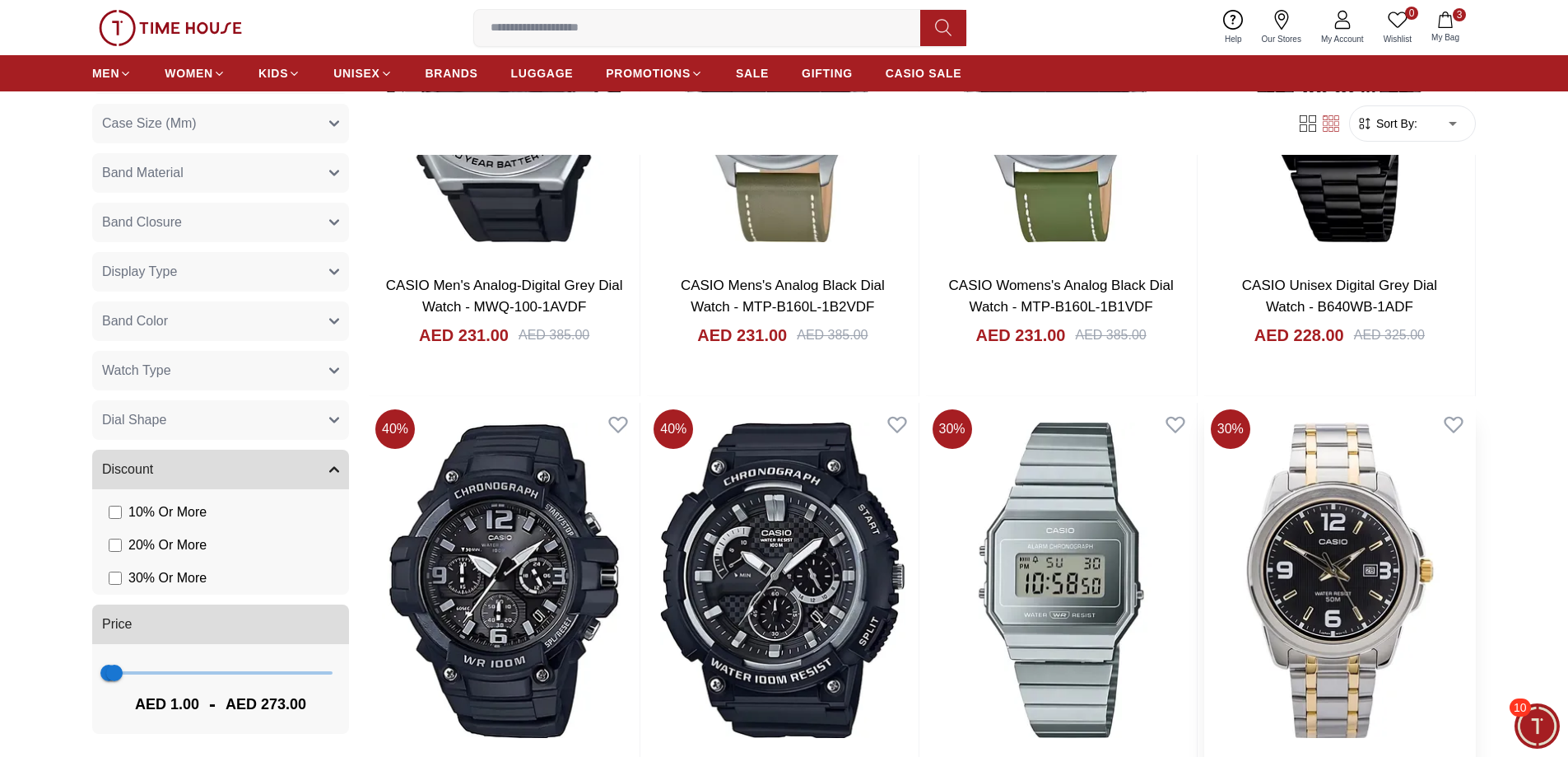
scroll to position [4941, 0]
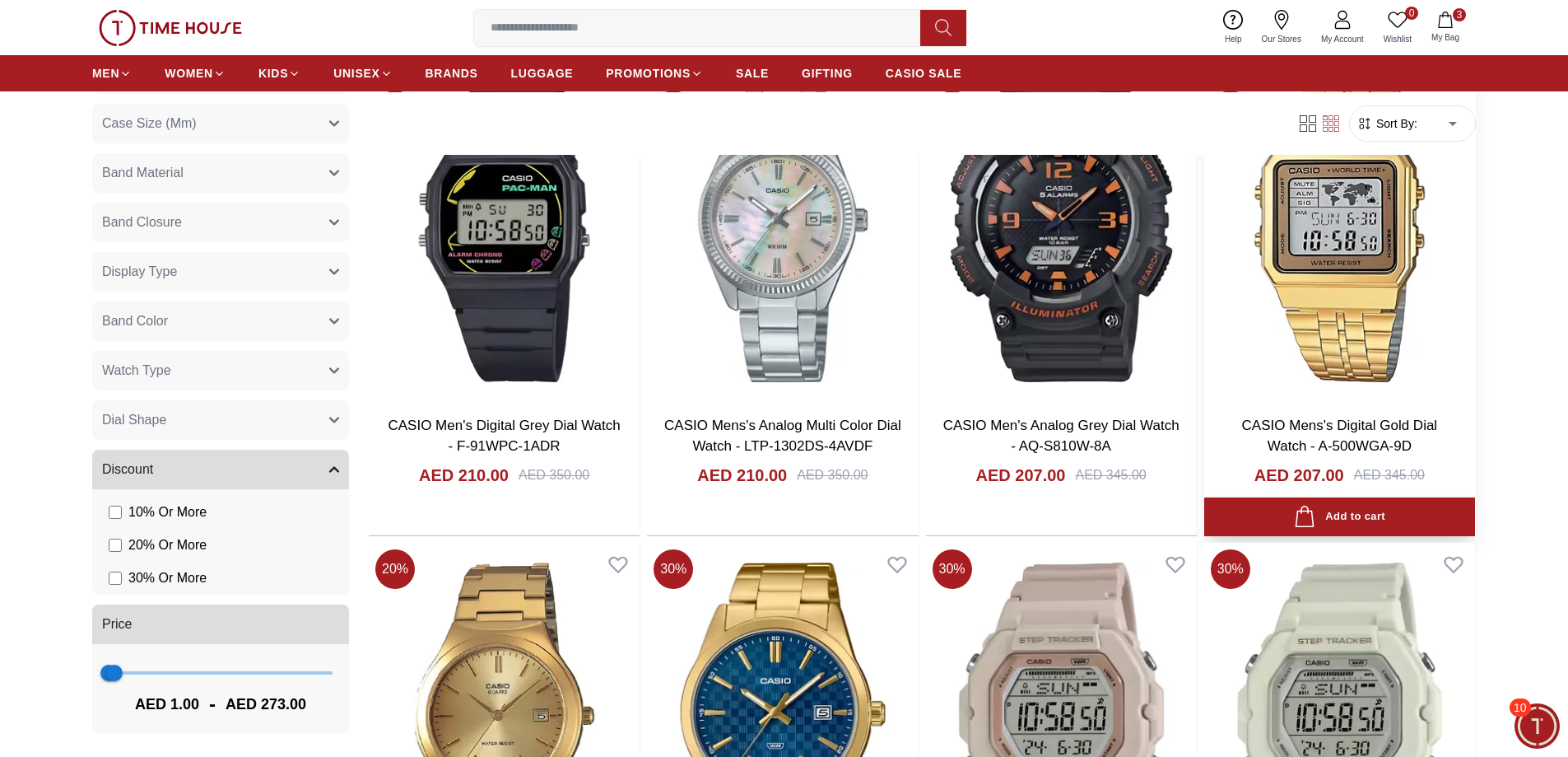
scroll to position [7164, 0]
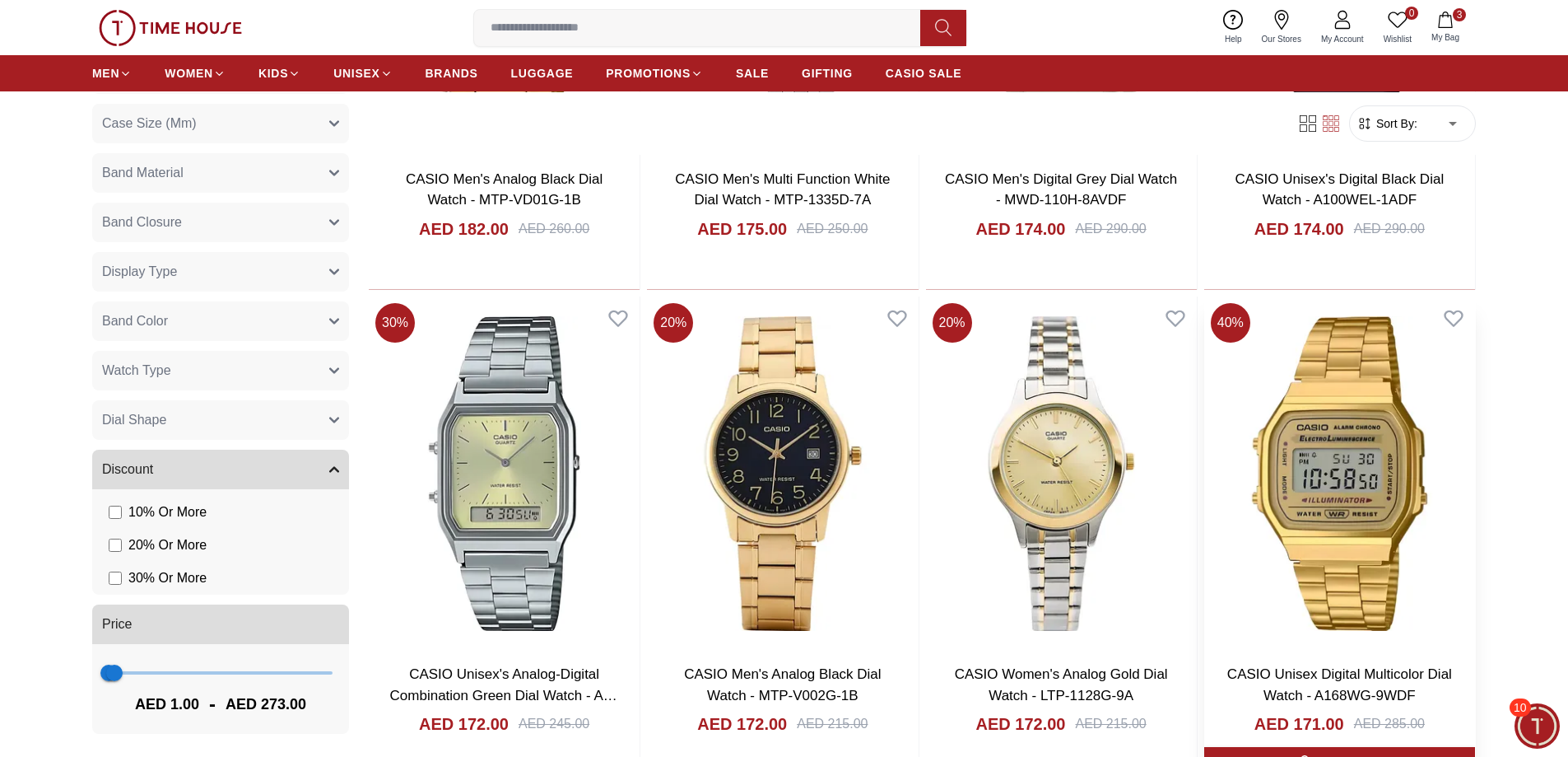
scroll to position [9913, 0]
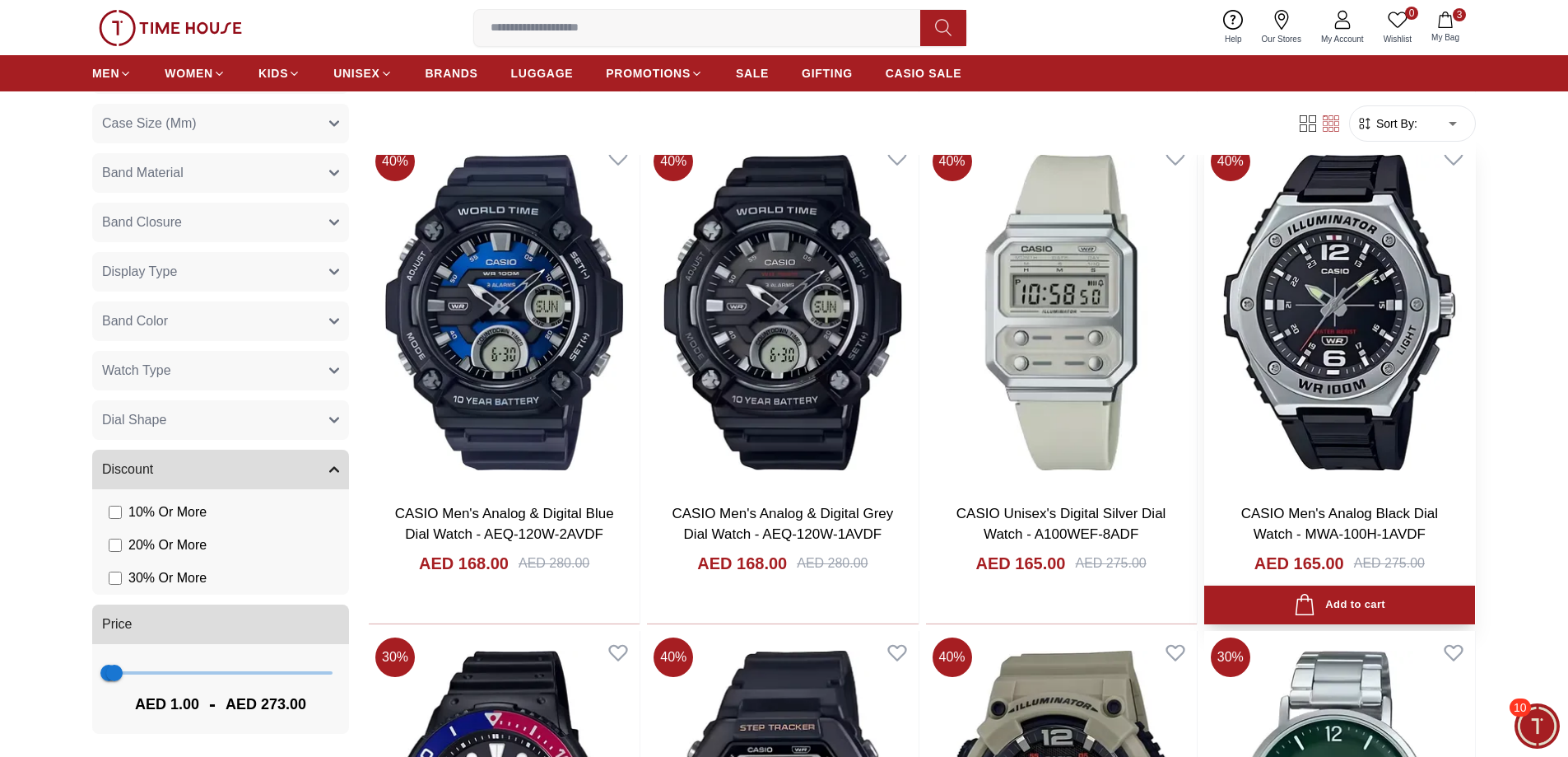
scroll to position [10705, 0]
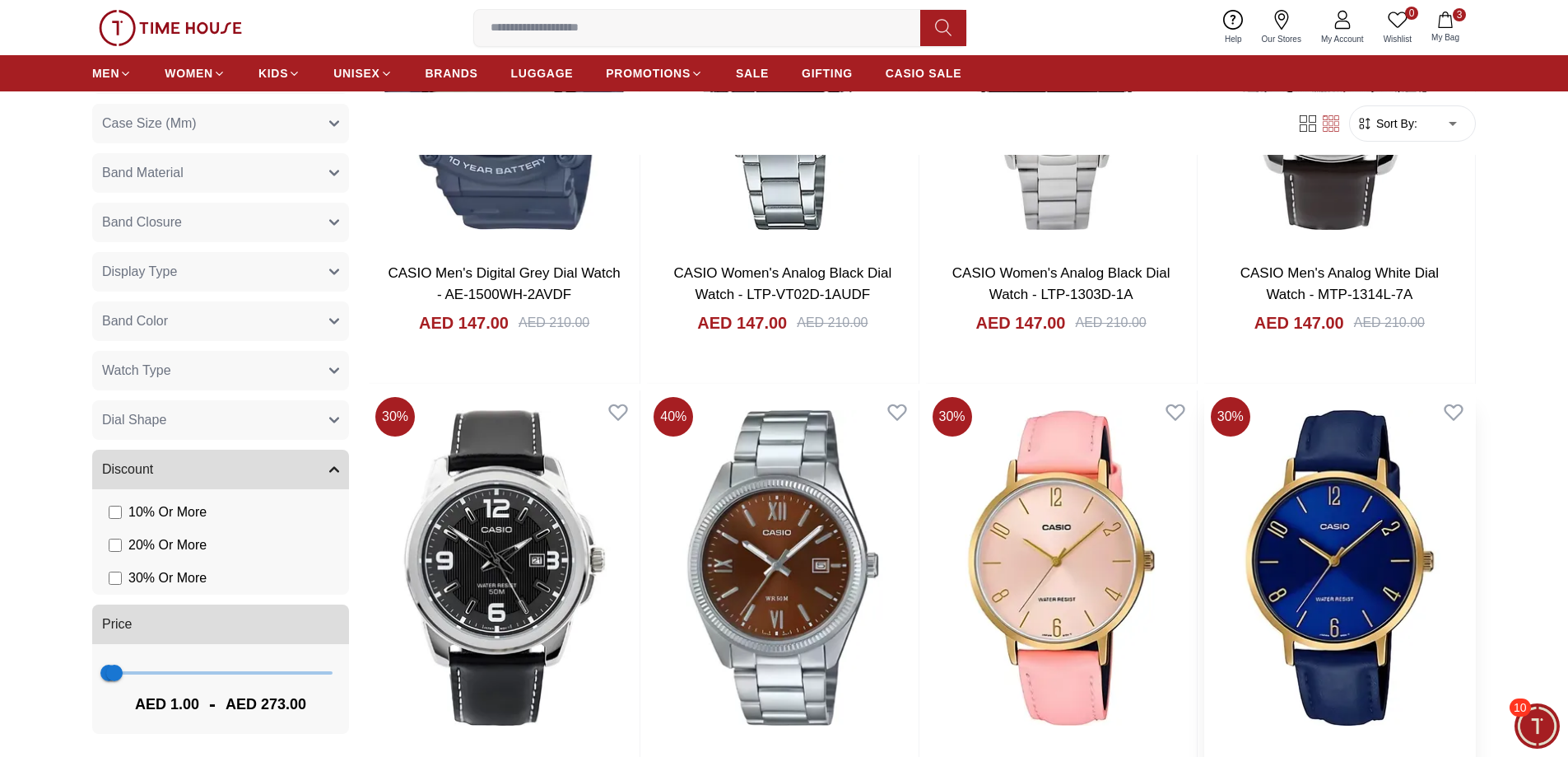
scroll to position [14812, 0]
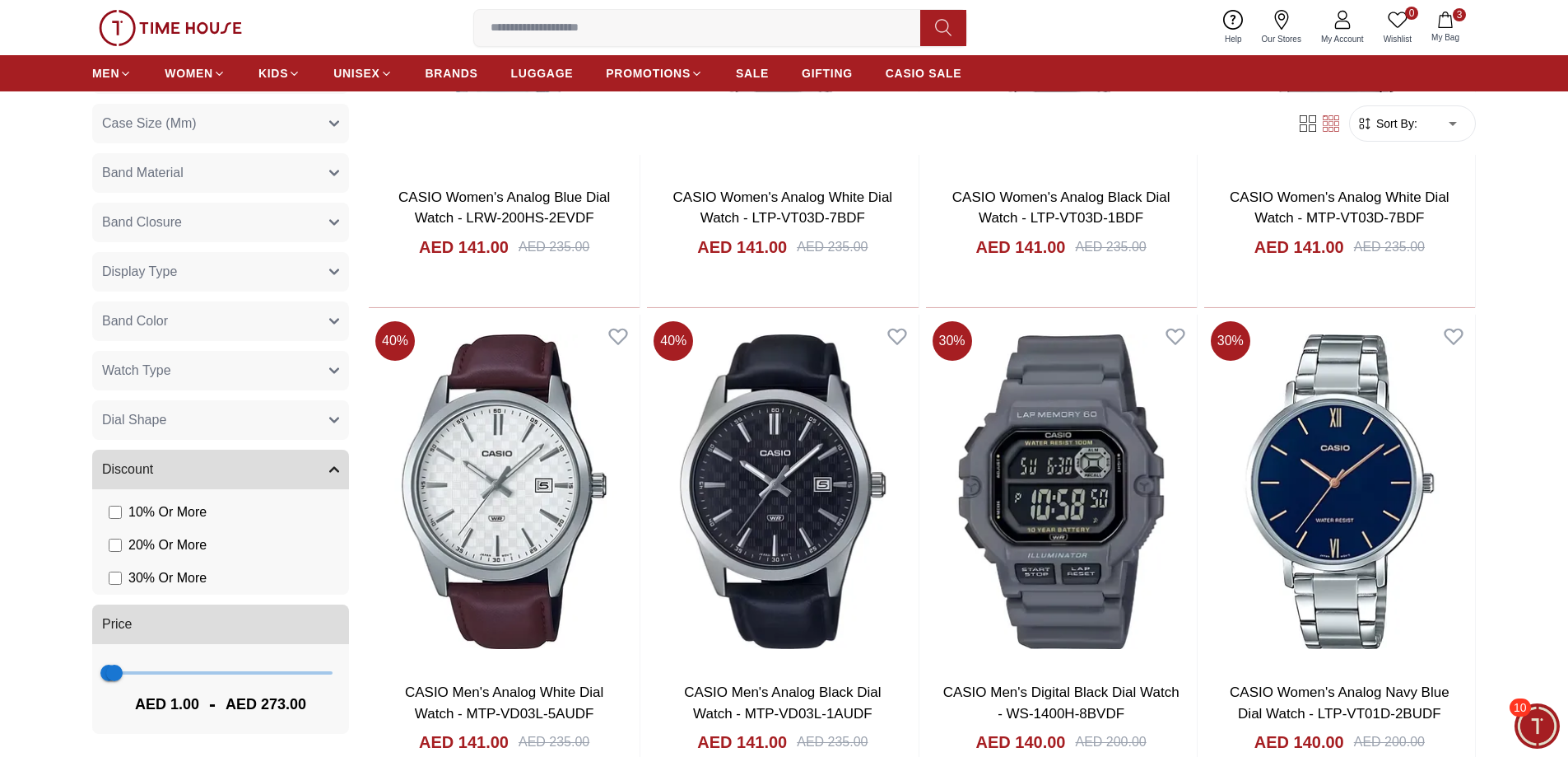
scroll to position [17382, 0]
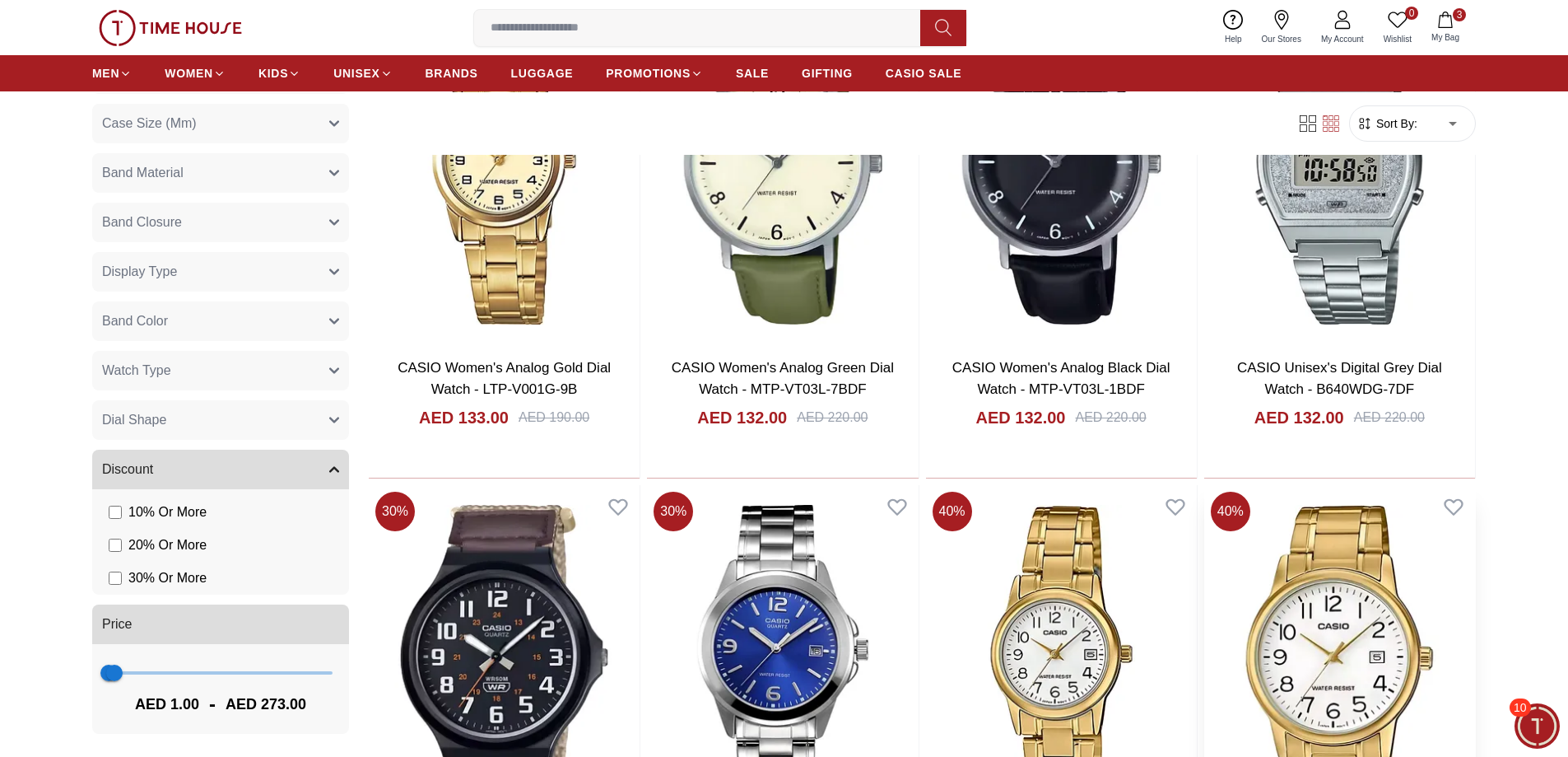
scroll to position [19705, 0]
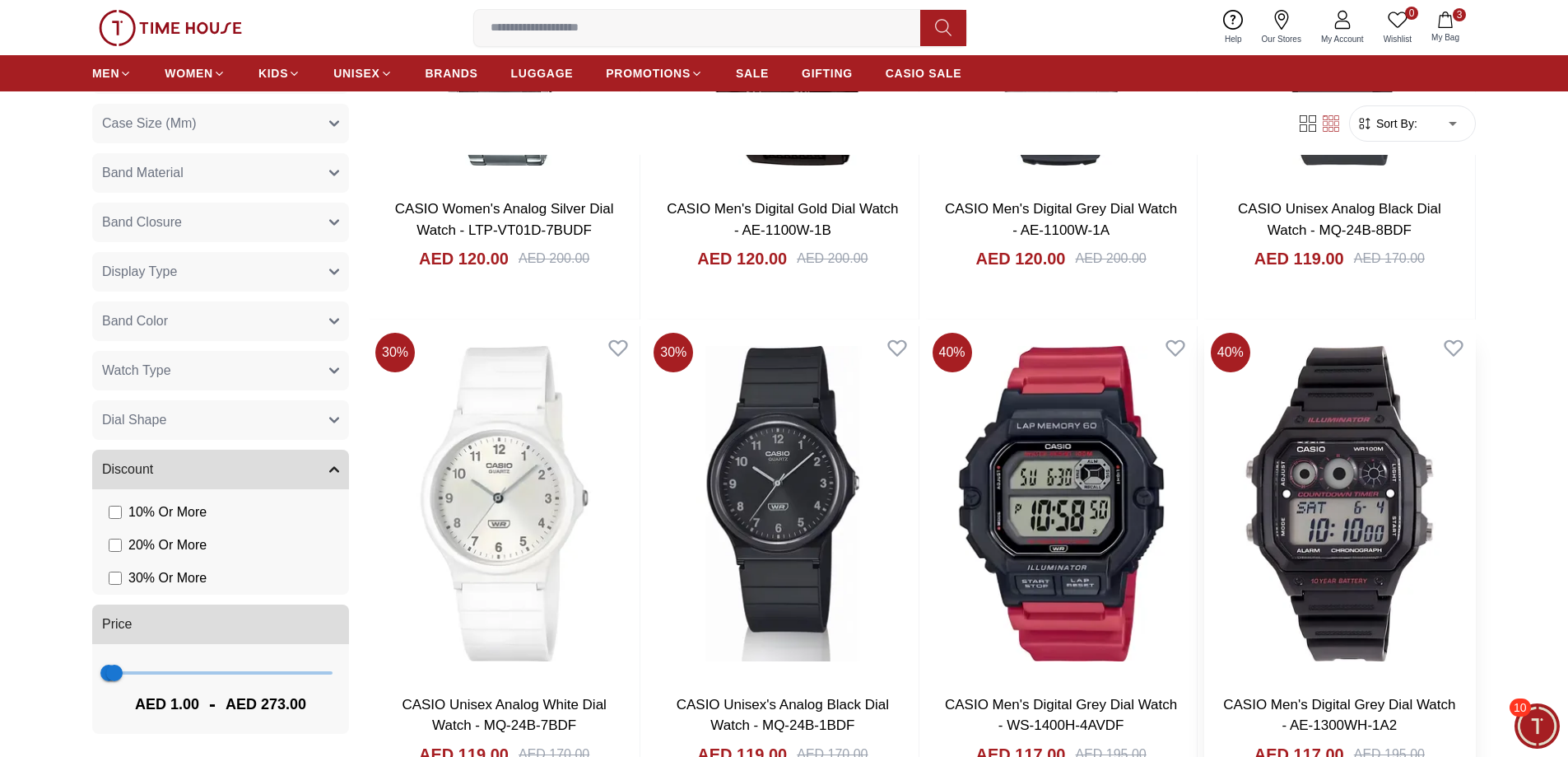
scroll to position [22330, 0]
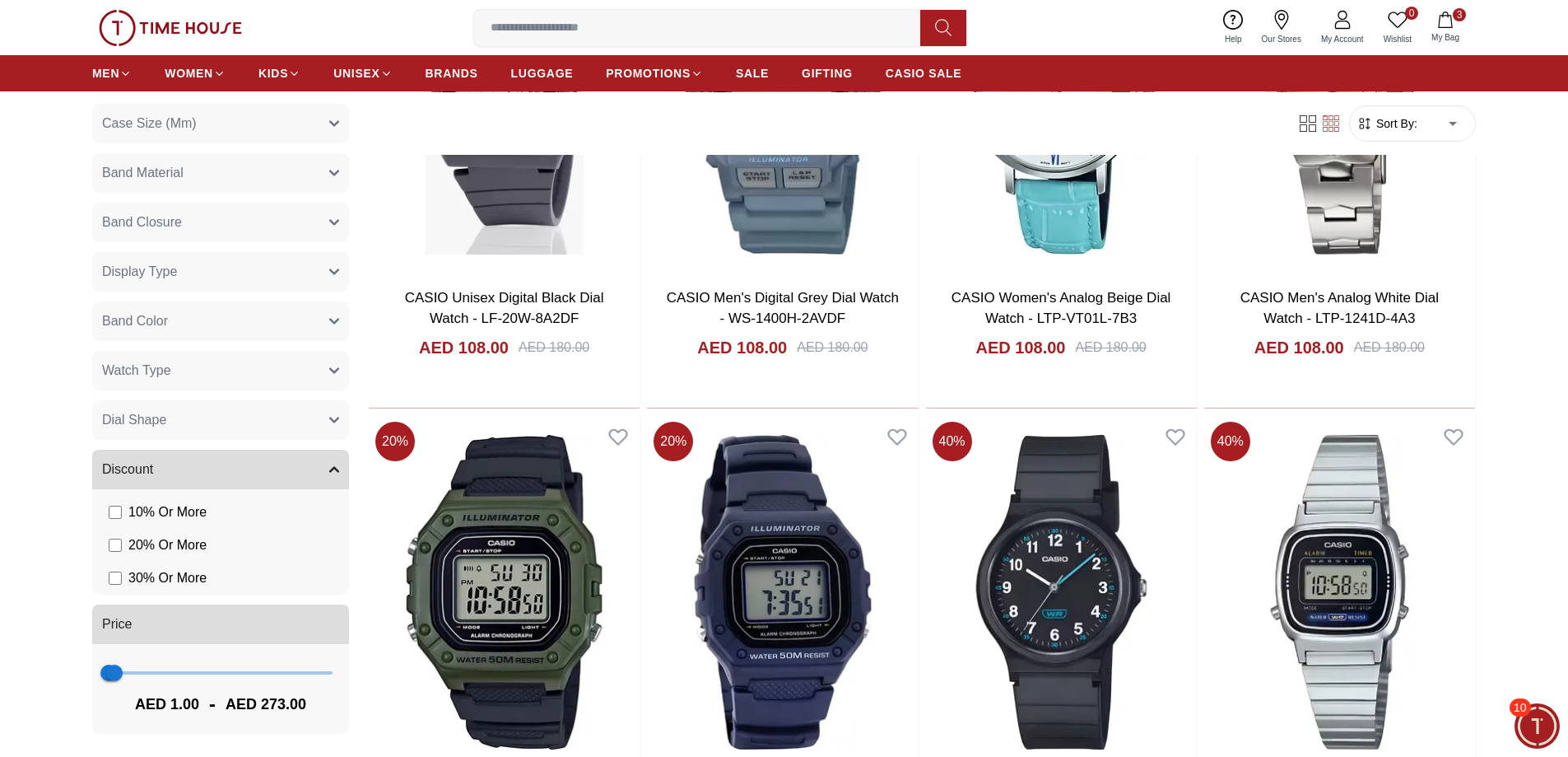
scroll to position [24706, 0]
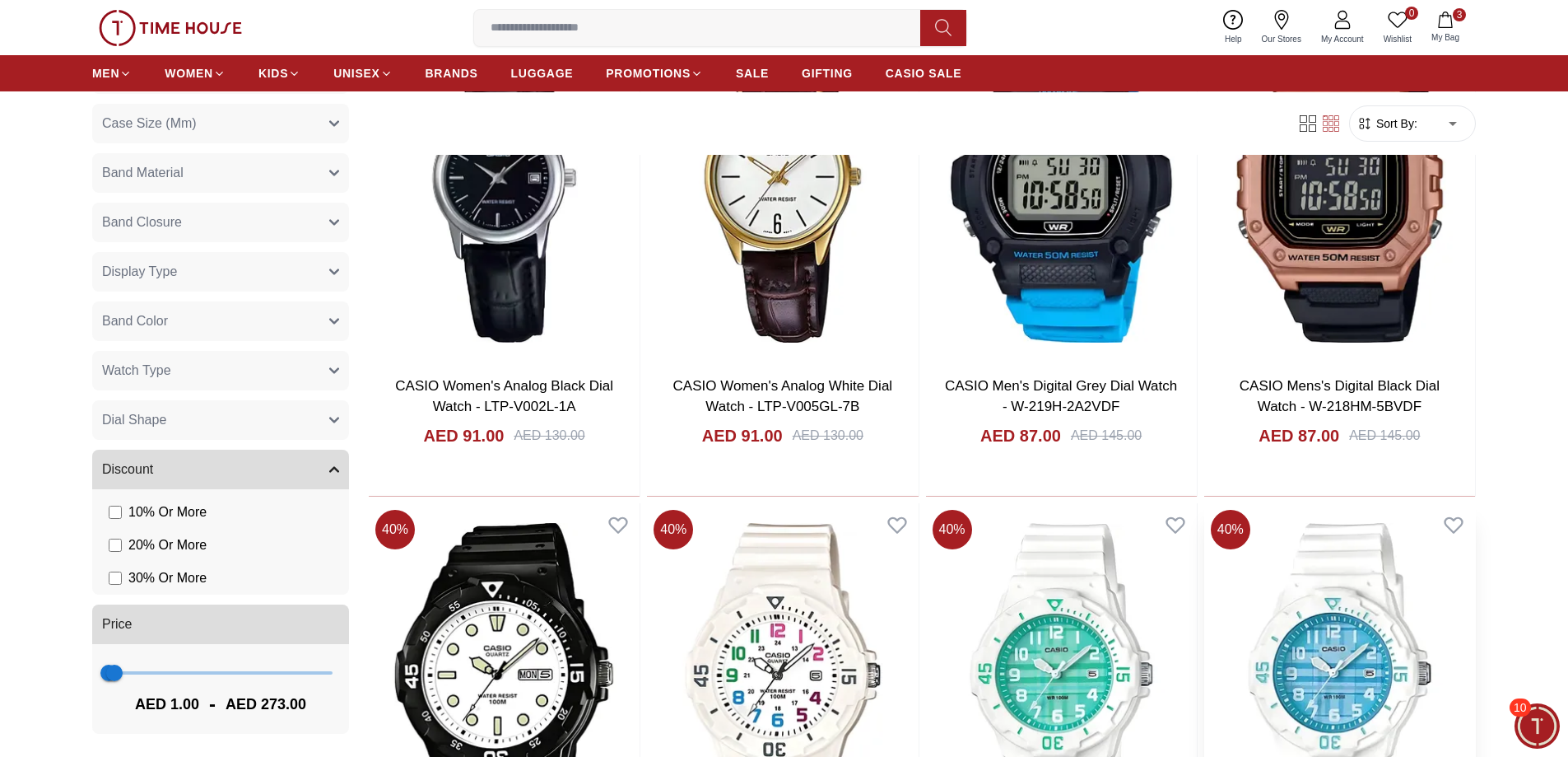
scroll to position [27138, 0]
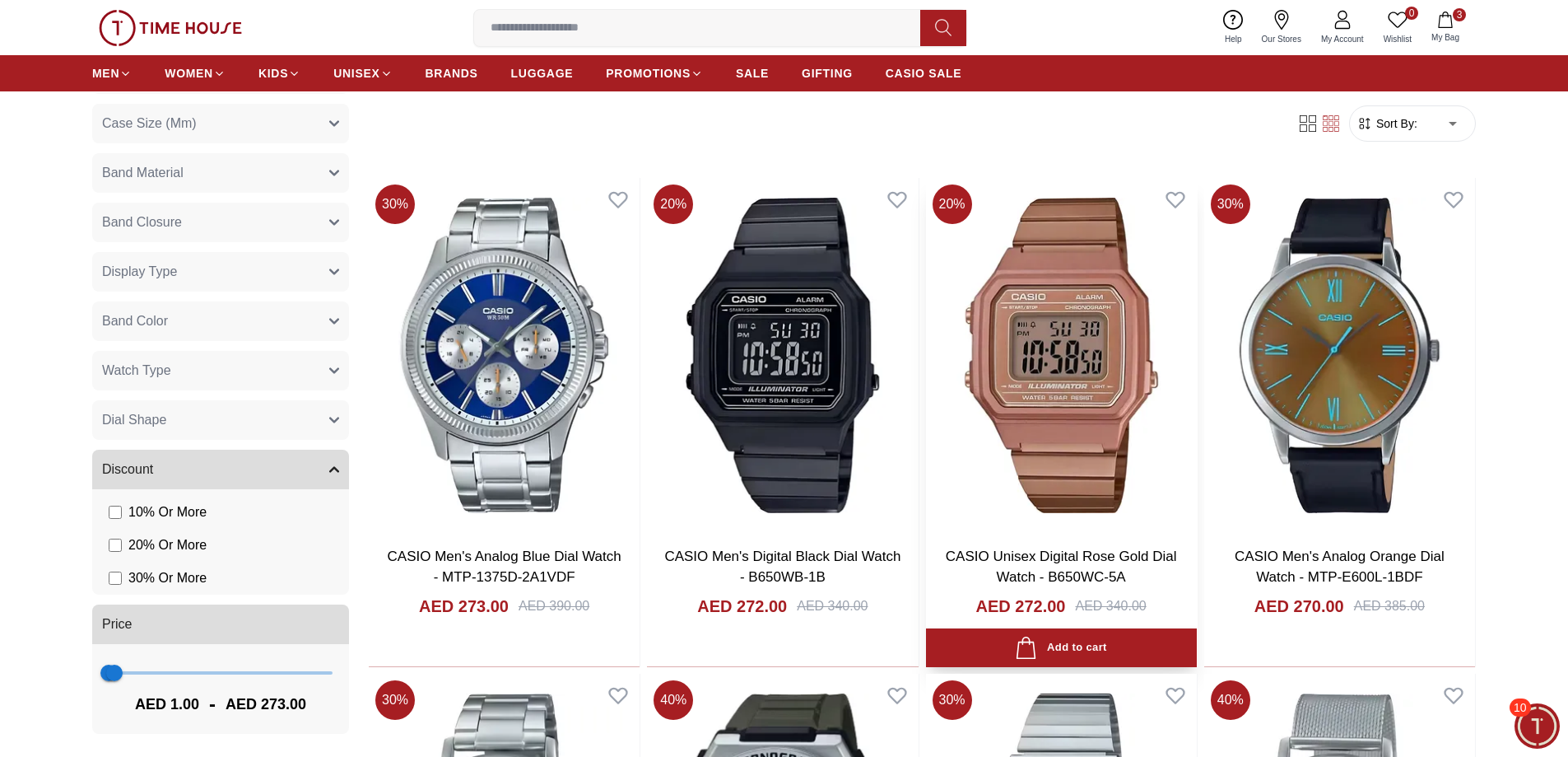
scroll to position [658, 0]
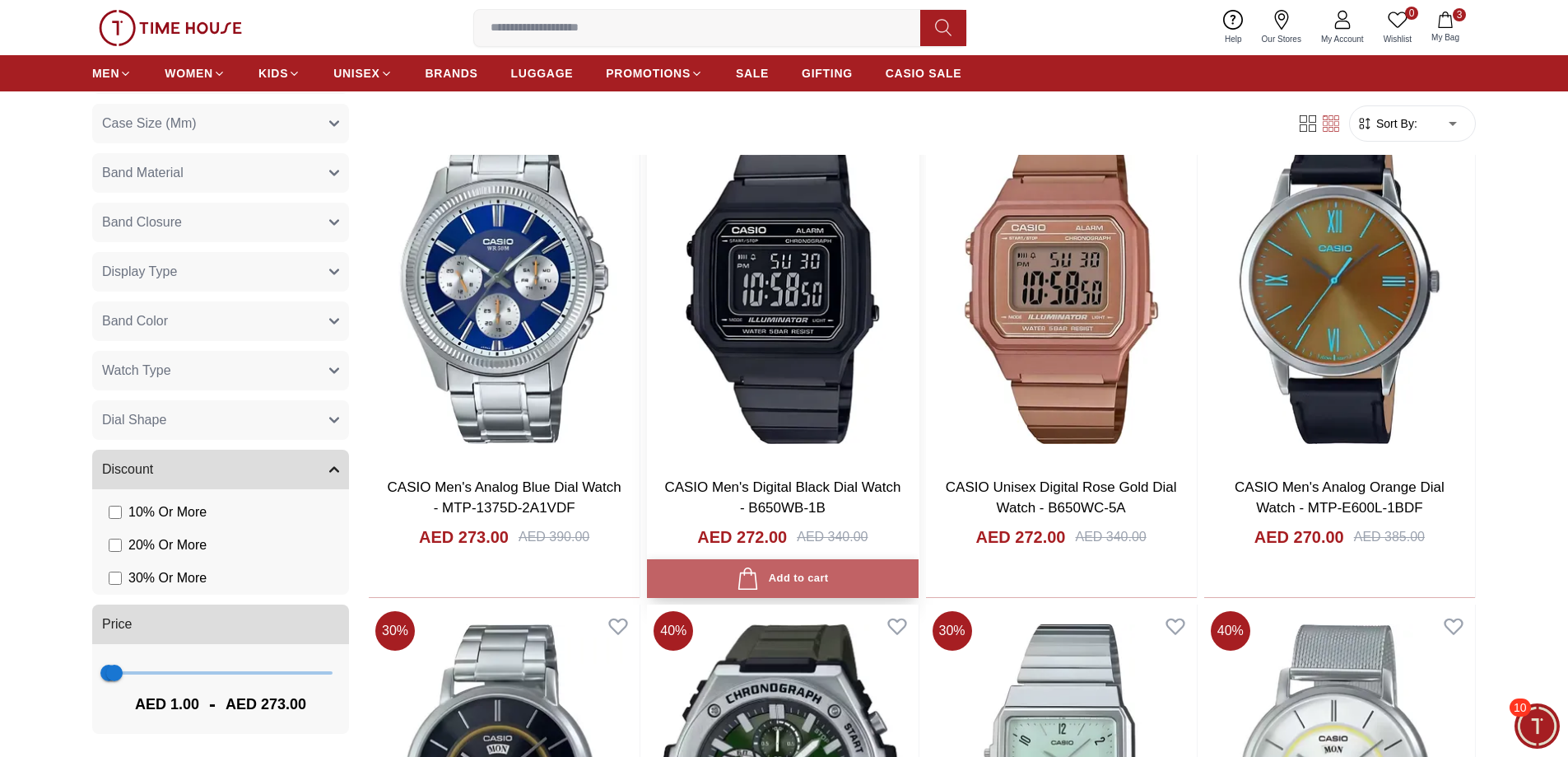
click at [788, 581] on div "Add to cart" at bounding box center [782, 578] width 91 height 22
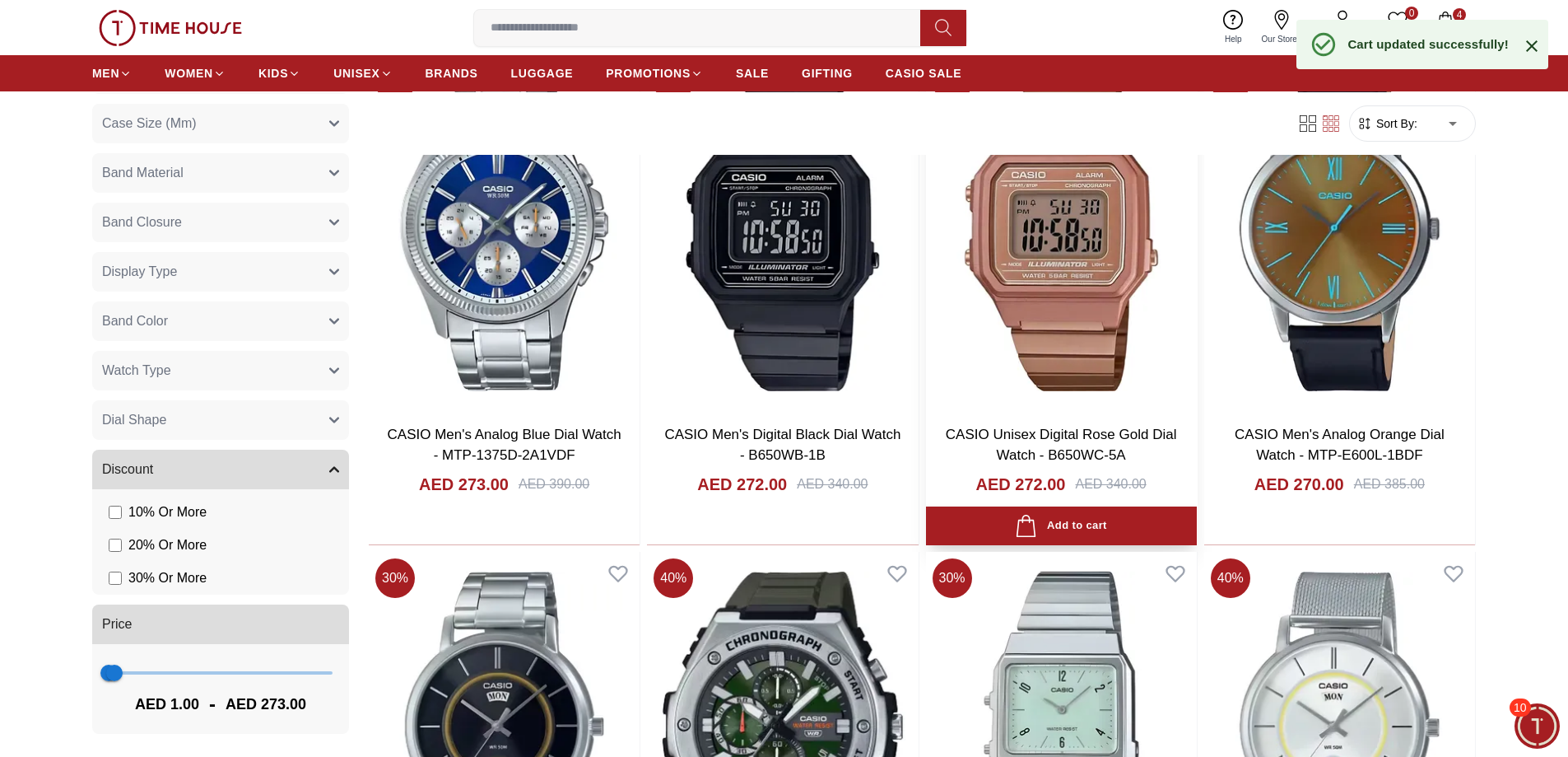
scroll to position [741, 0]
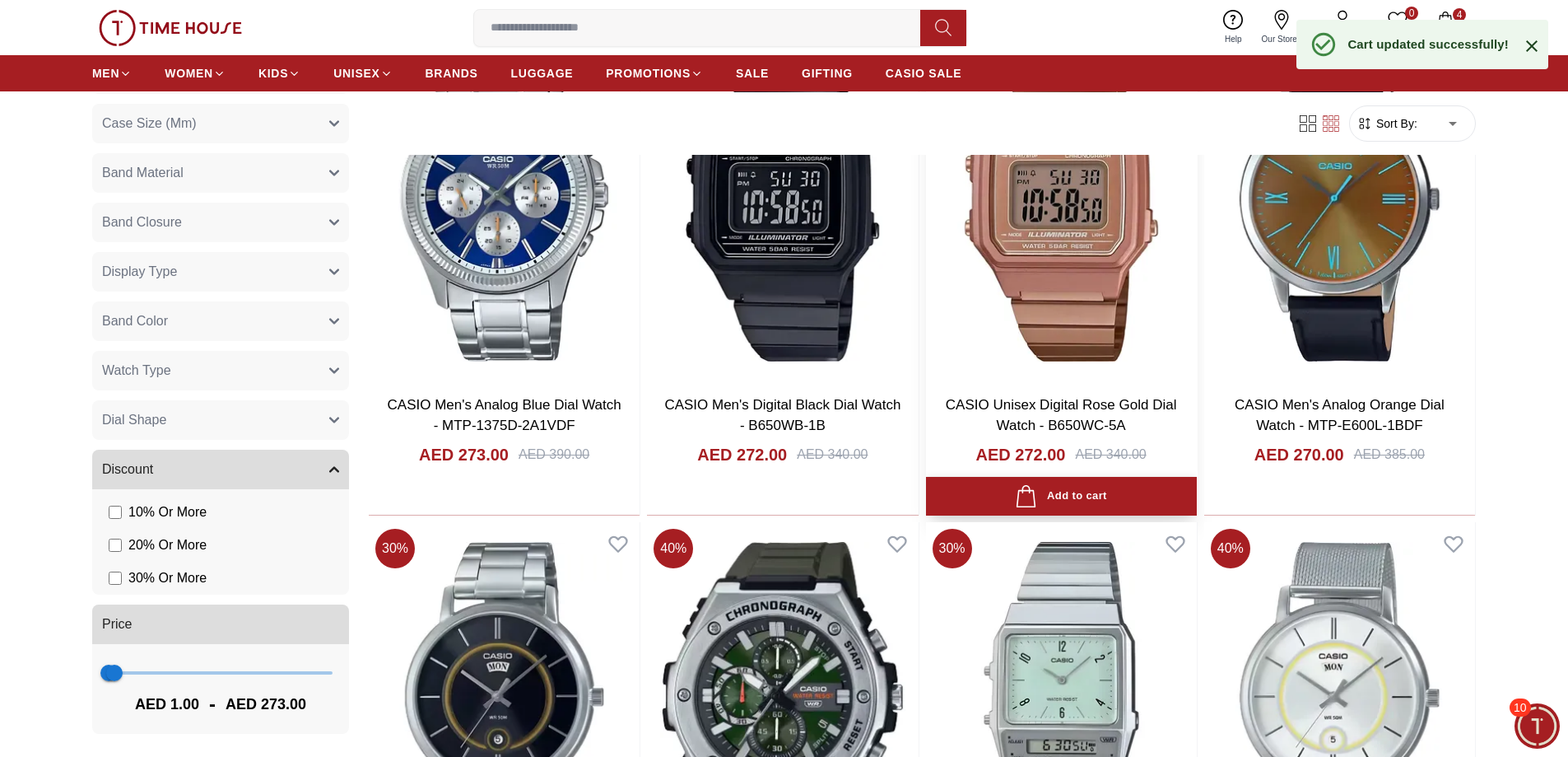
click at [1091, 496] on div "Add to cart" at bounding box center [1060, 496] width 91 height 22
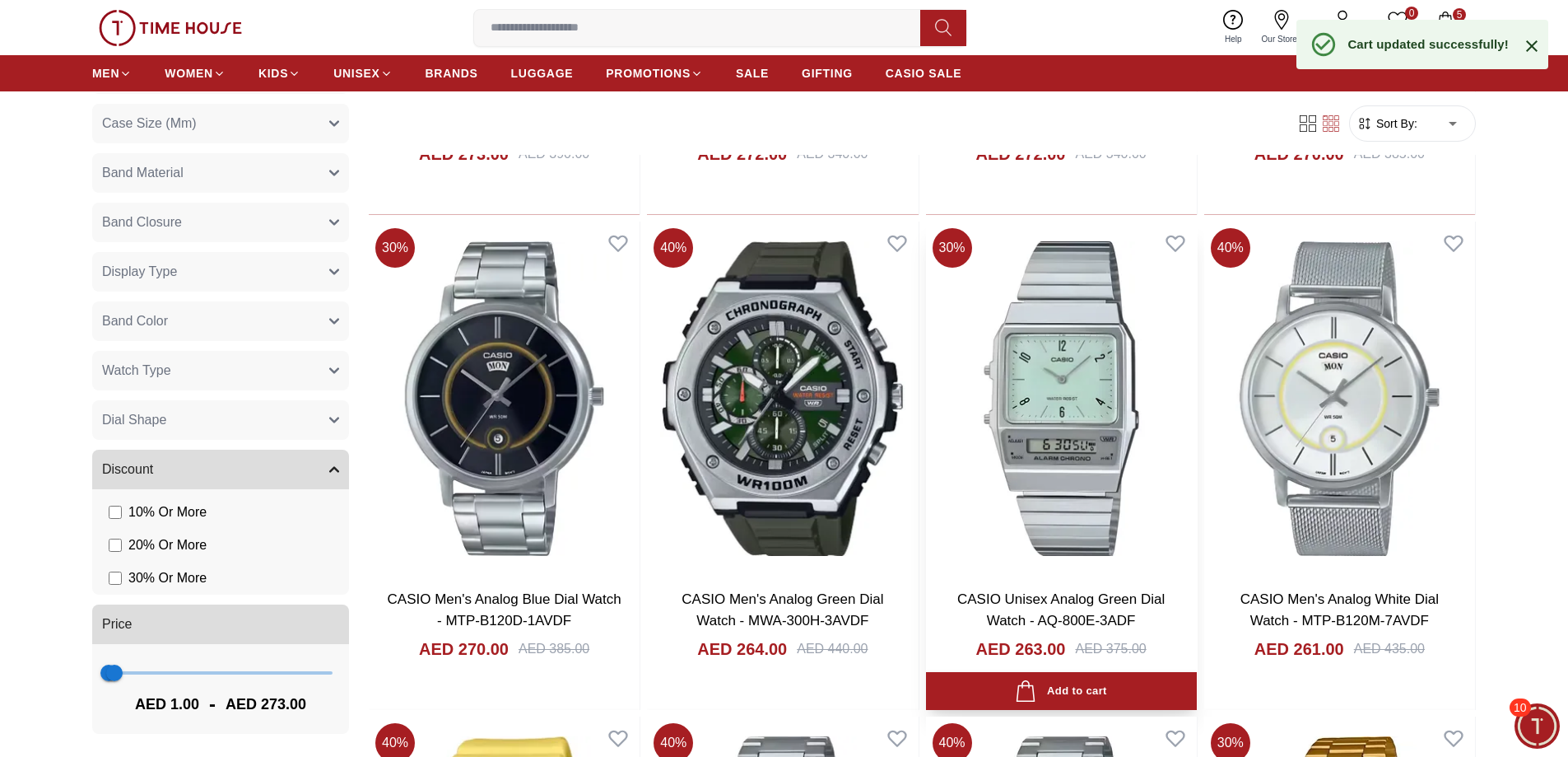
scroll to position [1070, 0]
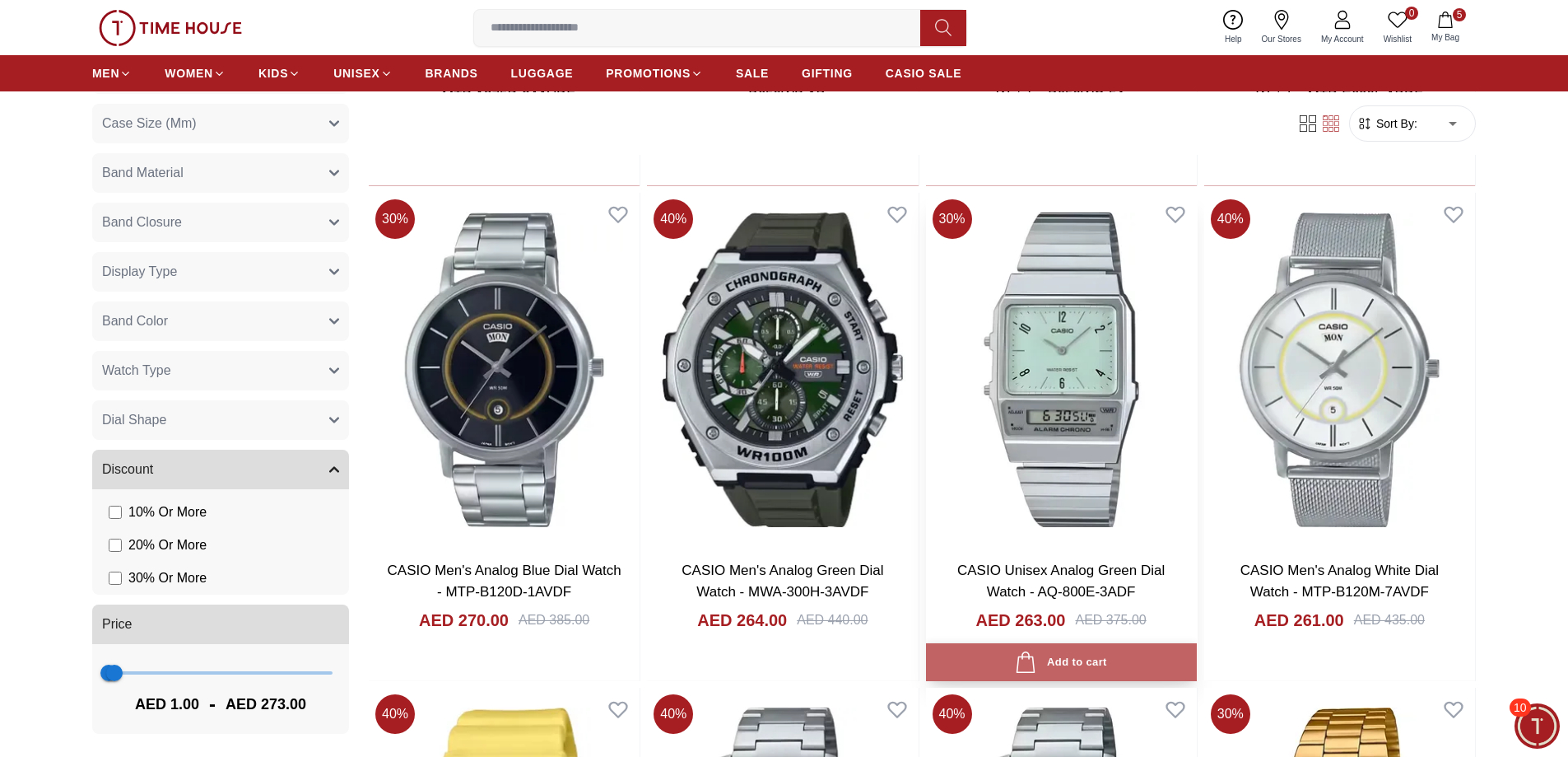
click at [1090, 664] on div "Add to cart" at bounding box center [1060, 662] width 91 height 22
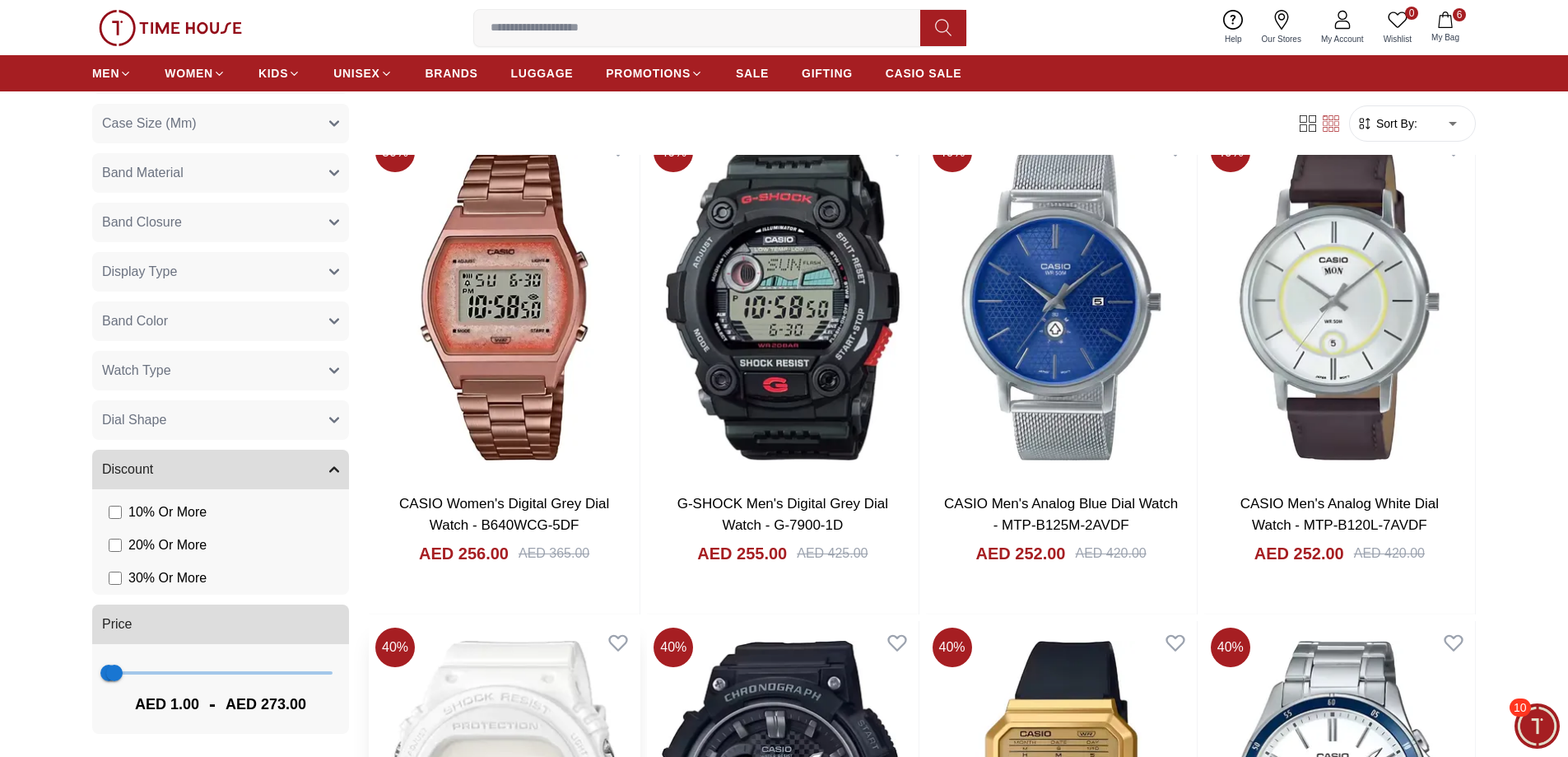
scroll to position [2223, 0]
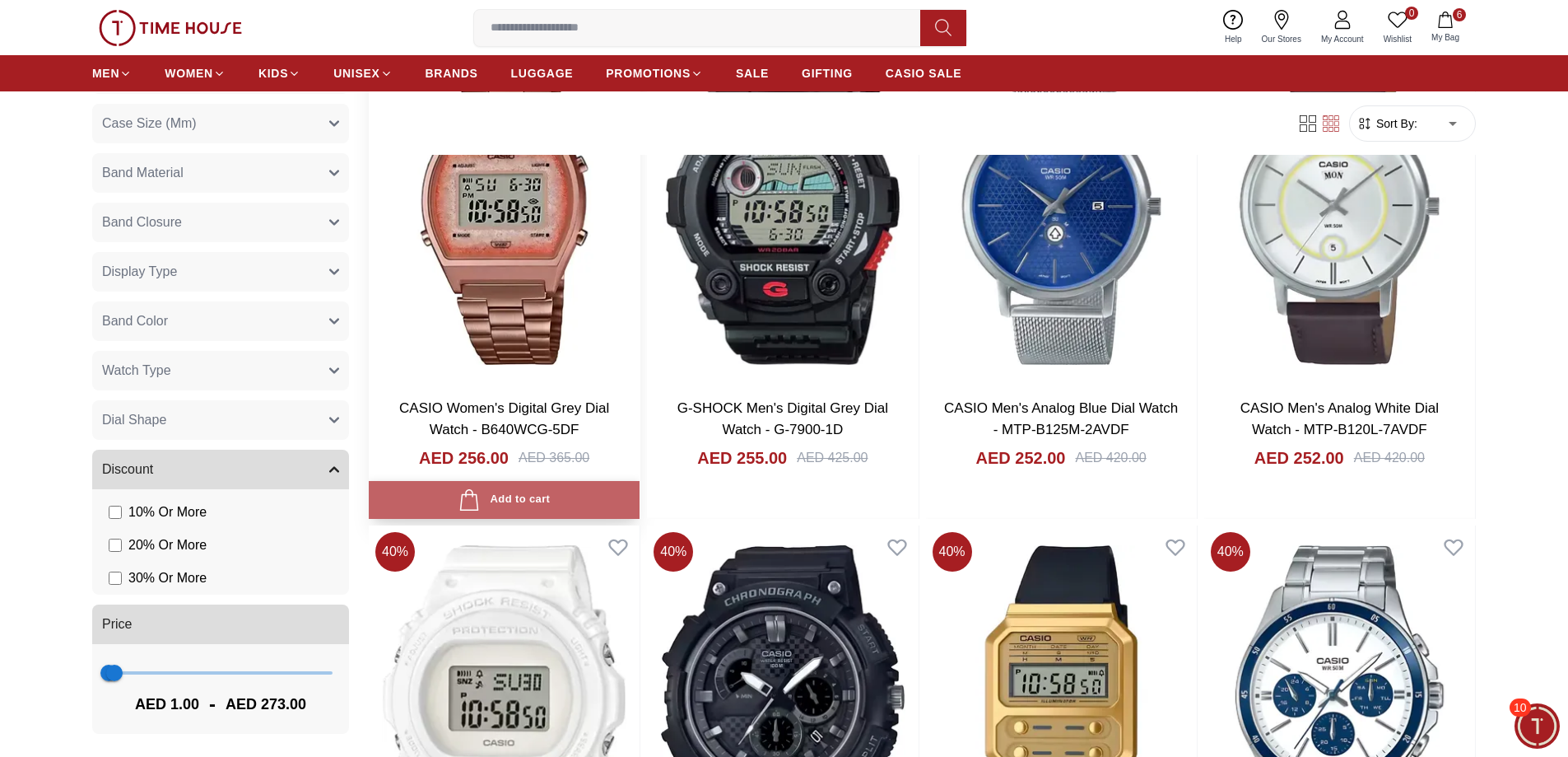
click at [511, 496] on div "Add to cart" at bounding box center [504, 500] width 91 height 22
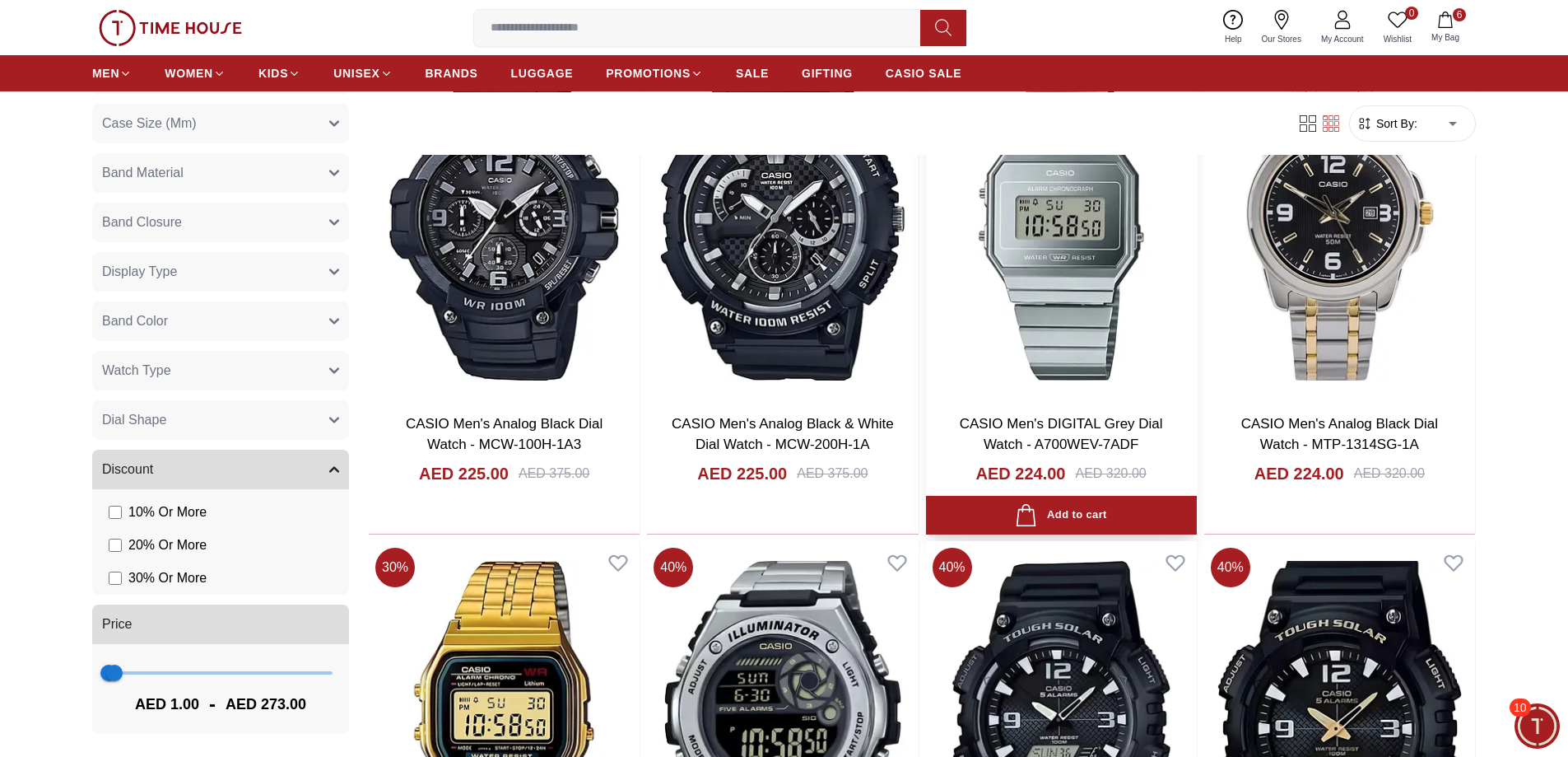
scroll to position [5353, 0]
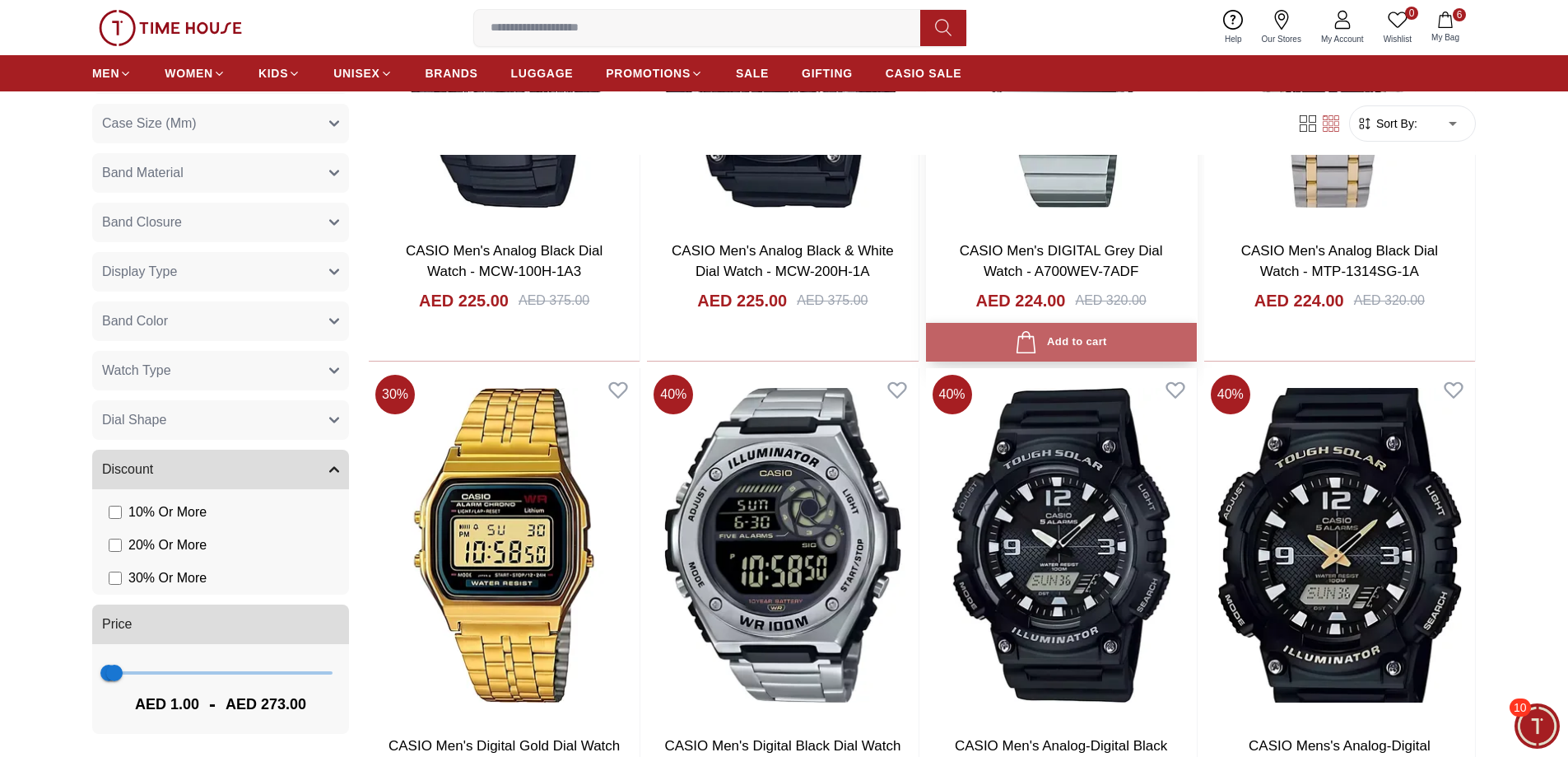
click at [1067, 335] on div "Add to cart" at bounding box center [1060, 342] width 91 height 22
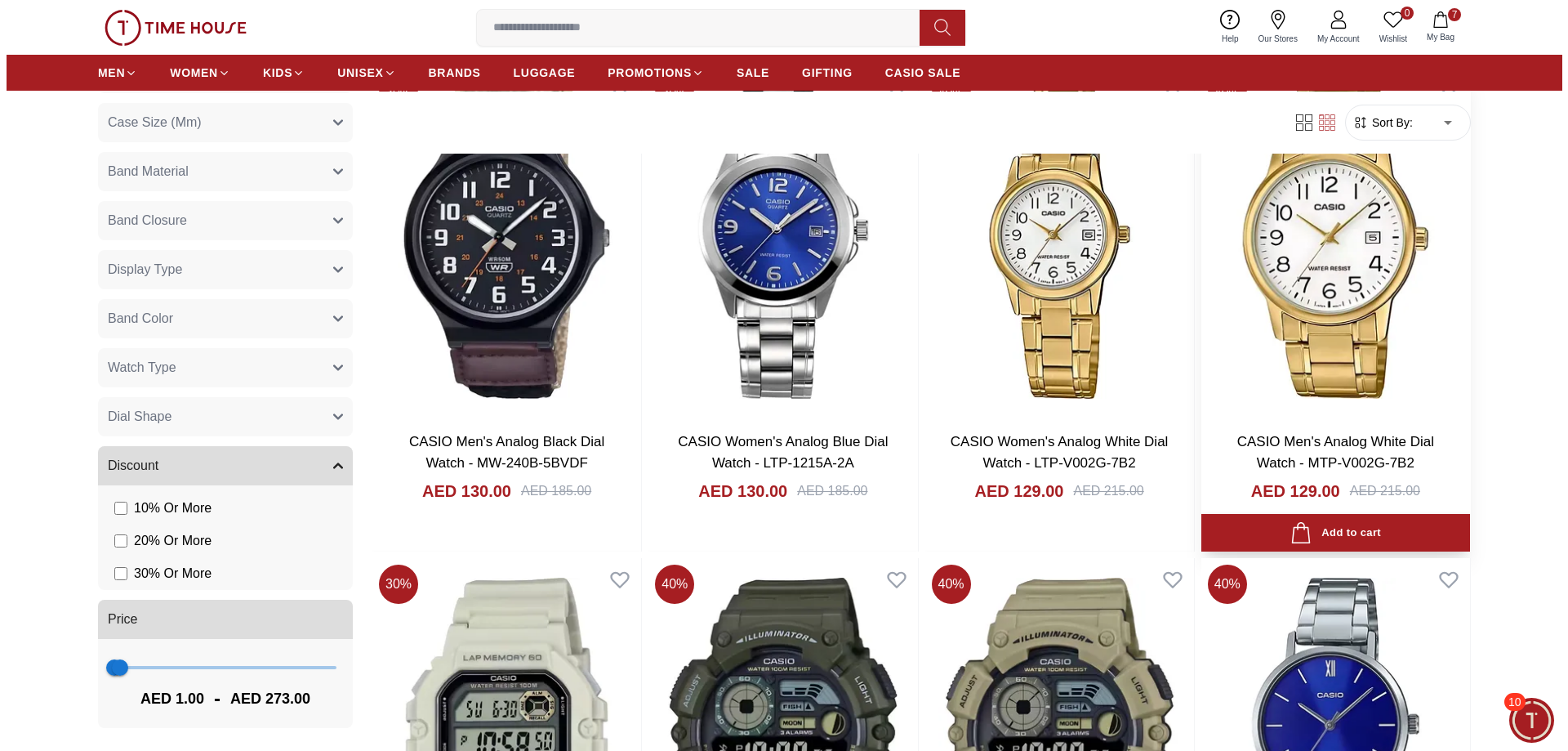
scroll to position [20016, 0]
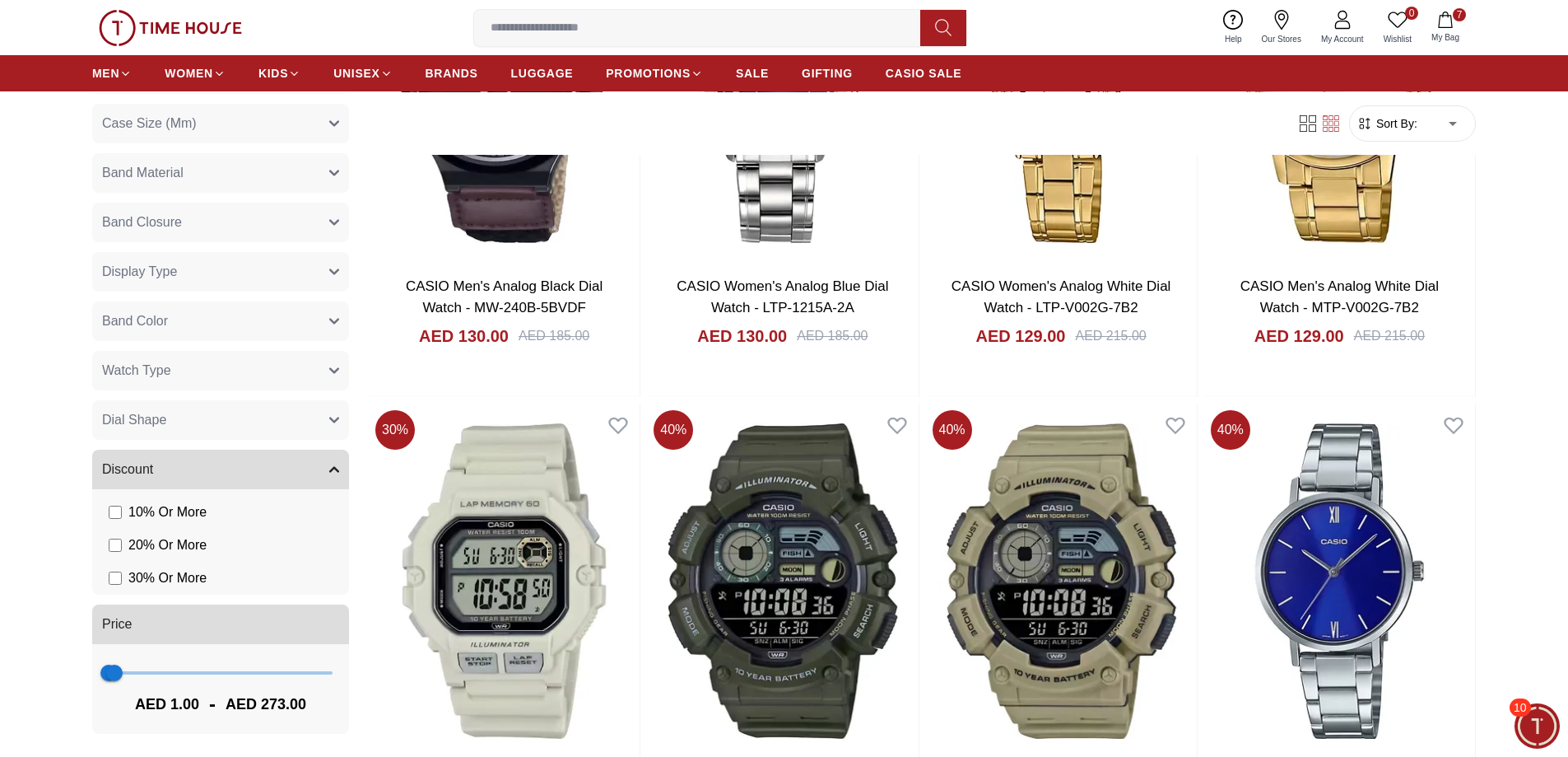
click at [1451, 25] on icon "button" at bounding box center [1445, 20] width 17 height 17
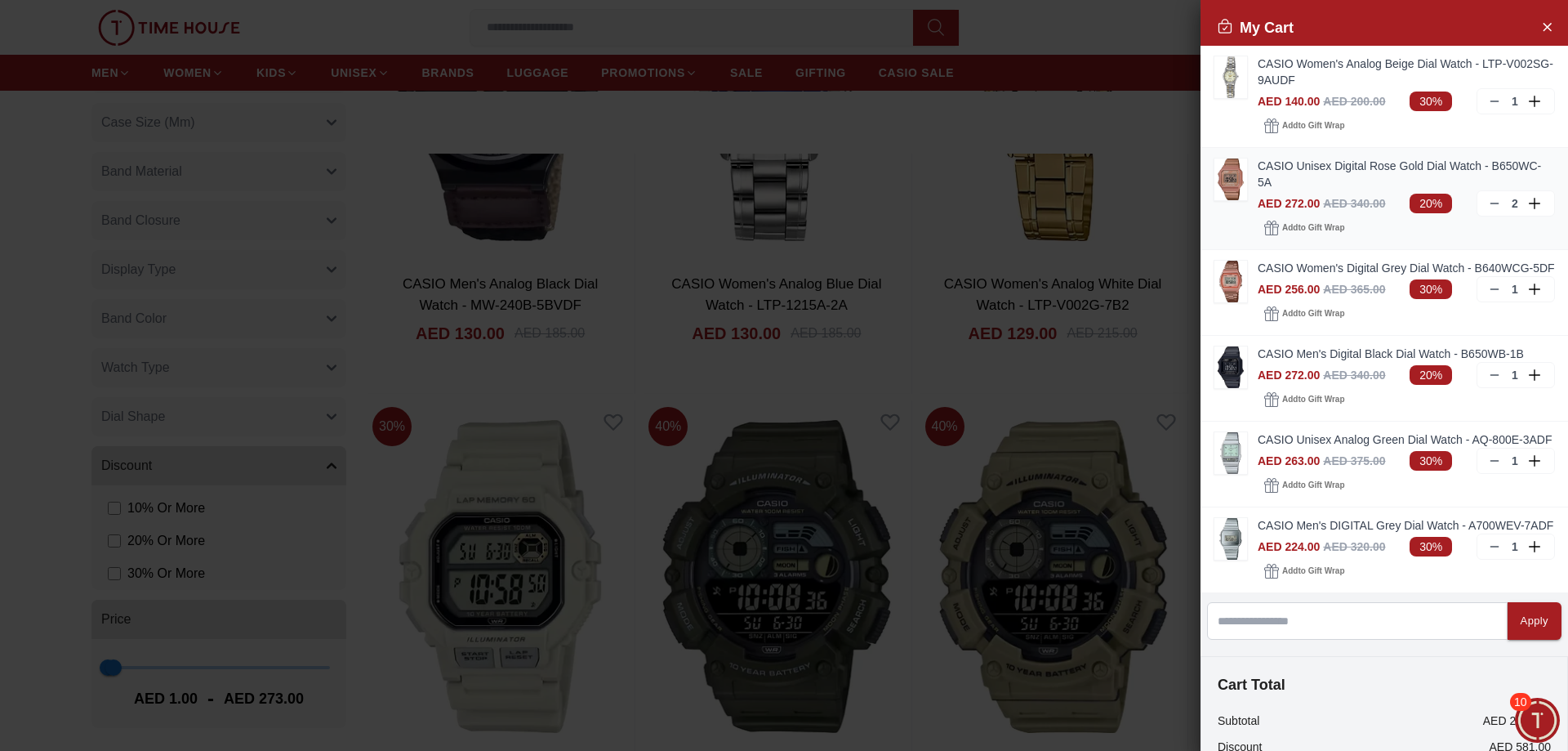
click at [1491, 203] on line at bounding box center [1494, 203] width 7 height 0
click at [1488, 553] on icon at bounding box center [1494, 546] width 13 height 13
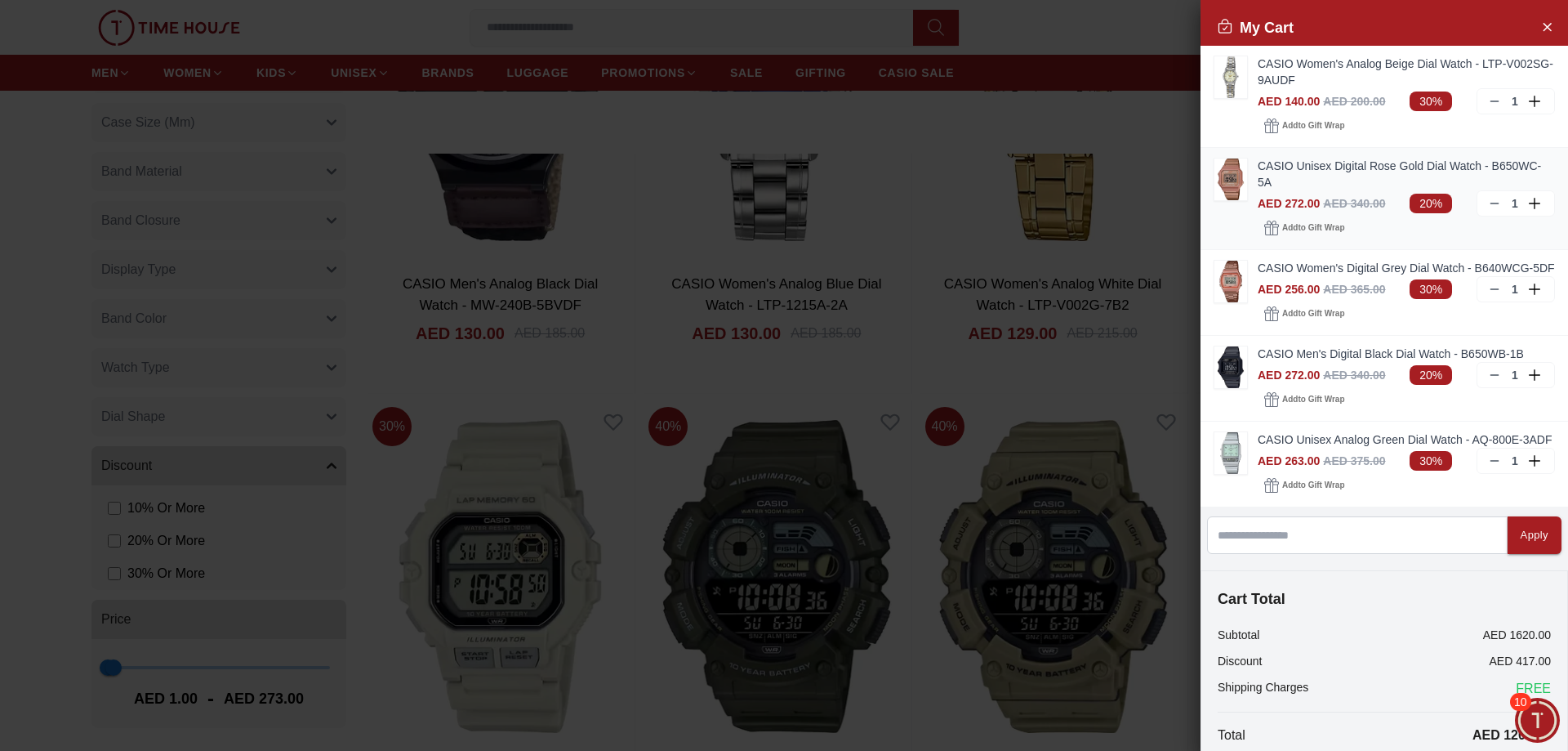
click at [1488, 200] on icon at bounding box center [1494, 203] width 13 height 13
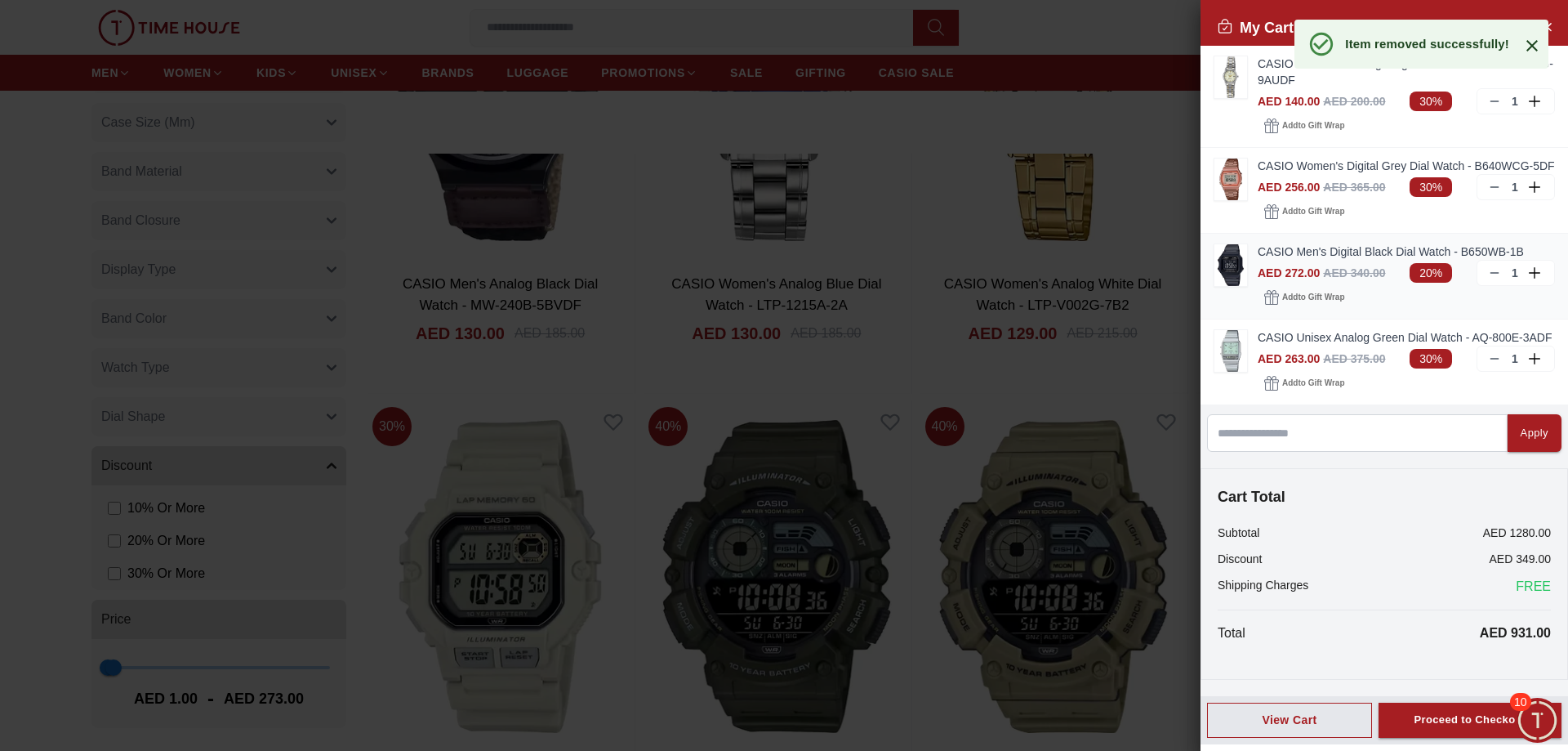
click at [1476, 286] on div "1" at bounding box center [1515, 273] width 78 height 26
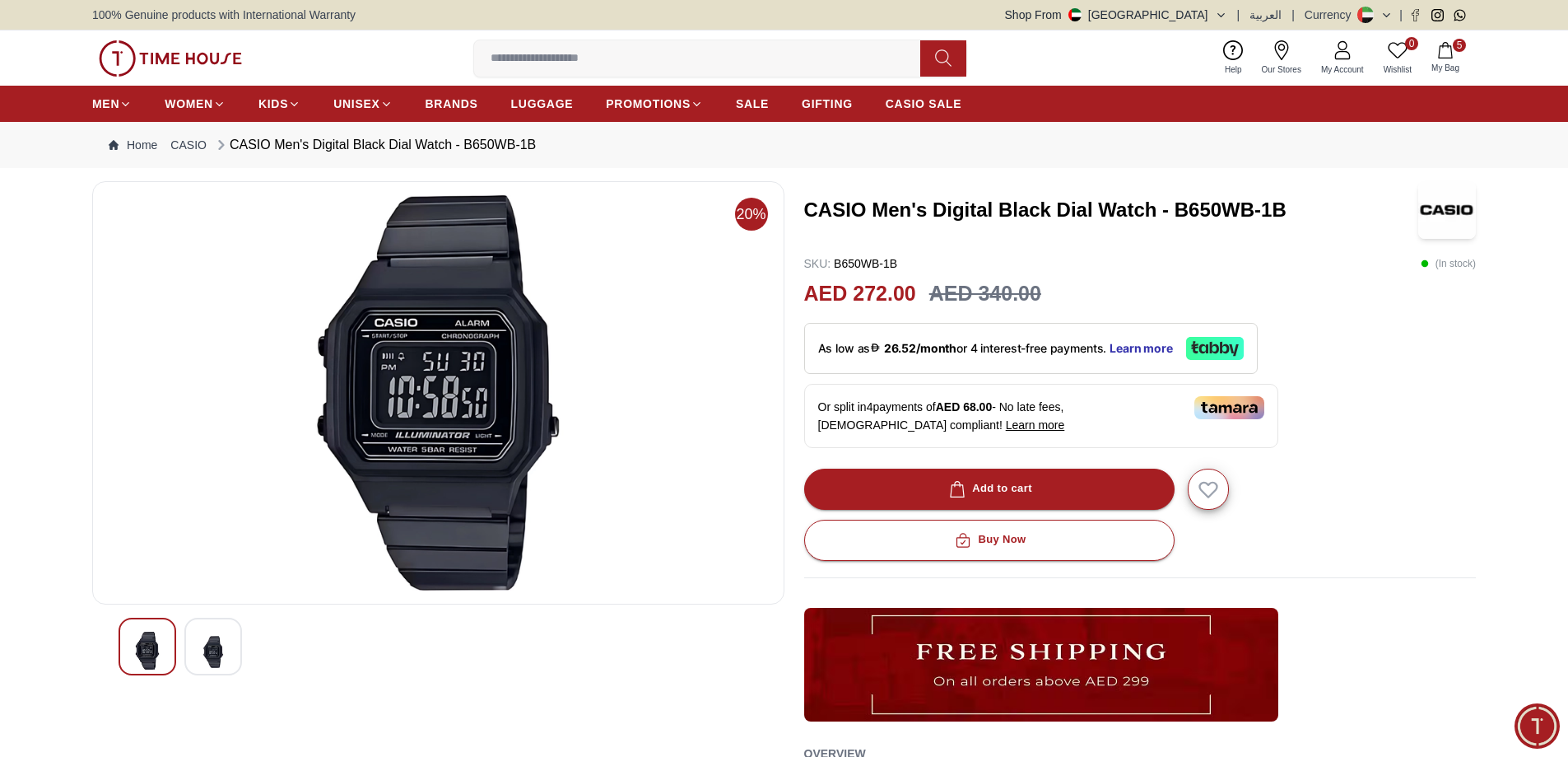
scroll to position [1530, 0]
click at [210, 655] on img at bounding box center [213, 651] width 29 height 40
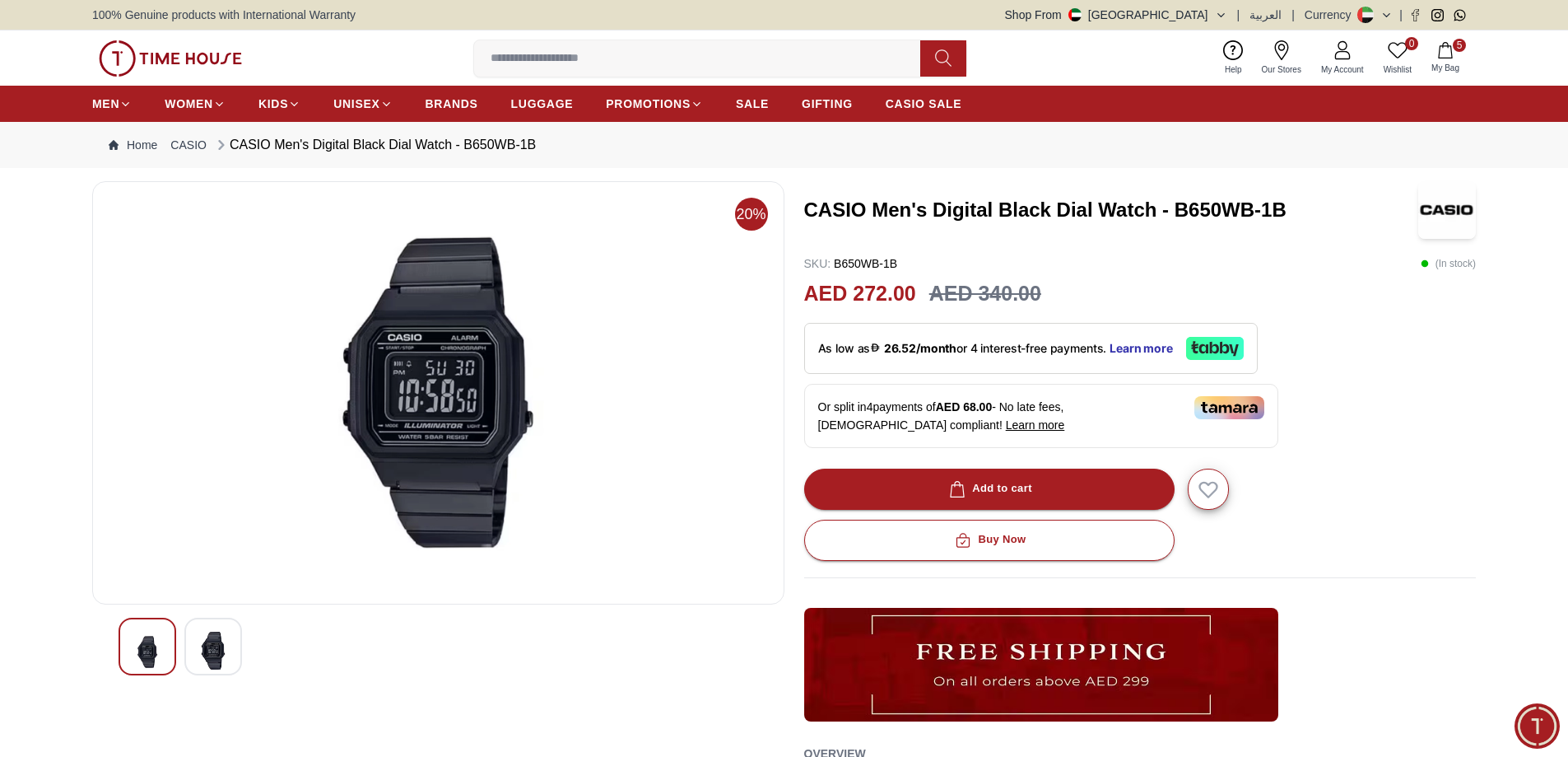
click at [166, 658] on div at bounding box center [147, 646] width 58 height 58
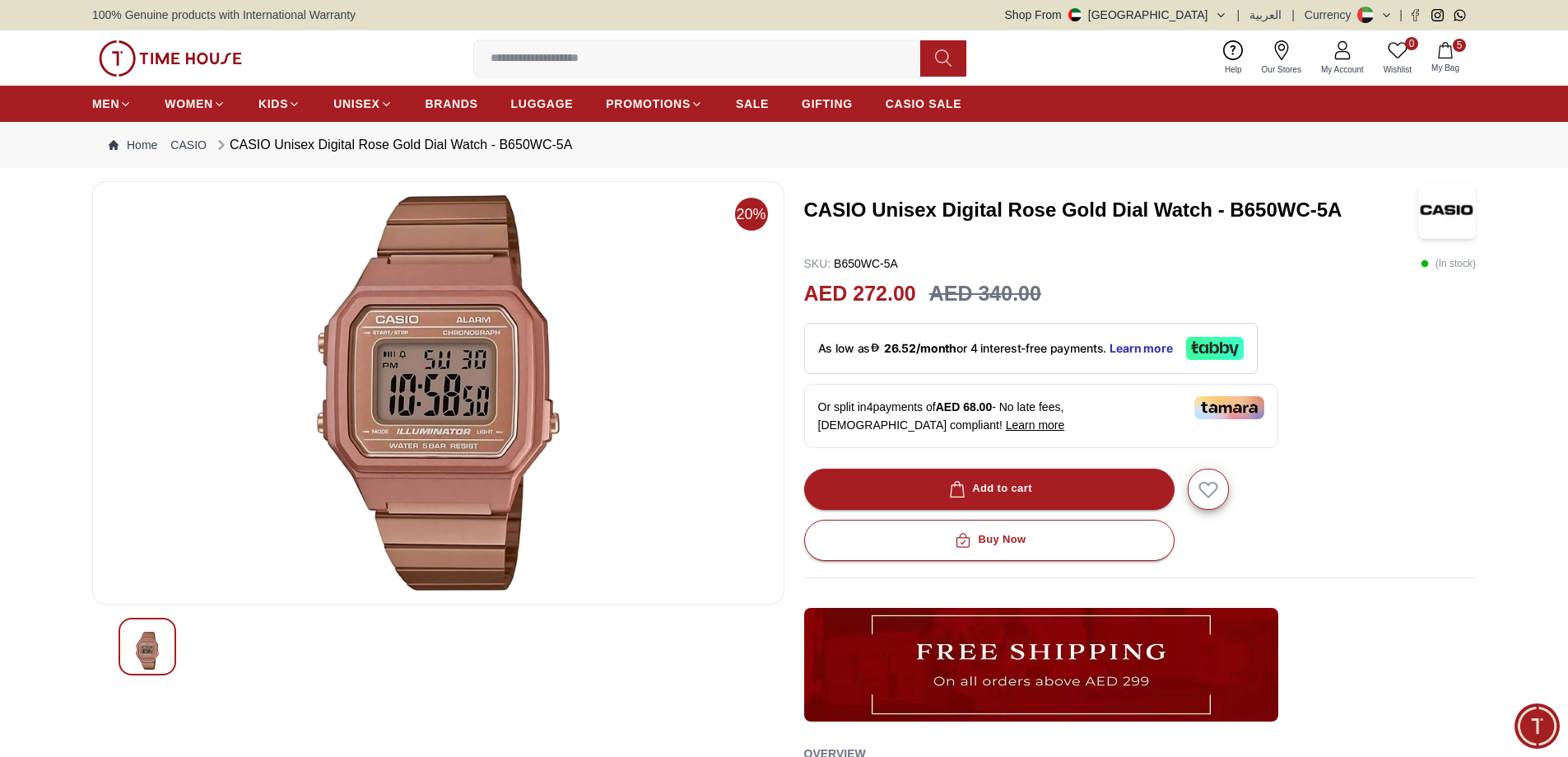
scroll to position [1530, 0]
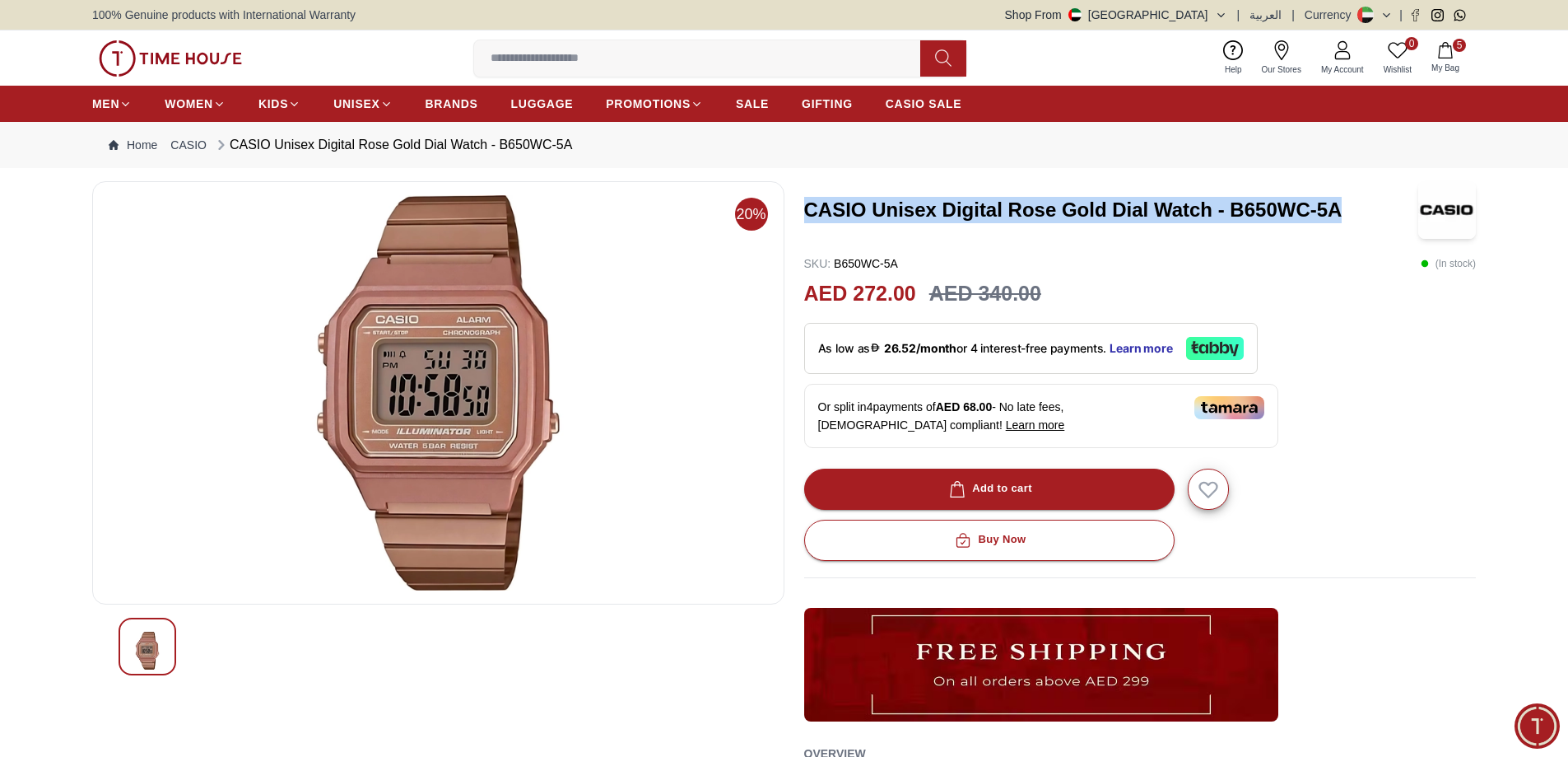
drag, startPoint x: 804, startPoint y: 215, endPoint x: 1343, endPoint y: 209, distance: 539.0
click at [1343, 209] on h3 "CASIO Unisex Digital Rose Gold Dial Watch - B650WC-5A" at bounding box center [1111, 210] width 615 height 27
copy h3 "CASIO Unisex Digital Rose Gold Dial Watch - B650WC-5A"
